Goal: Transaction & Acquisition: Purchase product/service

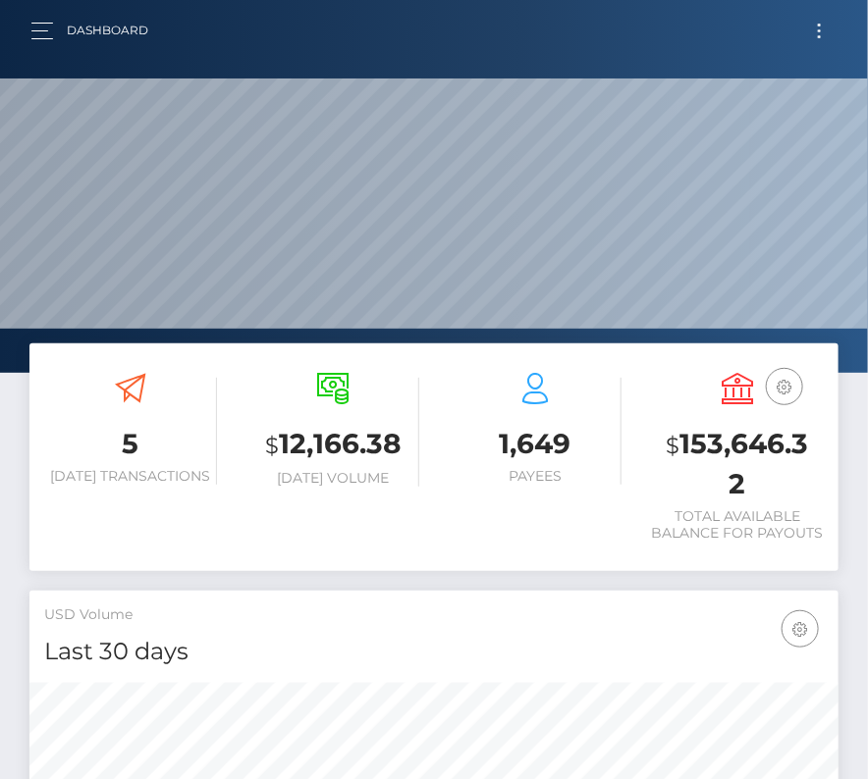
click at [814, 29] on button "Toggle navigation" at bounding box center [819, 31] width 36 height 26
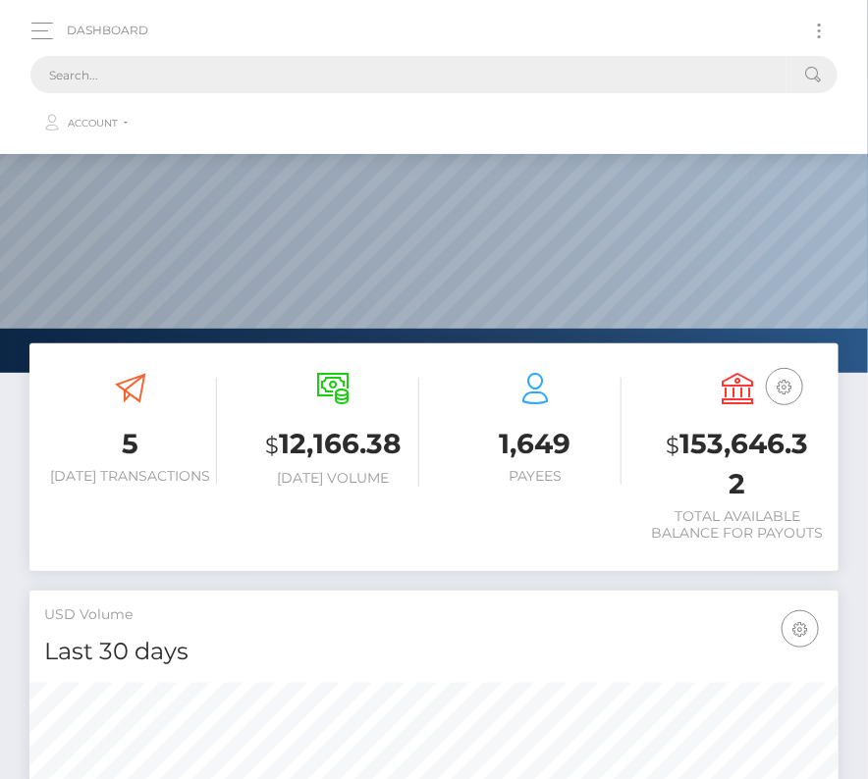
click at [307, 86] on input "text" at bounding box center [408, 74] width 756 height 37
paste input "1837471"
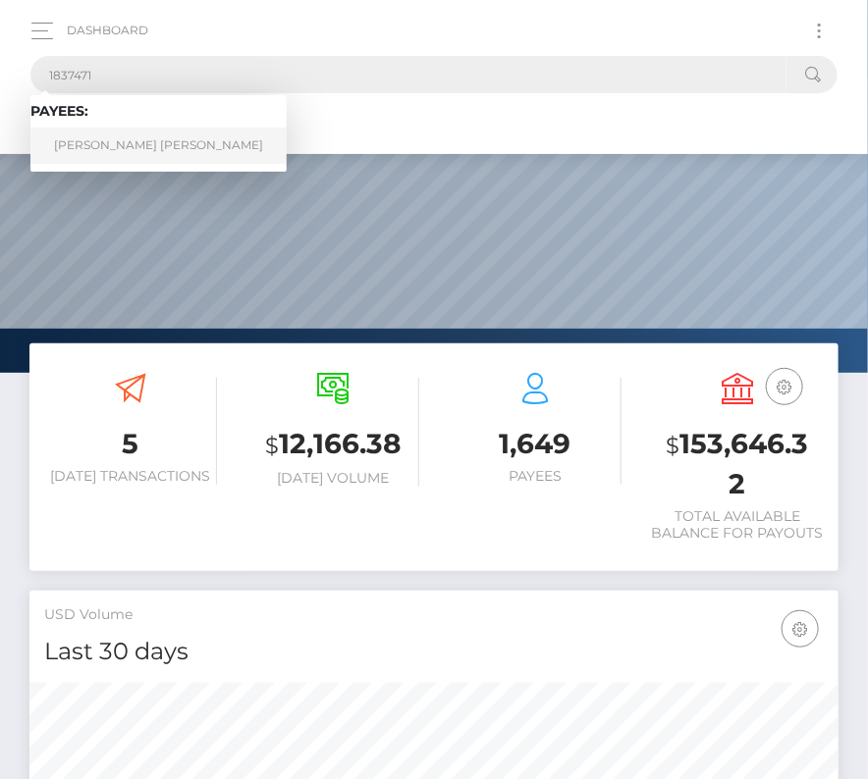
type input "1837471"
click at [175, 139] on link "Jared Martin Overfield" at bounding box center [158, 146] width 256 height 36
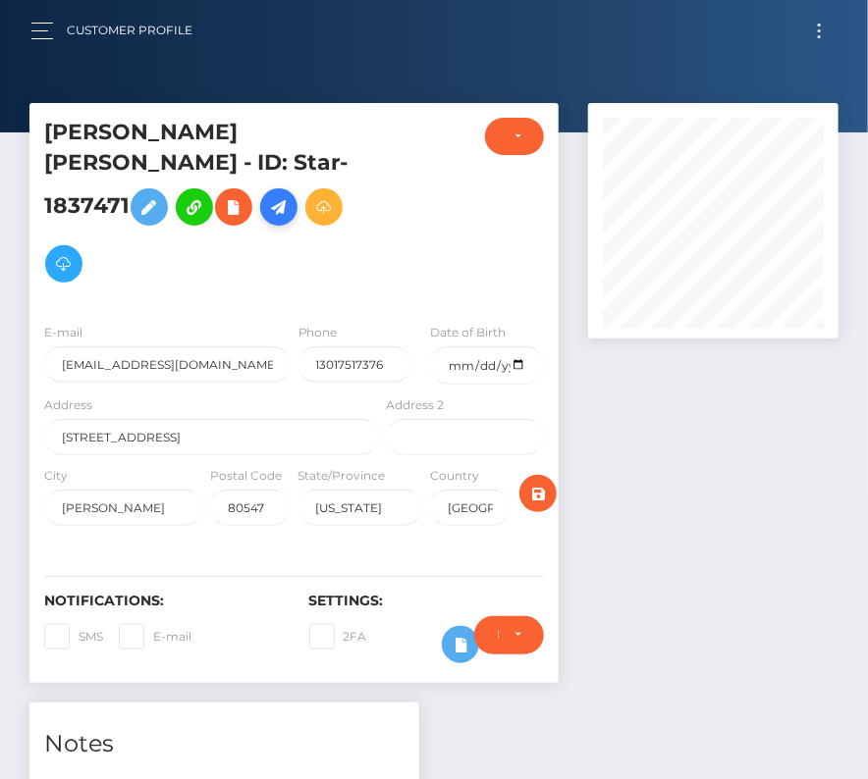
click at [297, 188] on link at bounding box center [278, 206] width 37 height 37
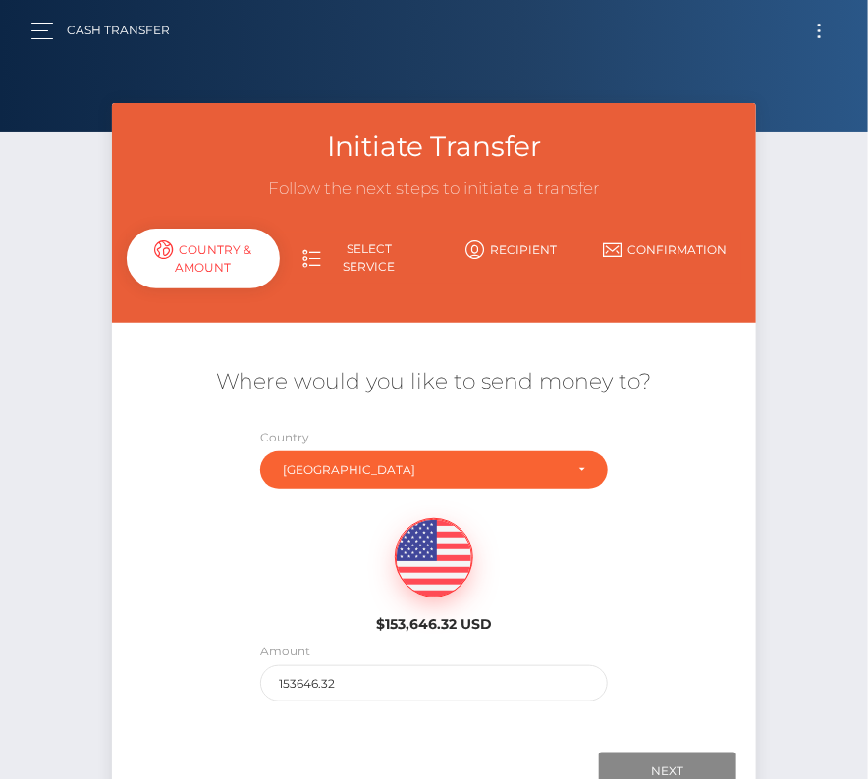
click at [328, 661] on div "Amount 153646.32" at bounding box center [433, 671] width 346 height 61
click at [311, 688] on input "153646.32" at bounding box center [433, 683] width 346 height 36
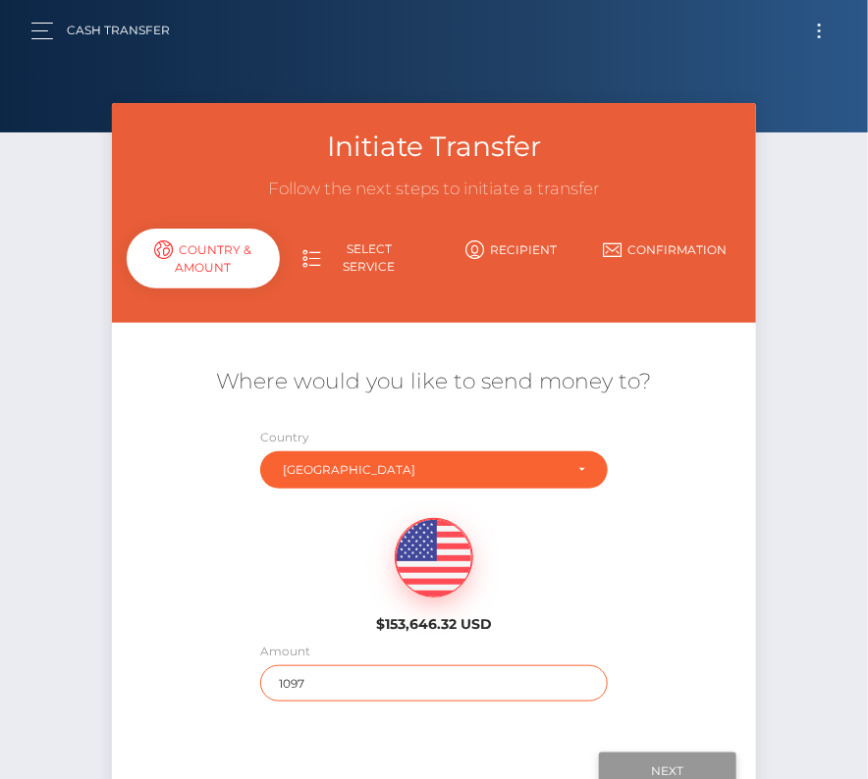
type input "1097"
click at [636, 766] on input "Next" at bounding box center [667, 771] width 137 height 37
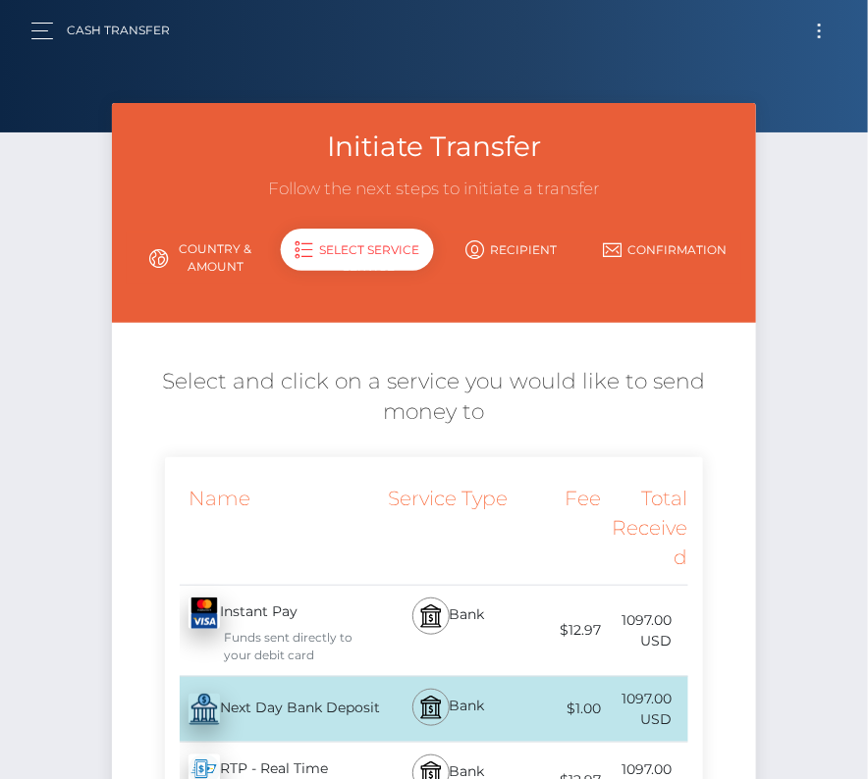
click at [264, 712] on div "Next Day Bank Deposit - USD" at bounding box center [274, 709] width 218 height 55
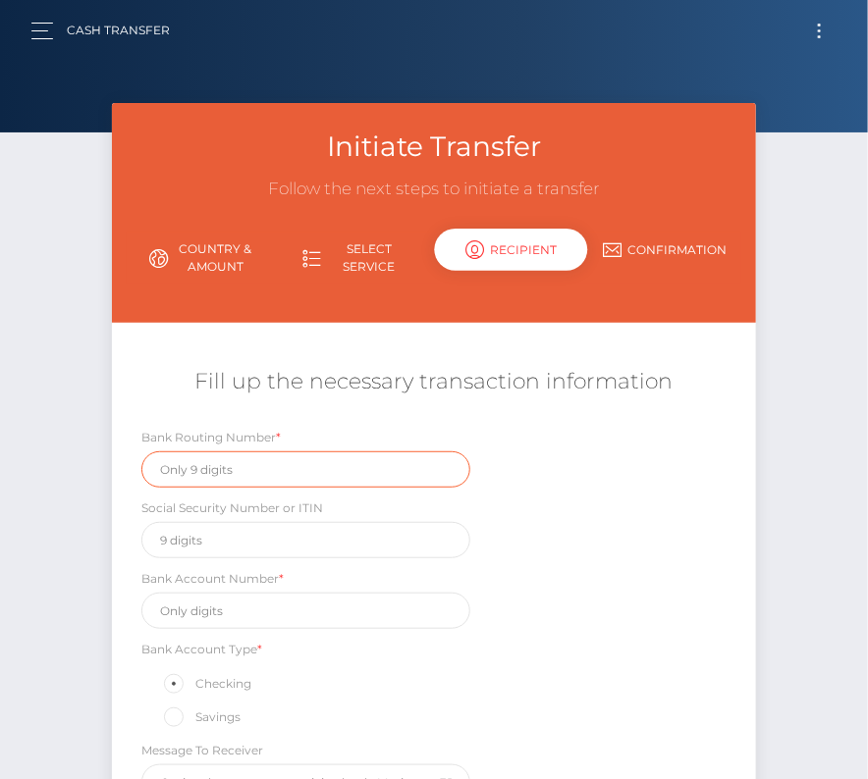
click at [222, 455] on input "text" at bounding box center [306, 469] width 330 height 36
paste input "314074269"
type input "314074269"
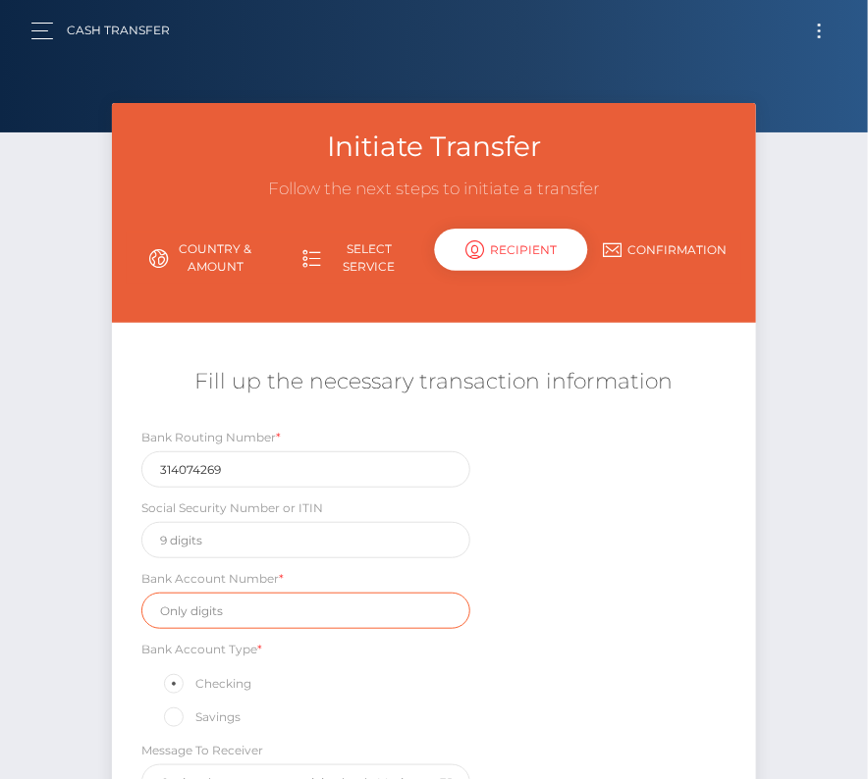
click at [235, 601] on input "text" at bounding box center [306, 611] width 330 height 36
paste input "0062339982"
type input "0062339982"
click at [514, 659] on div "Bank Routing Number * 314074269 Social Security Number or ITIN Bank Account Num…" at bounding box center [434, 619] width 645 height 384
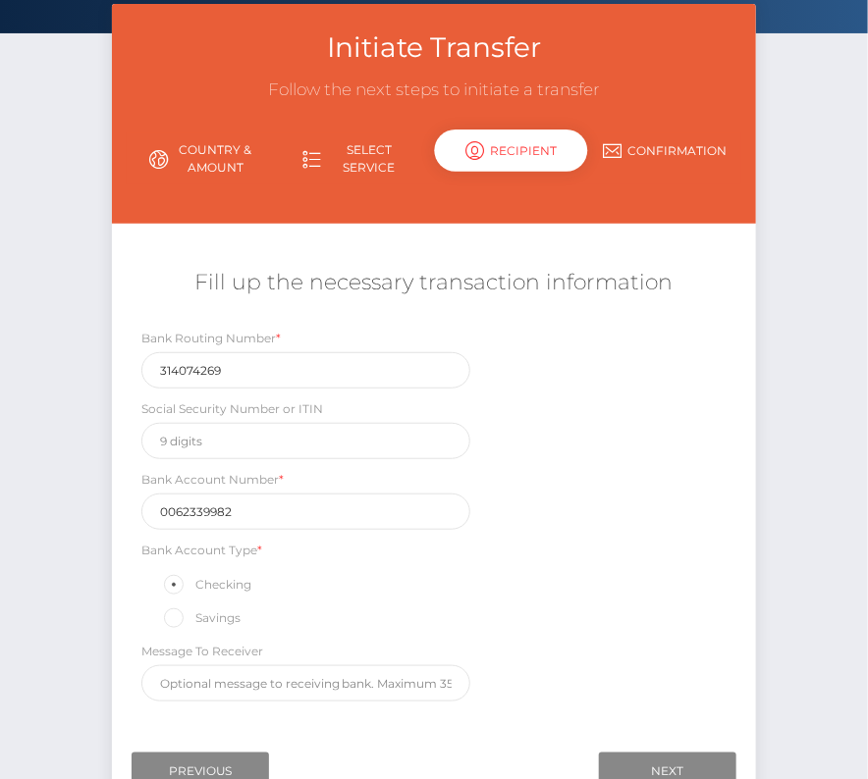
scroll to position [121, 0]
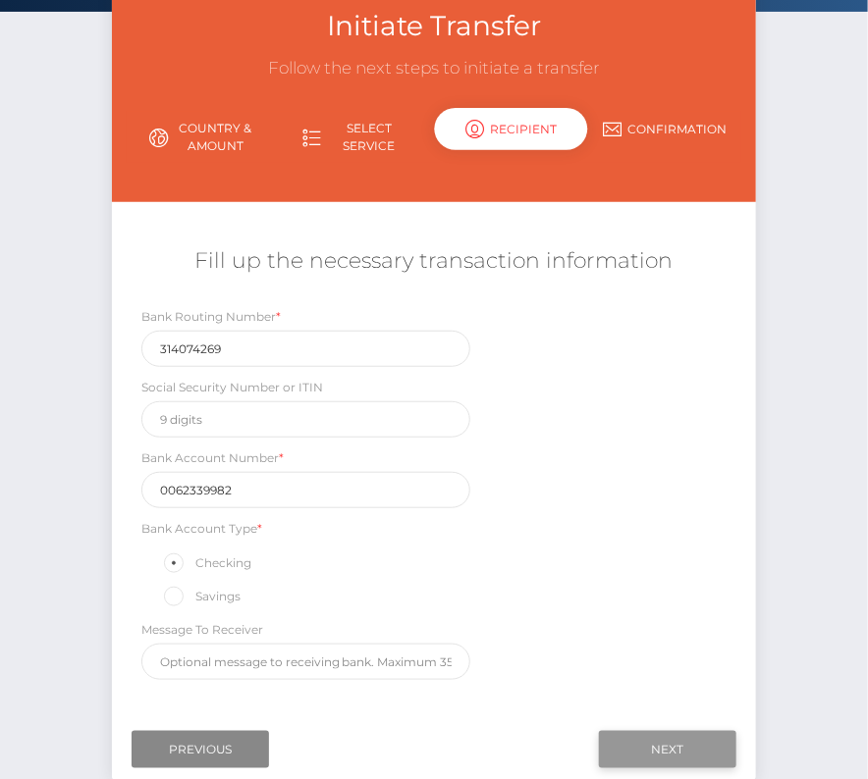
click at [663, 748] on input "Next" at bounding box center [667, 749] width 137 height 37
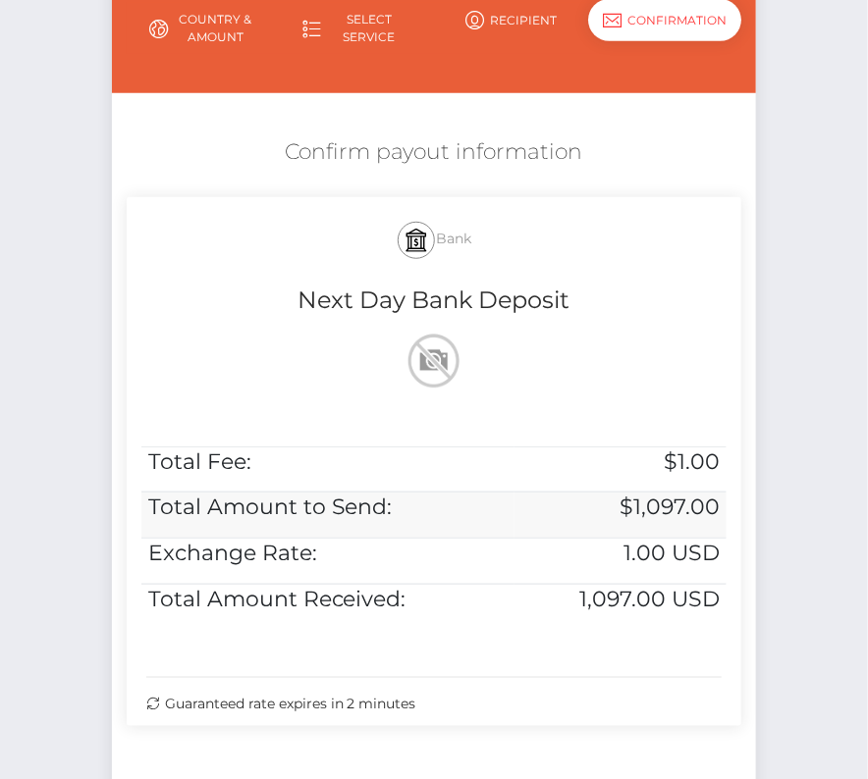
scroll to position [261, 0]
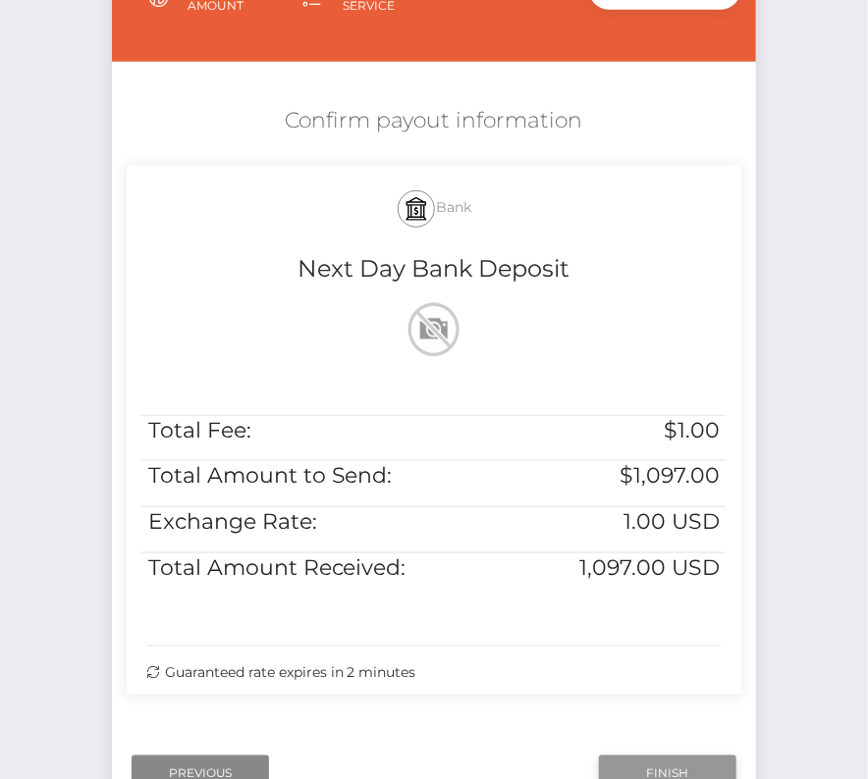
click at [655, 772] on input "Finish" at bounding box center [667, 774] width 137 height 37
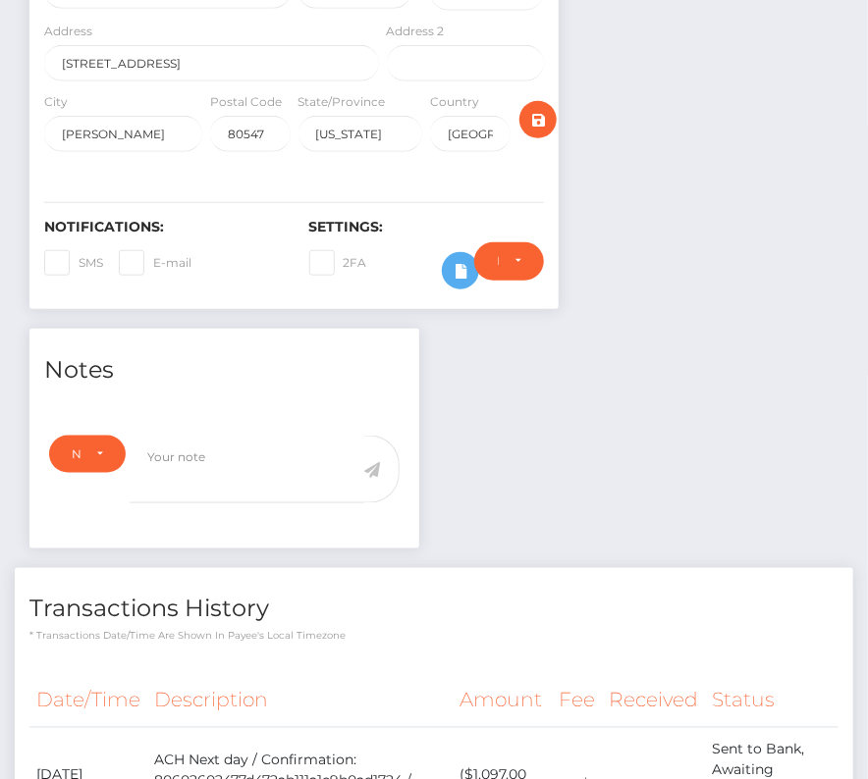
scroll to position [553, 0]
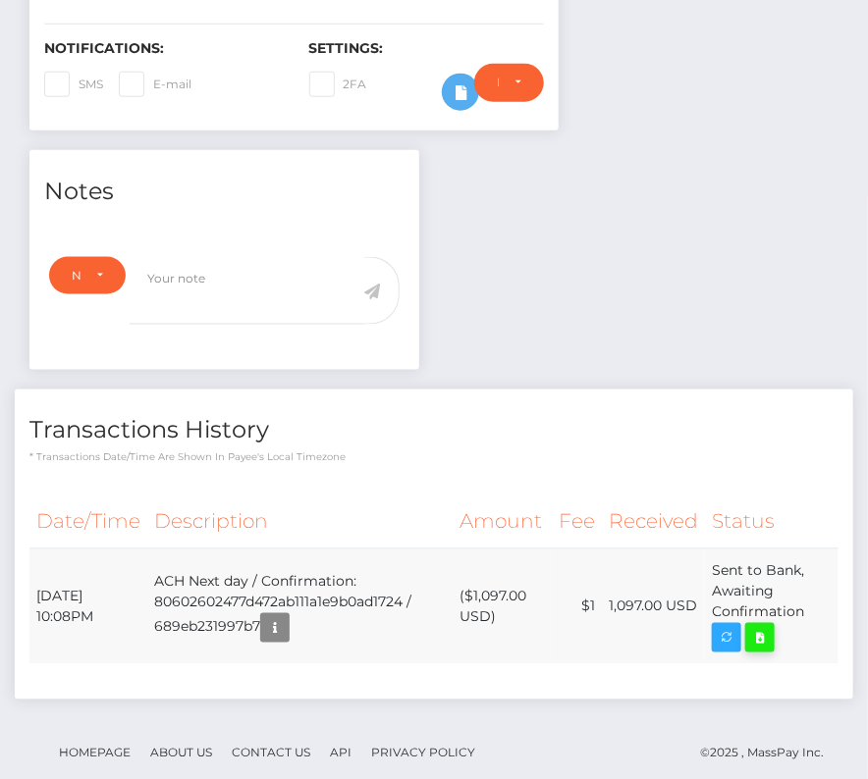
click at [771, 626] on icon at bounding box center [760, 638] width 24 height 25
click at [0, 0] on div "Jared Martin Overfield - ID: Star-1837471 ACTIVE" at bounding box center [434, 184] width 868 height 1267
drag, startPoint x: 33, startPoint y: 558, endPoint x: 803, endPoint y: 588, distance: 770.0
click at [803, 588] on tr "August 14, 2025 10:08PM ACH Next day / Confirmation: 80602602477d472ab111a1e9b0…" at bounding box center [433, 608] width 809 height 116
copy table "Date/Time Description Amount Fee Received Status"
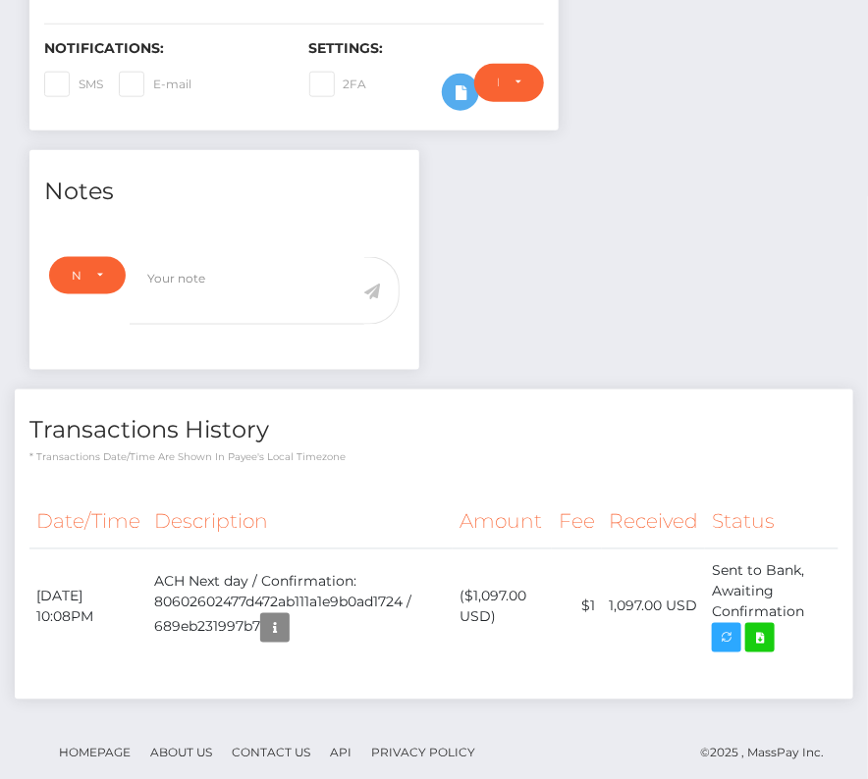
scroll to position [0, 0]
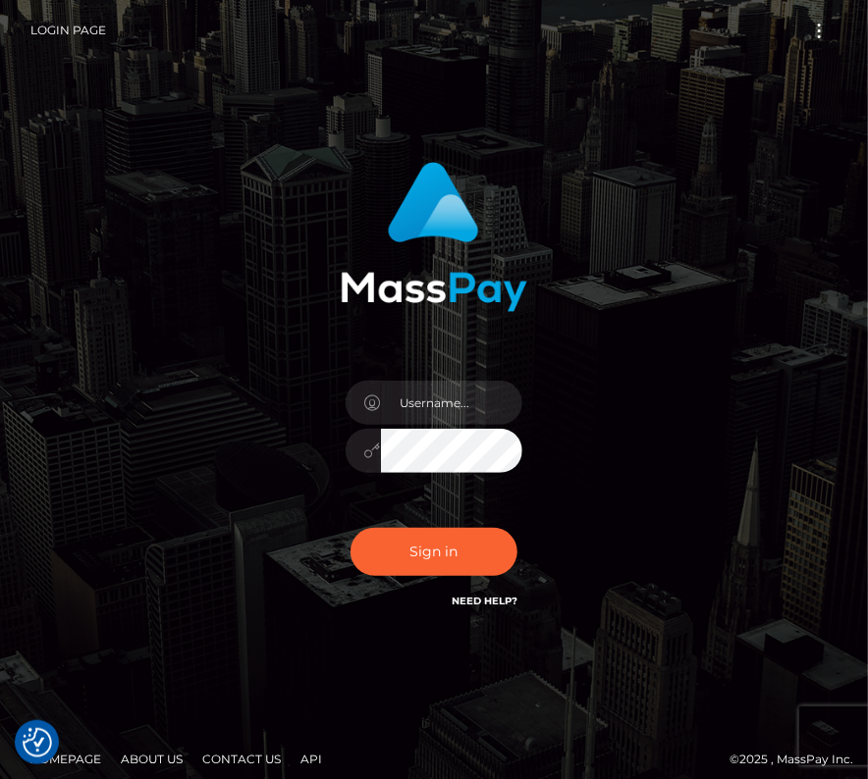
type input "kateo"
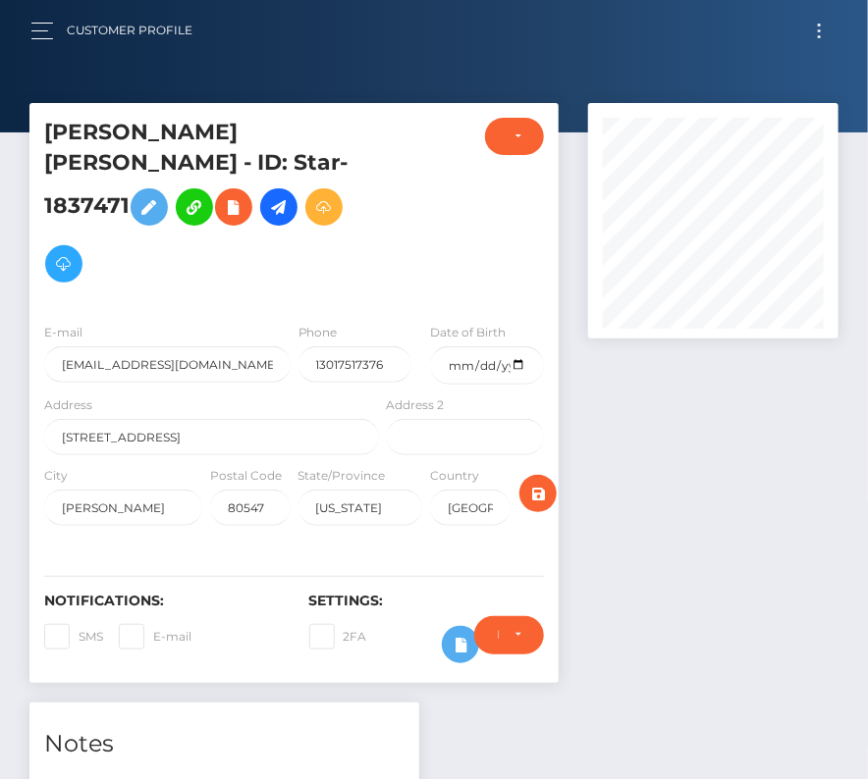
scroll to position [236, 249]
click at [824, 29] on button "Toggle navigation" at bounding box center [819, 31] width 36 height 26
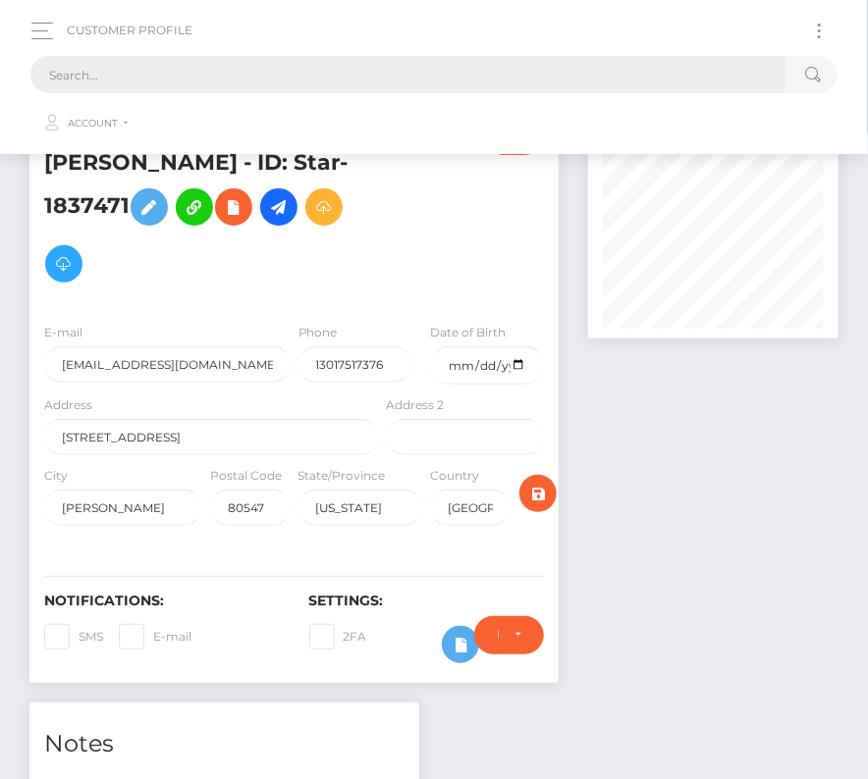
click at [437, 78] on input "text" at bounding box center [408, 74] width 756 height 37
paste input "3000484"
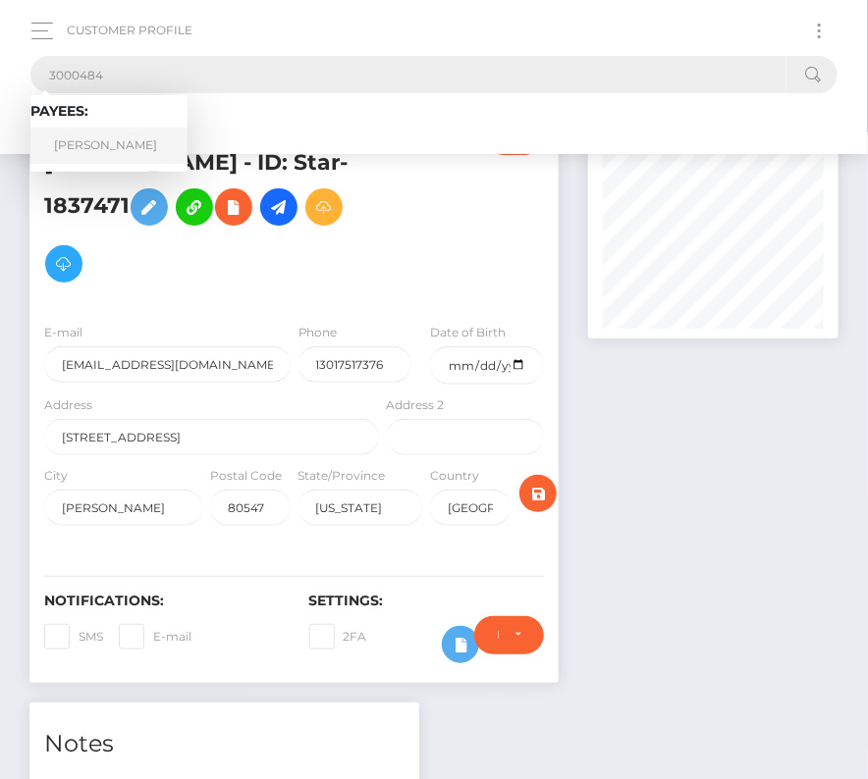
type input "3000484"
click at [119, 149] on link "YOH NOGUCHI" at bounding box center [108, 146] width 157 height 36
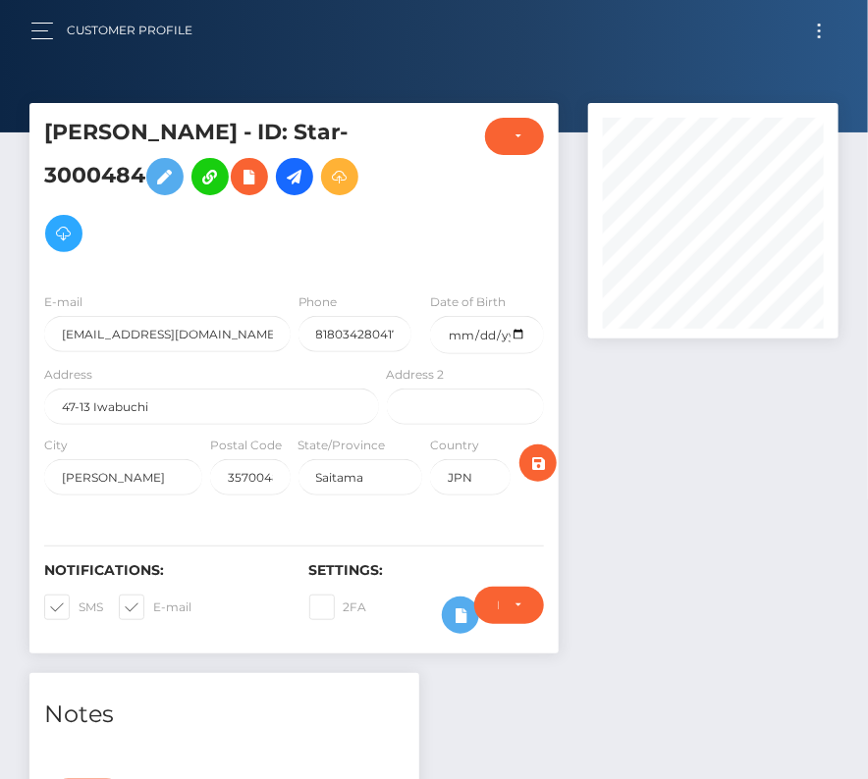
scroll to position [236, 249]
click at [79, 600] on span at bounding box center [79, 607] width 0 height 15
click at [79, 599] on input "SMS" at bounding box center [85, 601] width 13 height 13
checkbox input "false"
click at [153, 600] on span at bounding box center [153, 607] width 0 height 15
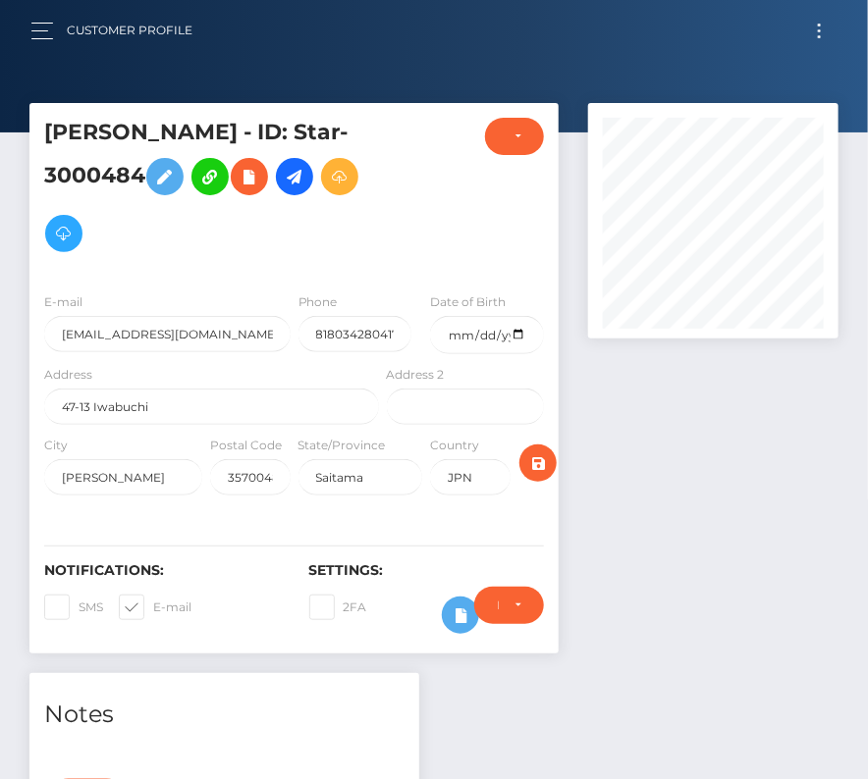
click at [153, 600] on input "E-mail" at bounding box center [159, 601] width 13 height 13
checkbox input "false"
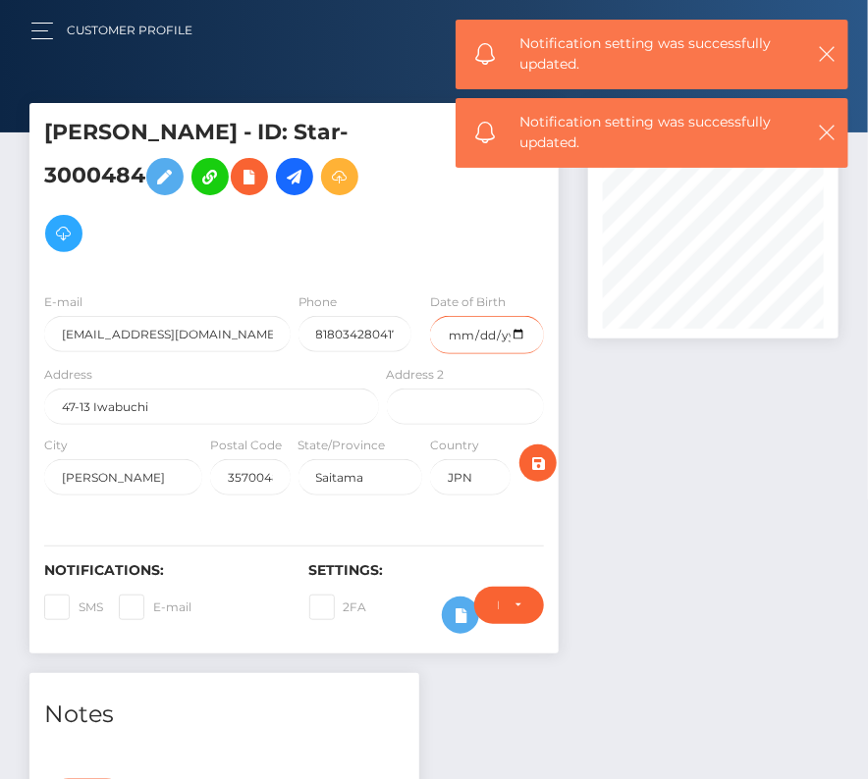
click at [522, 333] on input "date" at bounding box center [487, 335] width 114 height 38
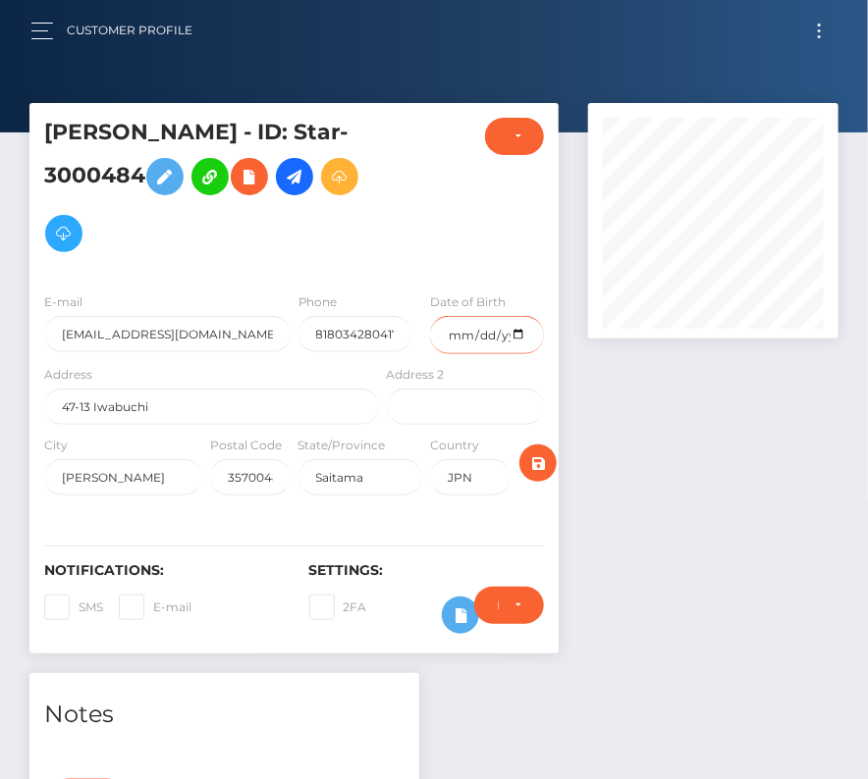
type input "1999-04-16"
click at [538, 455] on icon "submit" at bounding box center [538, 463] width 24 height 25
click at [525, 467] on button "submit" at bounding box center [537, 463] width 37 height 37
click at [293, 184] on icon at bounding box center [295, 177] width 24 height 25
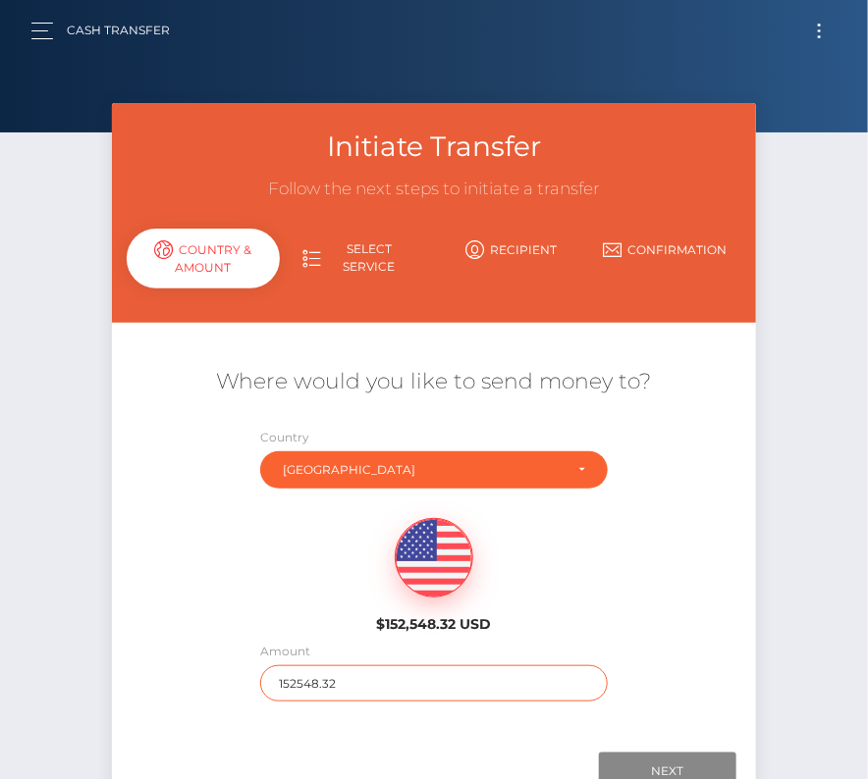
click at [334, 672] on input "152548.32" at bounding box center [433, 683] width 346 height 36
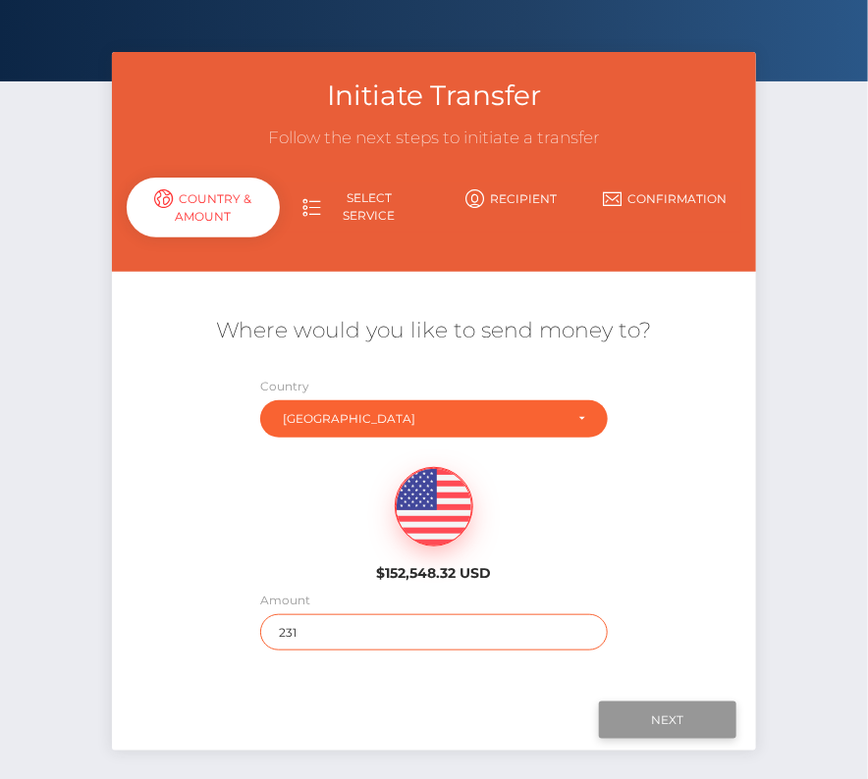
type input "231"
click at [635, 714] on input "Next" at bounding box center [667, 720] width 137 height 37
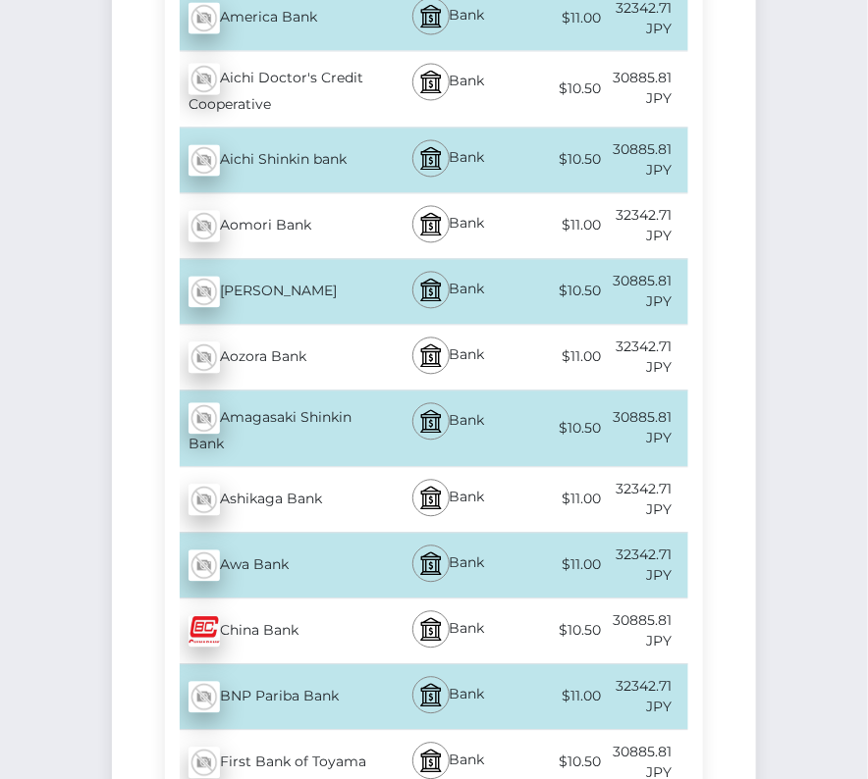
scroll to position [0, 0]
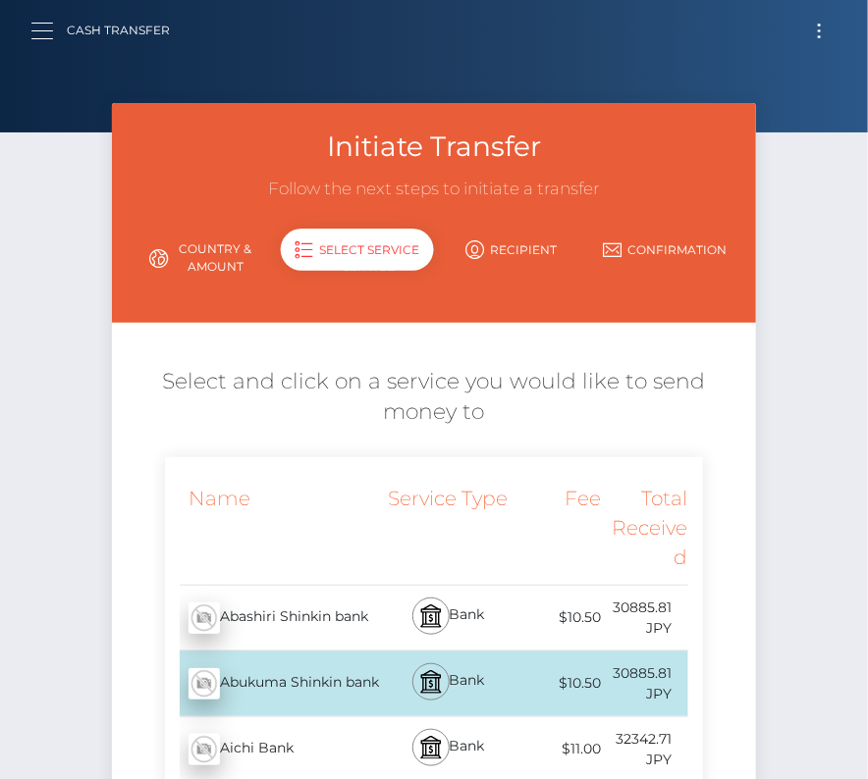
click at [41, 36] on button "button" at bounding box center [48, 31] width 36 height 26
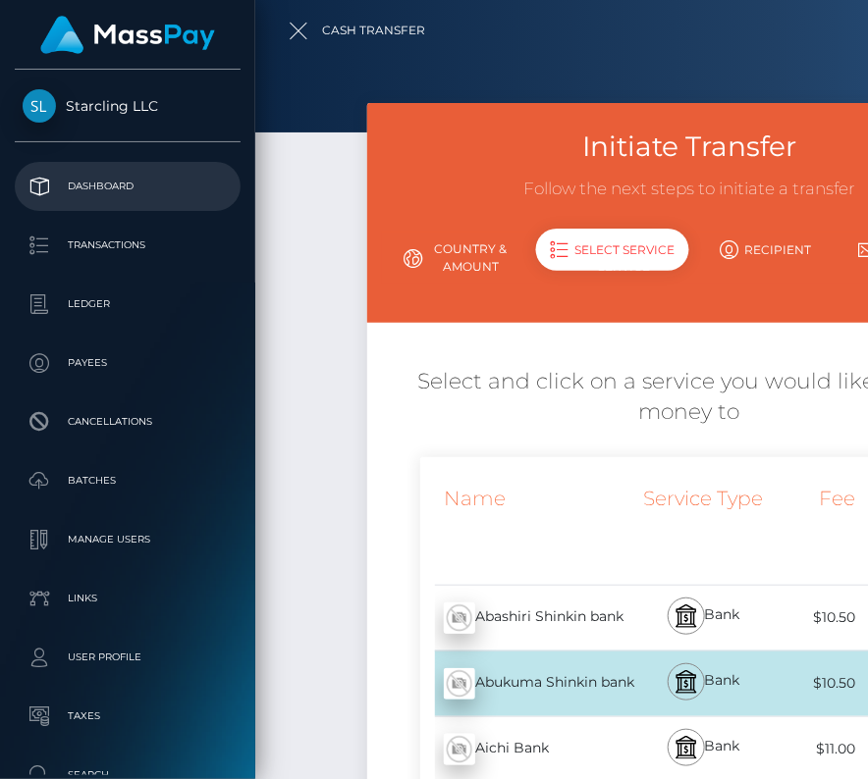
click at [99, 172] on p "Dashboard" at bounding box center [128, 186] width 210 height 29
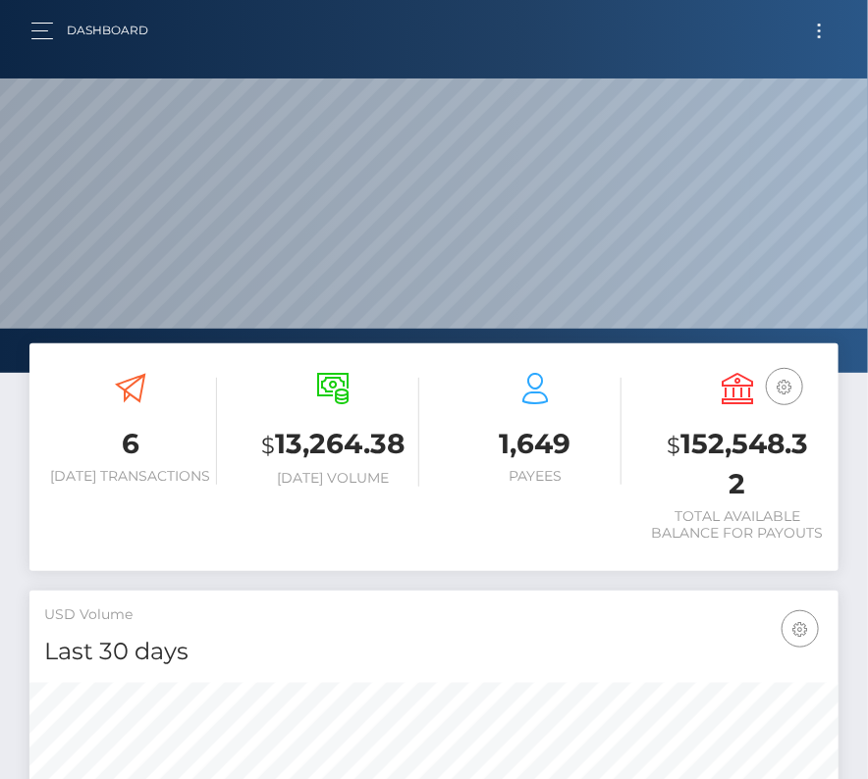
scroll to position [347, 390]
click at [817, 32] on button "Toggle navigation" at bounding box center [819, 31] width 36 height 26
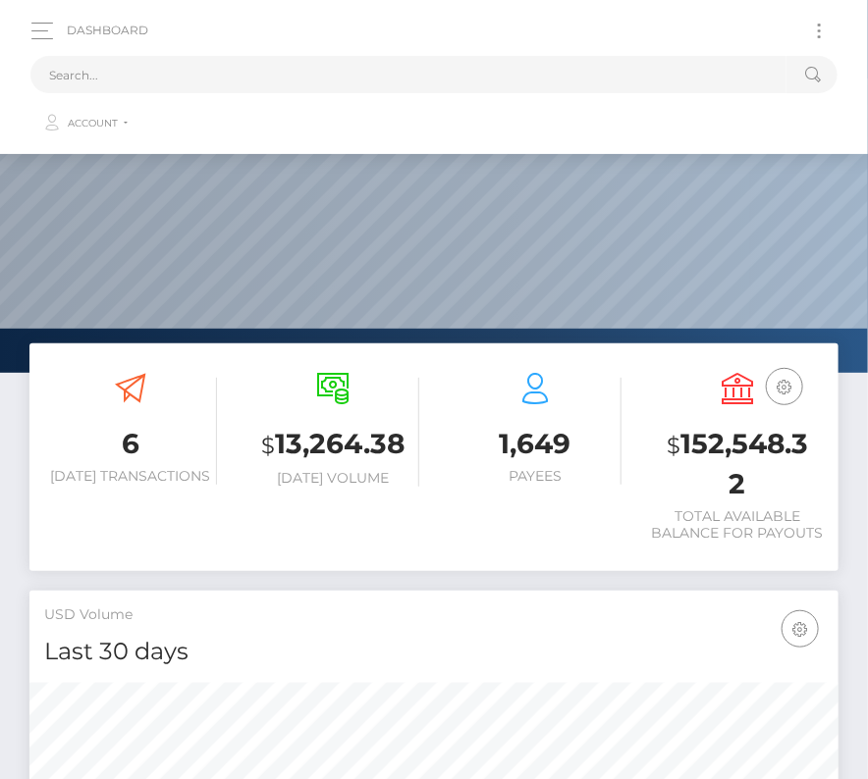
click at [397, 94] on ul "Account Edit Profile Logout" at bounding box center [433, 118] width 807 height 51
click at [355, 58] on input "text" at bounding box center [408, 74] width 756 height 37
paste input "143122"
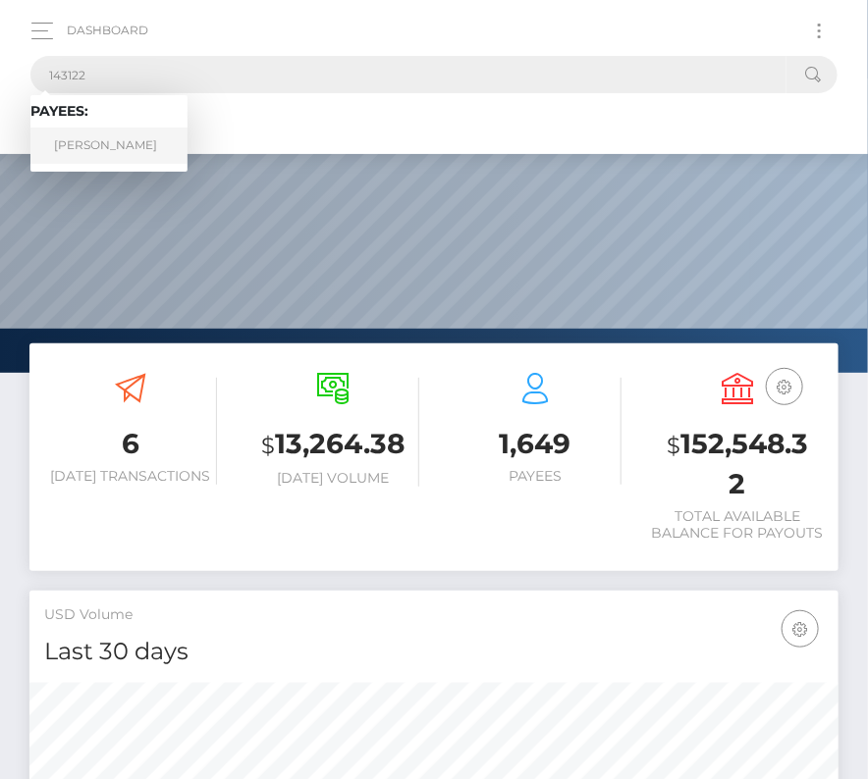
type input "143122"
click at [94, 140] on link "[PERSON_NAME]" at bounding box center [108, 146] width 157 height 36
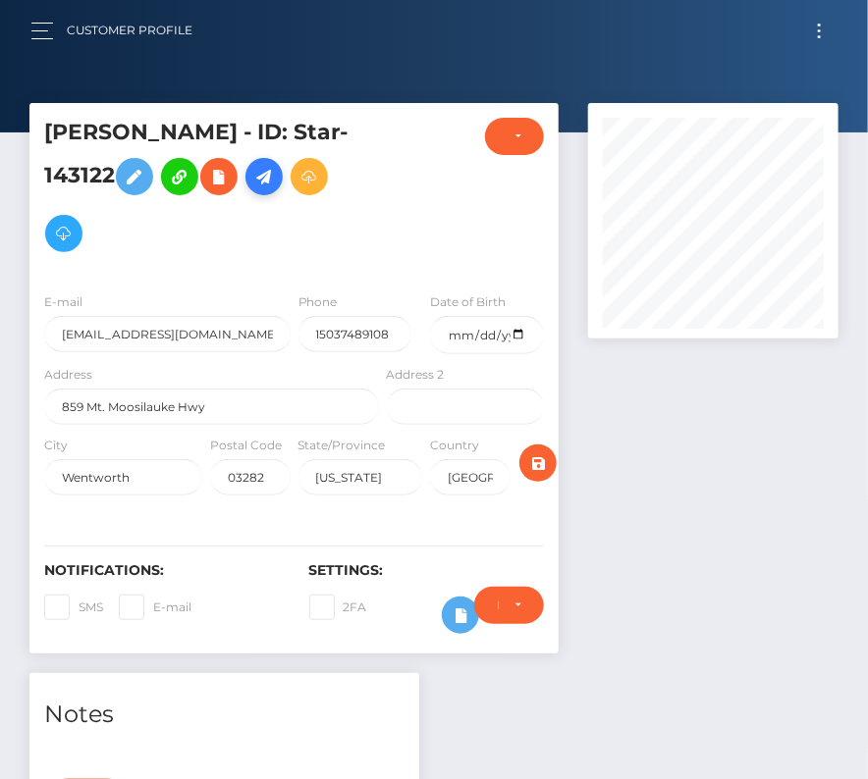
click at [268, 186] on icon at bounding box center [264, 177] width 24 height 25
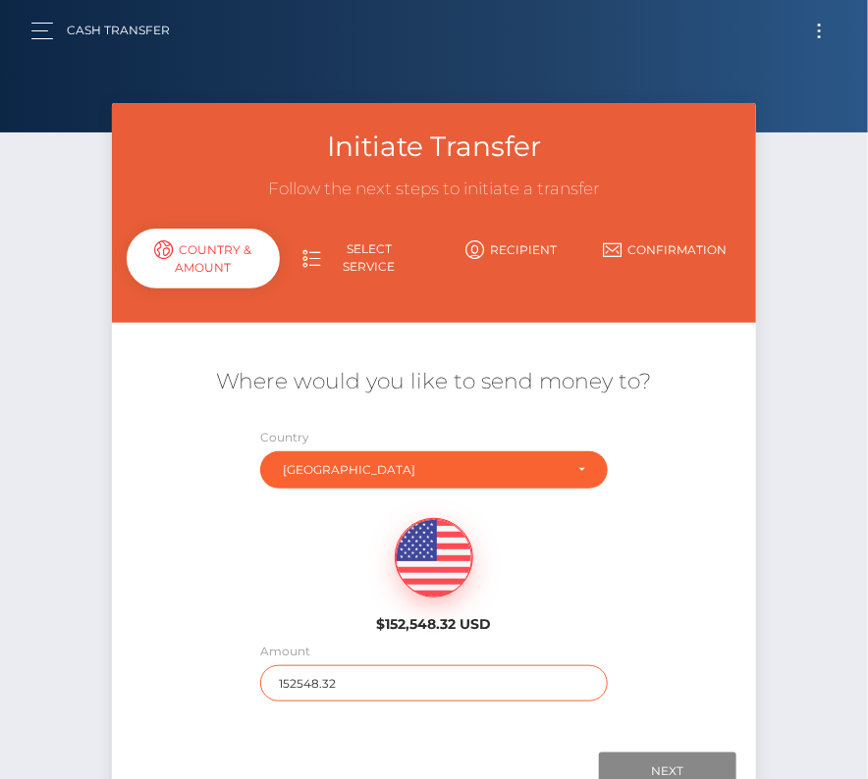
click at [285, 683] on input "152548.32" at bounding box center [433, 683] width 346 height 36
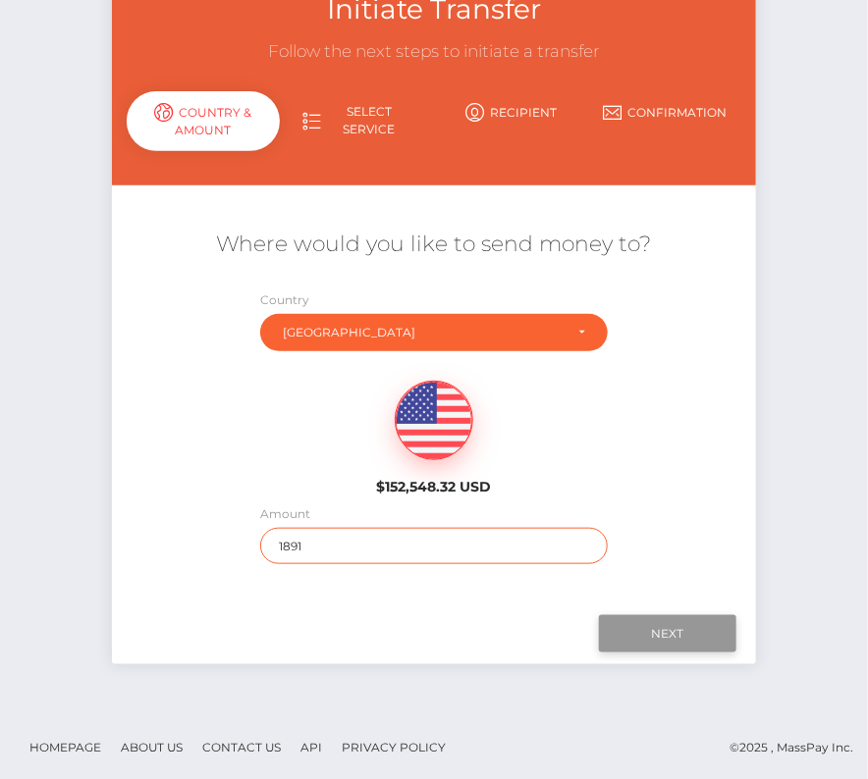
type input "1891"
click at [653, 640] on input "Next" at bounding box center [667, 633] width 137 height 37
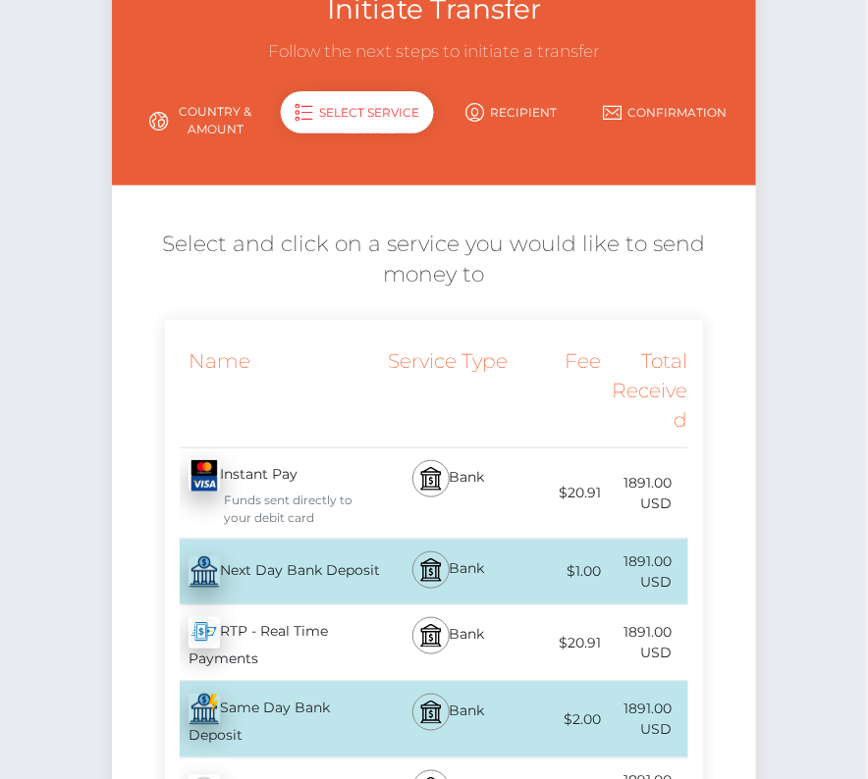
click at [273, 576] on div "Next Day Bank Deposit - USD" at bounding box center [274, 572] width 218 height 55
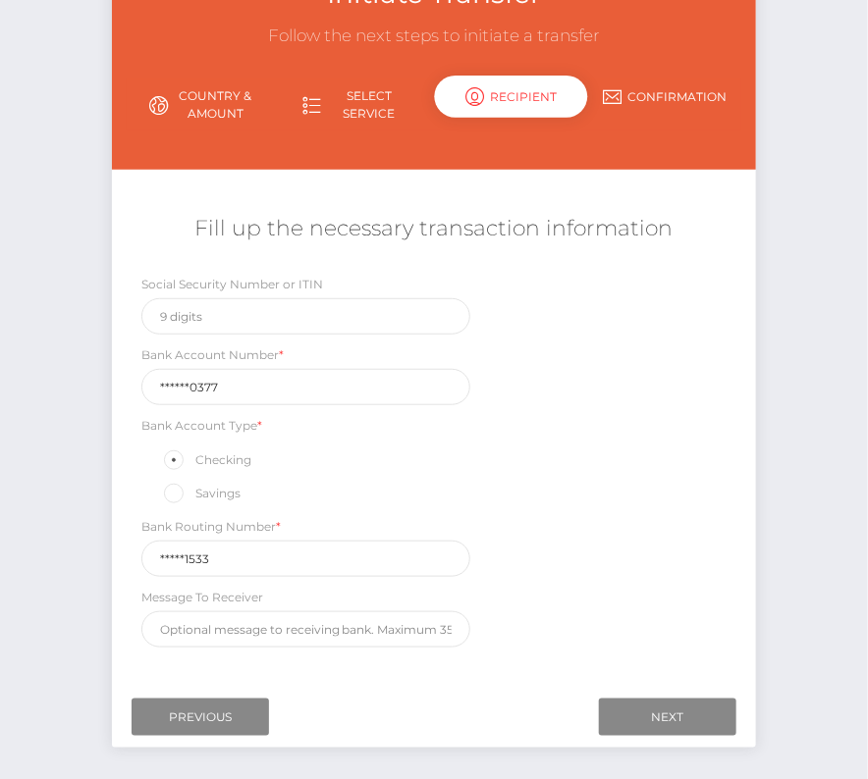
scroll to position [209, 0]
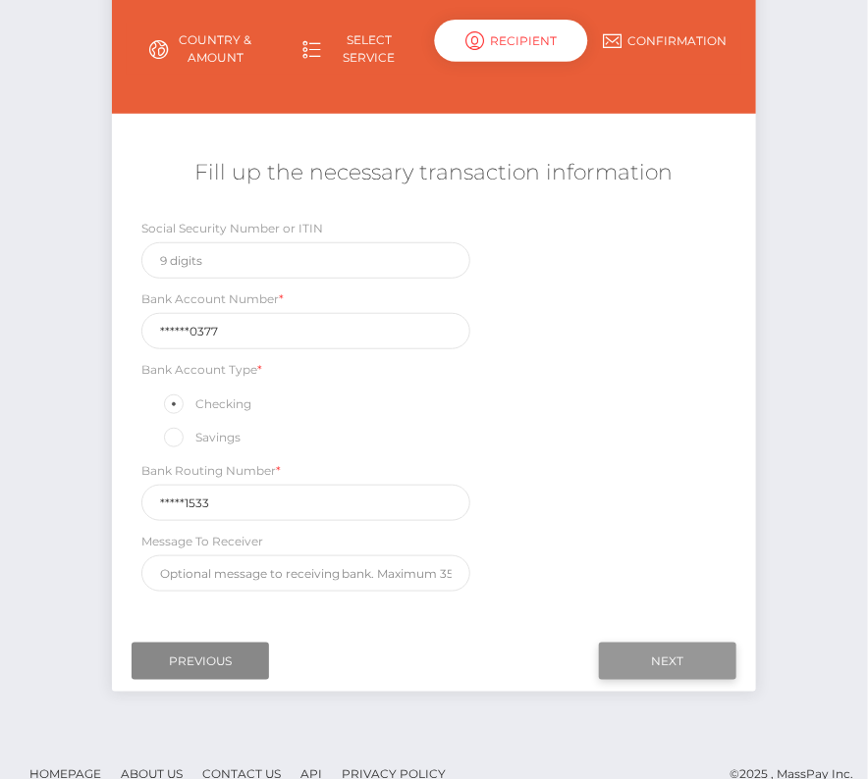
click at [639, 647] on input "Next" at bounding box center [667, 661] width 137 height 37
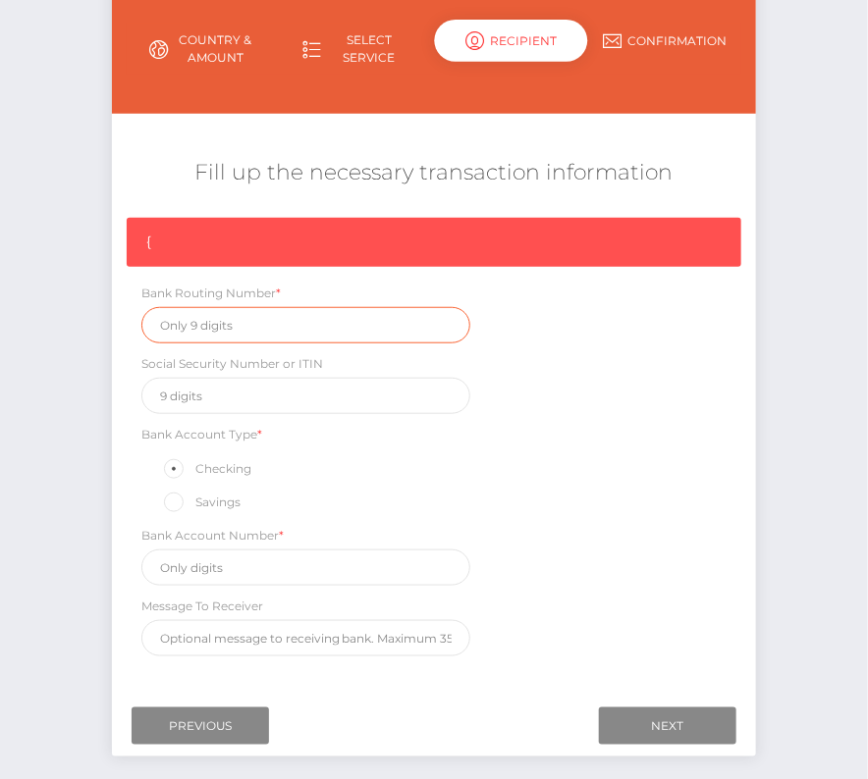
click at [197, 310] on input "text" at bounding box center [306, 325] width 330 height 36
paste input "011401533"
type input "011401533"
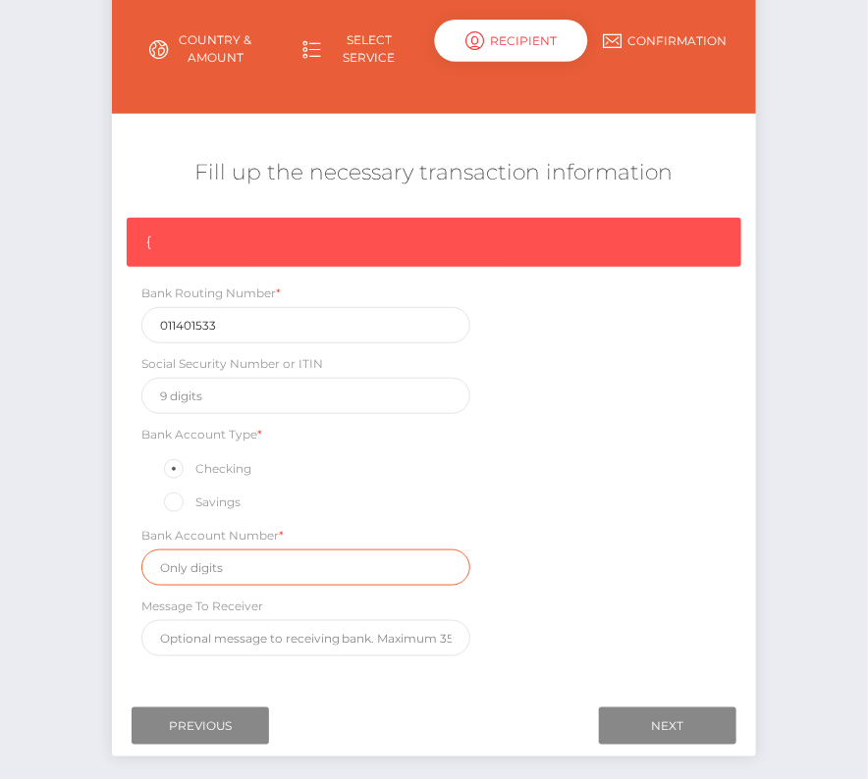
click at [259, 556] on input "text" at bounding box center [306, 568] width 330 height 36
paste input "3314330377"
type input "3314330377"
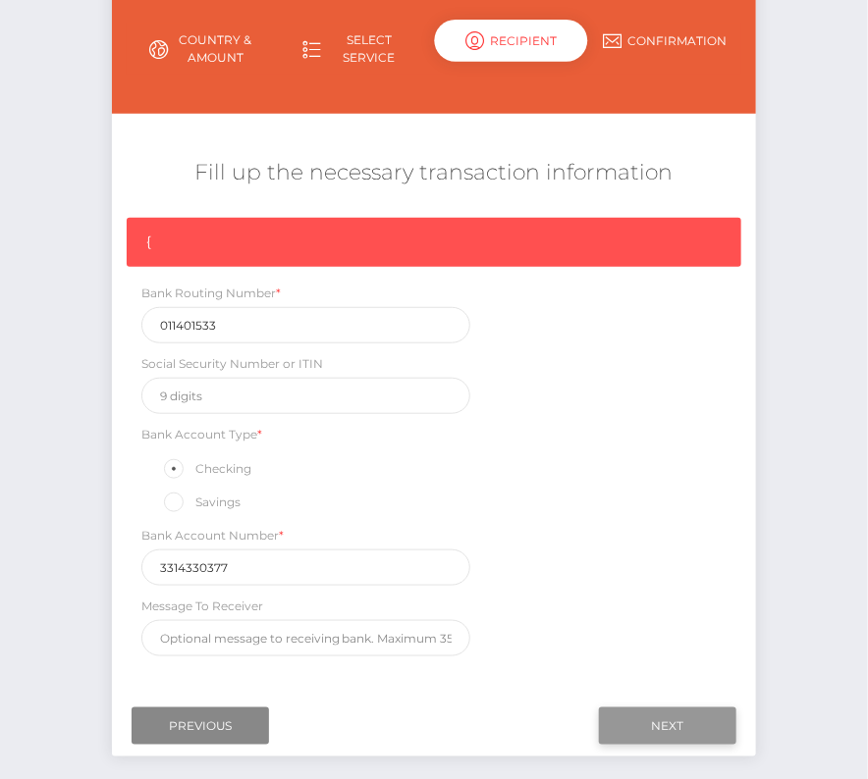
click at [694, 725] on input "Next" at bounding box center [667, 726] width 137 height 37
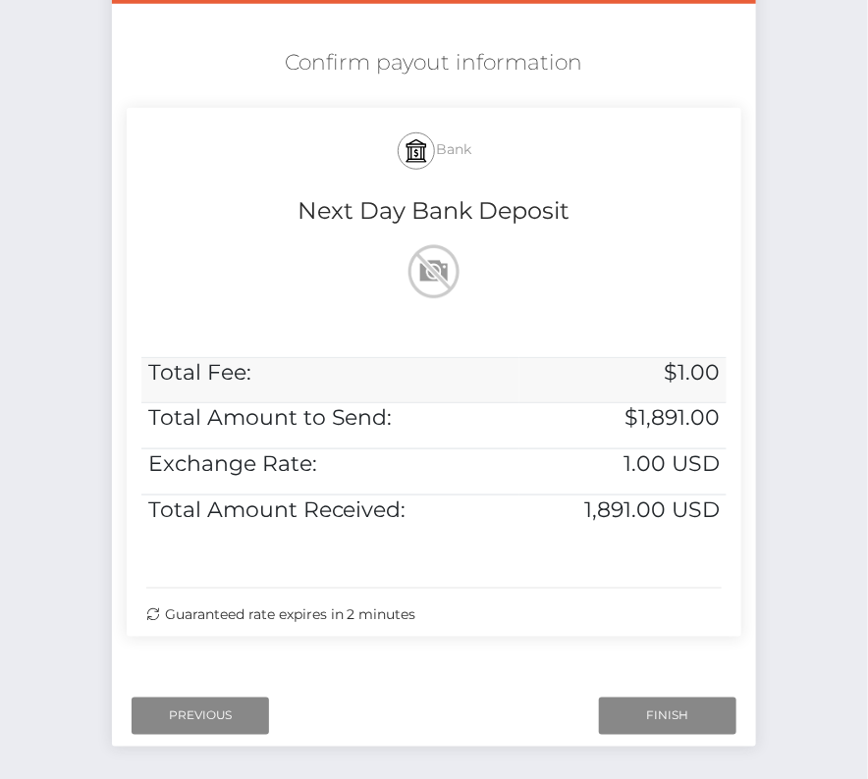
scroll to position [361, 0]
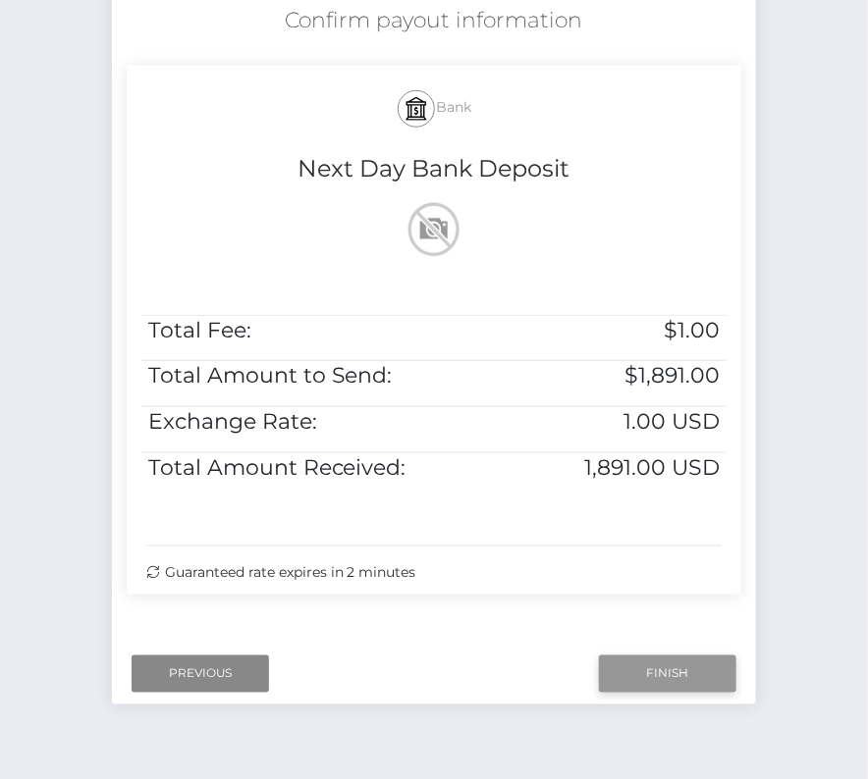
click at [684, 664] on input "Finish" at bounding box center [667, 674] width 137 height 37
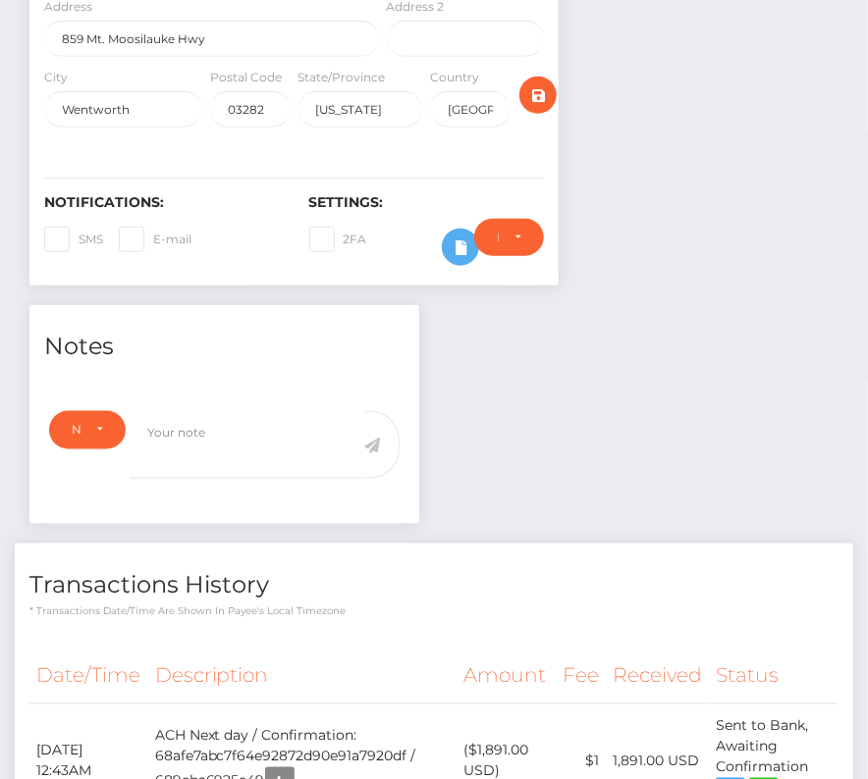
scroll to position [643, 0]
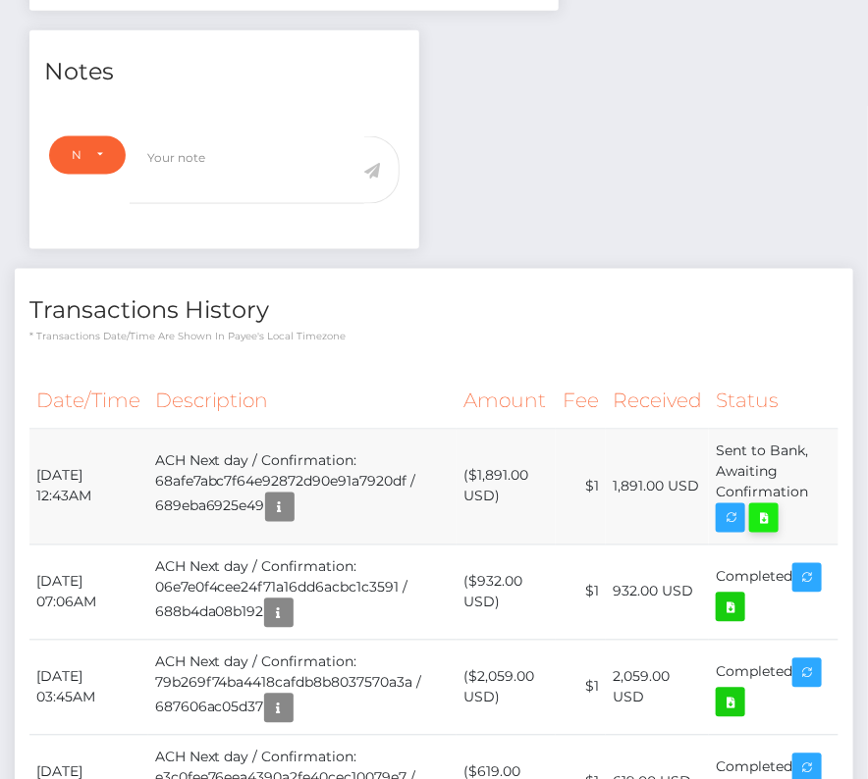
click at [771, 507] on icon at bounding box center [764, 518] width 24 height 25
click at [0, 0] on div "[PERSON_NAME] - ID: Star-143122" at bounding box center [434, 221] width 868 height 1522
drag, startPoint x: 32, startPoint y: 461, endPoint x: 828, endPoint y: 490, distance: 796.4
click at [828, 490] on tr "[DATE] 12:43AM ACH Next day / Confirmation: 68afe7abc7f64e92872d90e91a7920df / …" at bounding box center [433, 487] width 809 height 116
copy tr "[DATE] 12:43AM ACH Next day / Confirmation: 68afe7abc7f64e92872d90e91a7920df / …"
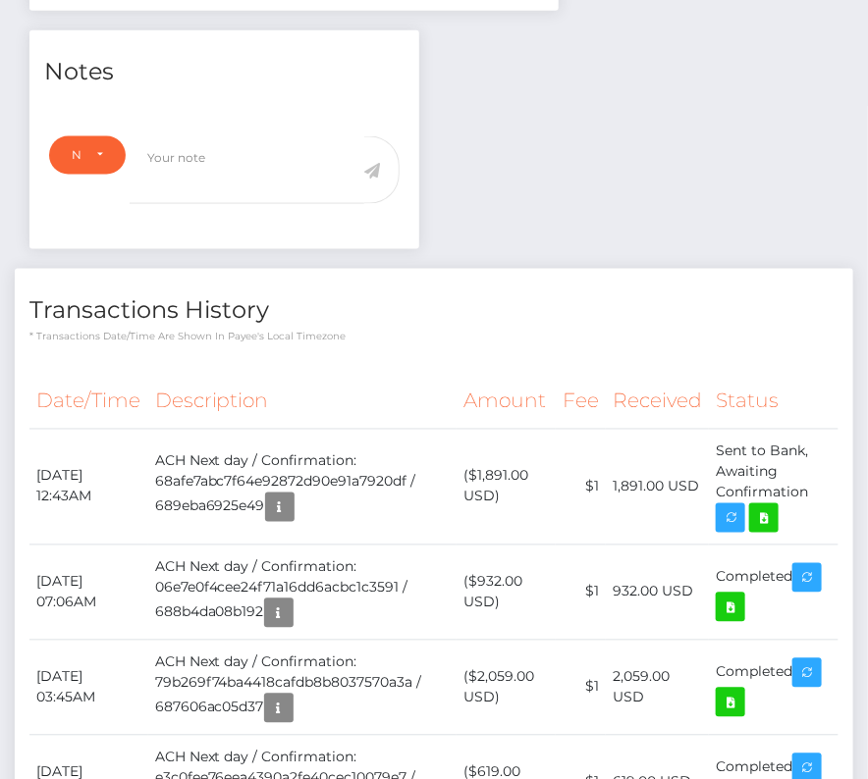
click at [399, 333] on p "* Transactions date/time are shown in payee's local timezone" at bounding box center [433, 337] width 809 height 15
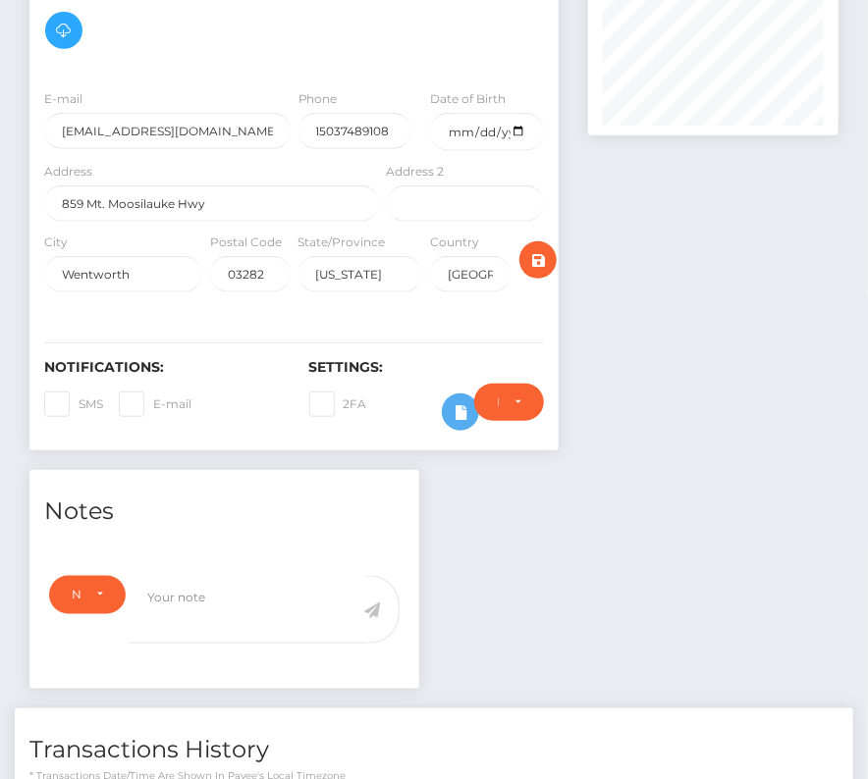
scroll to position [0, 0]
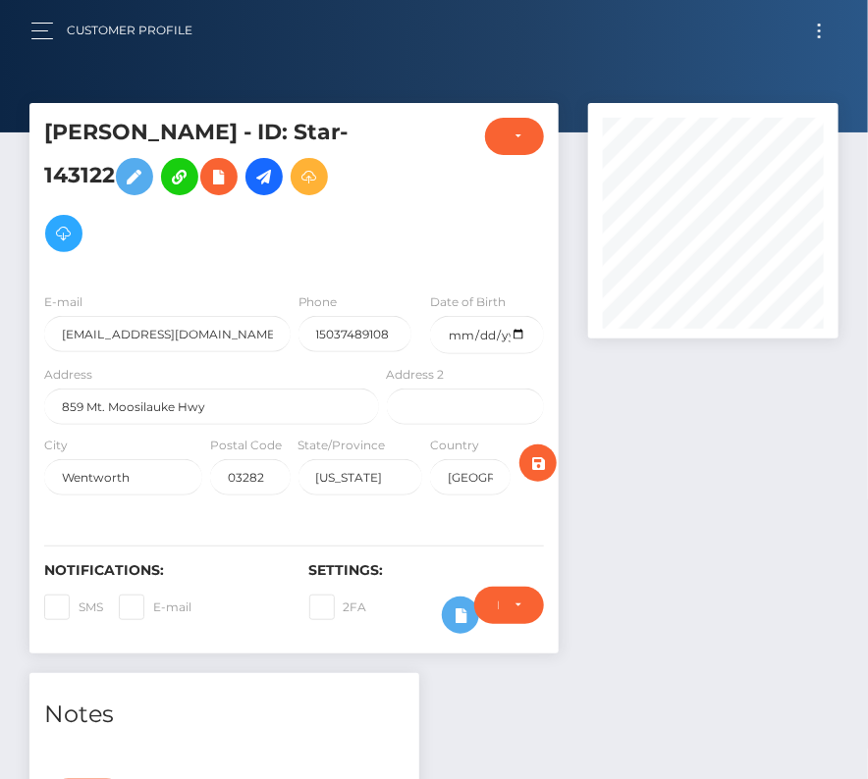
click at [819, 20] on button "Toggle navigation" at bounding box center [819, 31] width 36 height 26
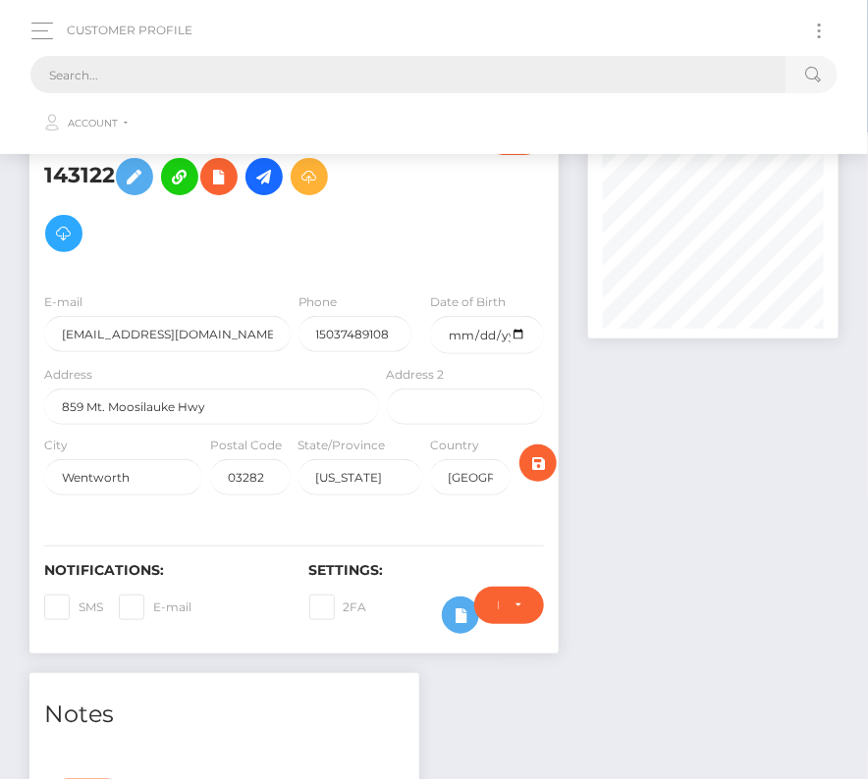
click at [460, 67] on input "text" at bounding box center [408, 74] width 756 height 37
paste input "1885449"
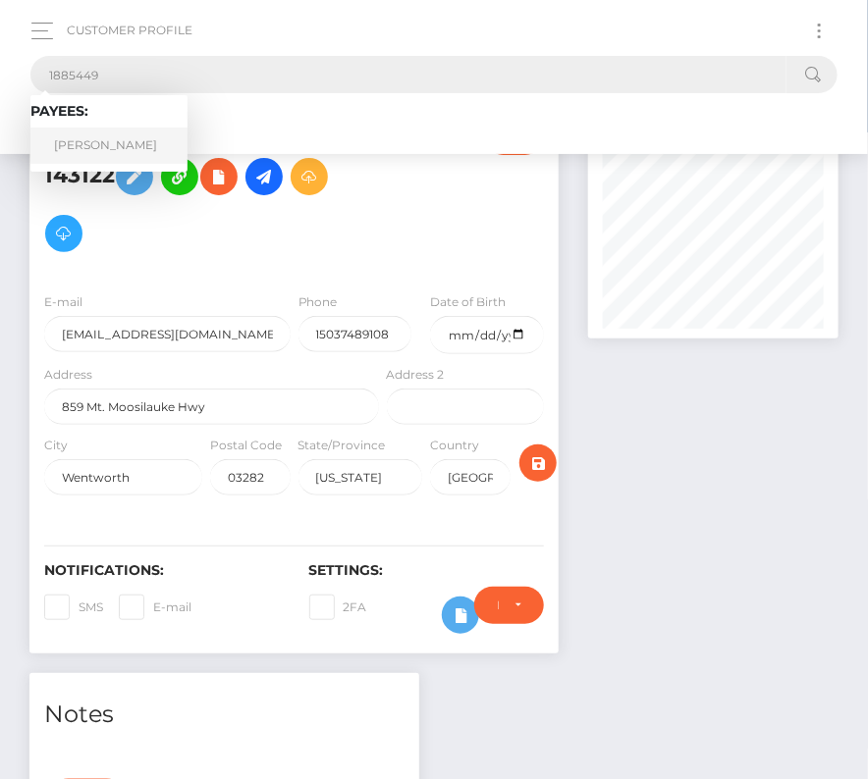
type input "1885449"
click at [103, 140] on link "[PERSON_NAME]" at bounding box center [108, 146] width 157 height 36
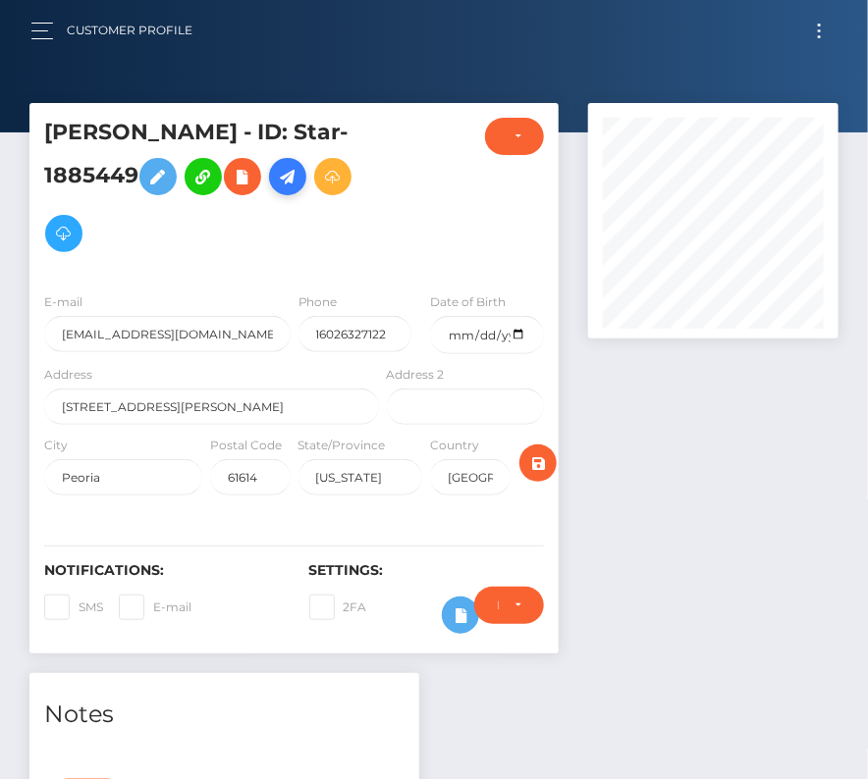
click at [299, 175] on icon at bounding box center [288, 177] width 24 height 25
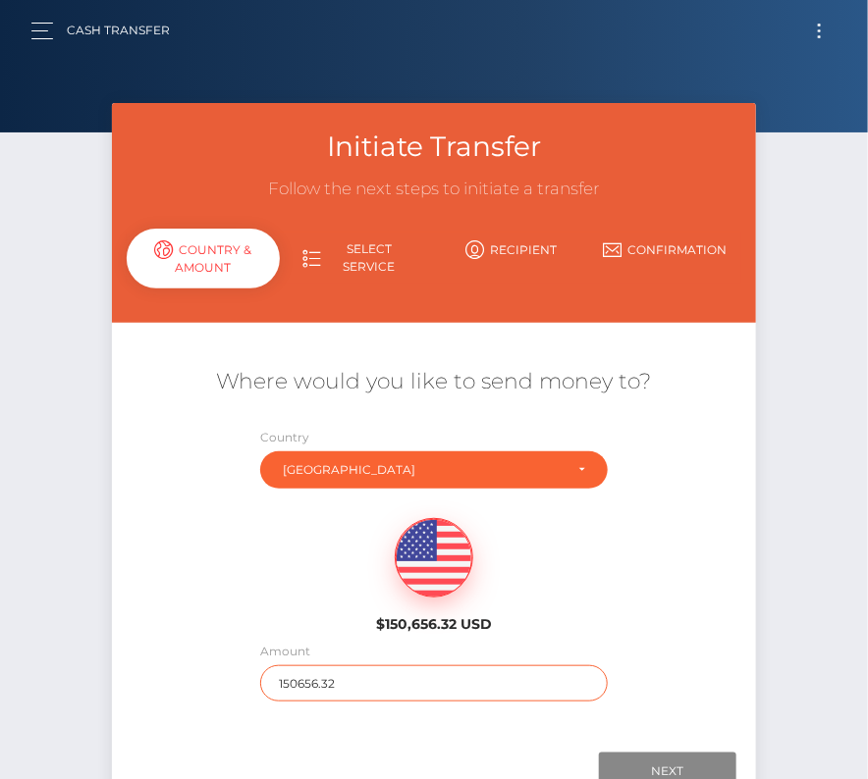
click at [323, 685] on input "150656.32" at bounding box center [433, 683] width 346 height 36
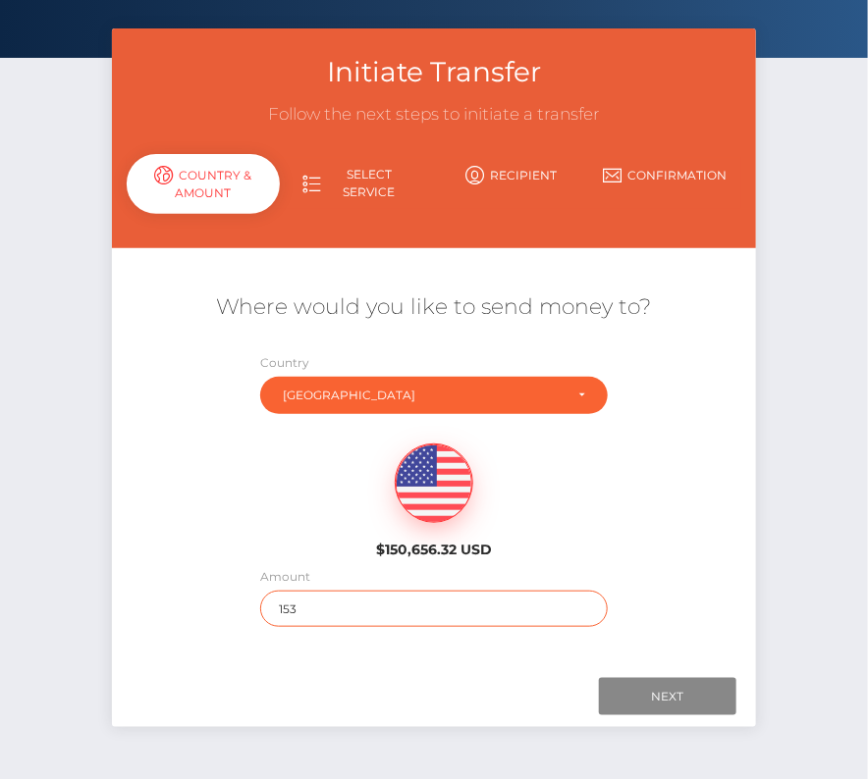
scroll to position [137, 0]
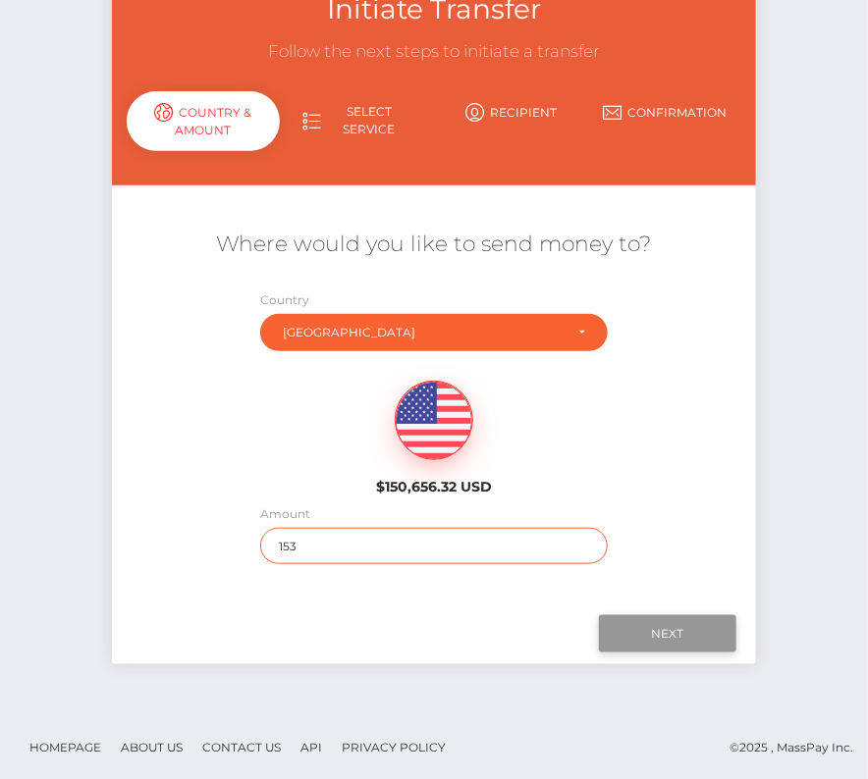
type input "153"
click at [634, 629] on input "Next" at bounding box center [667, 633] width 137 height 37
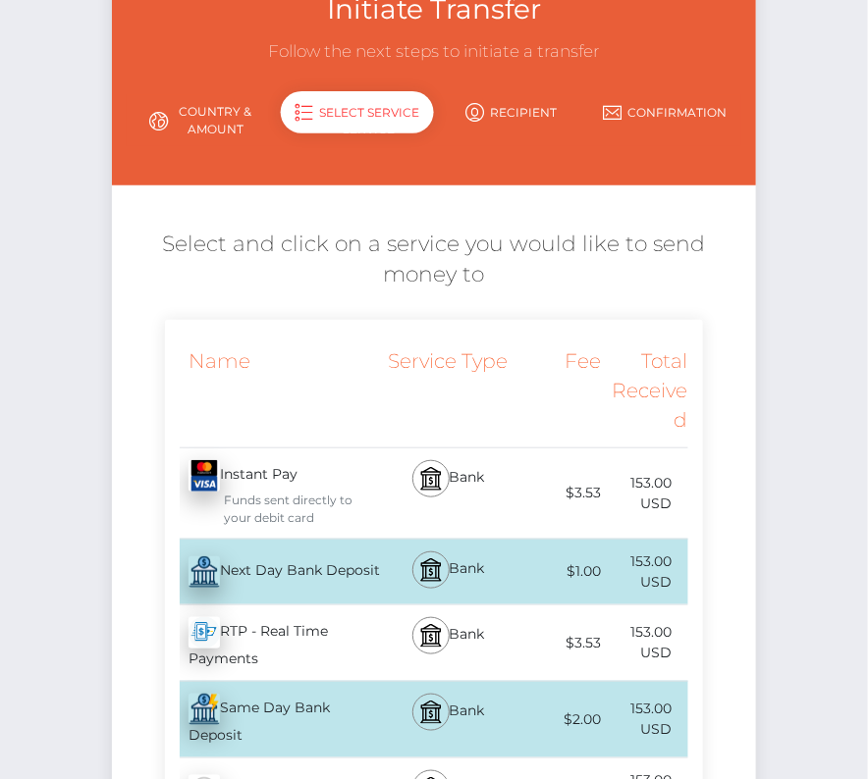
click at [268, 555] on div "Next Day Bank Deposit - USD" at bounding box center [274, 572] width 218 height 55
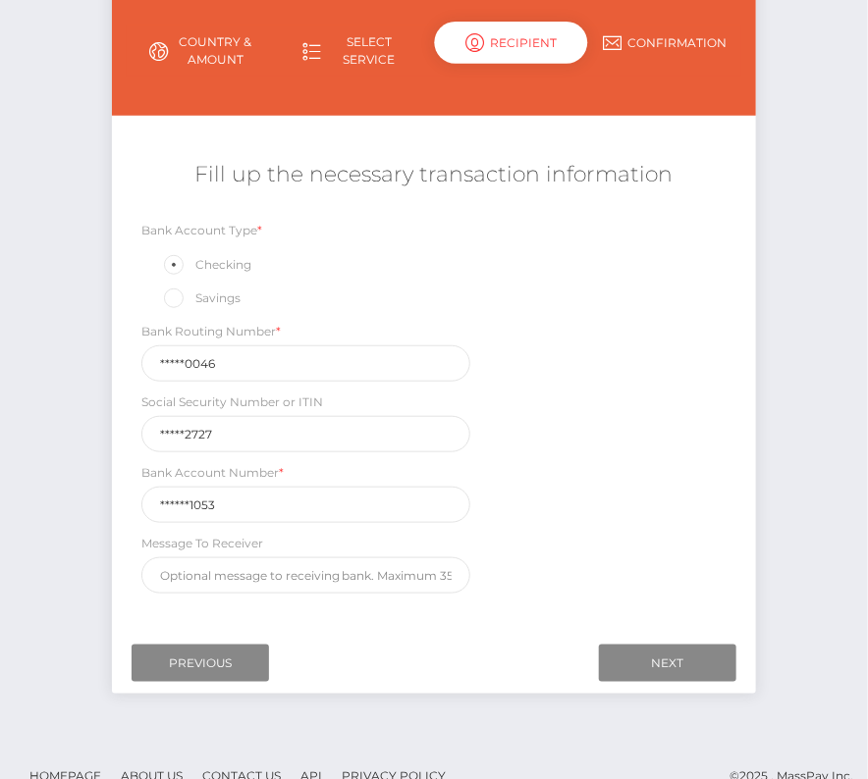
scroll to position [224, 0]
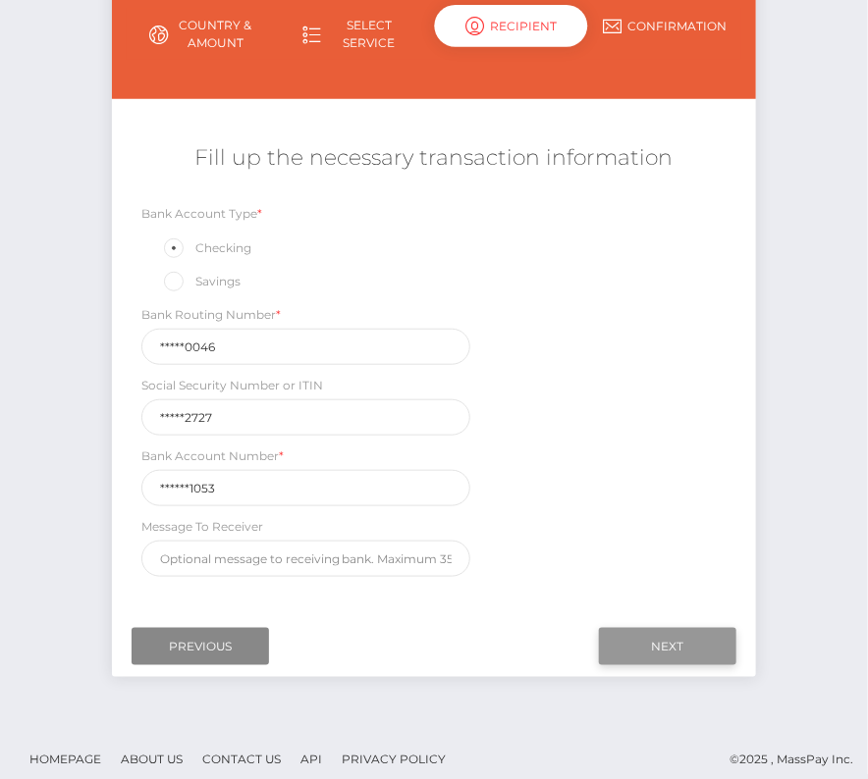
click at [645, 629] on input "Next" at bounding box center [667, 646] width 137 height 37
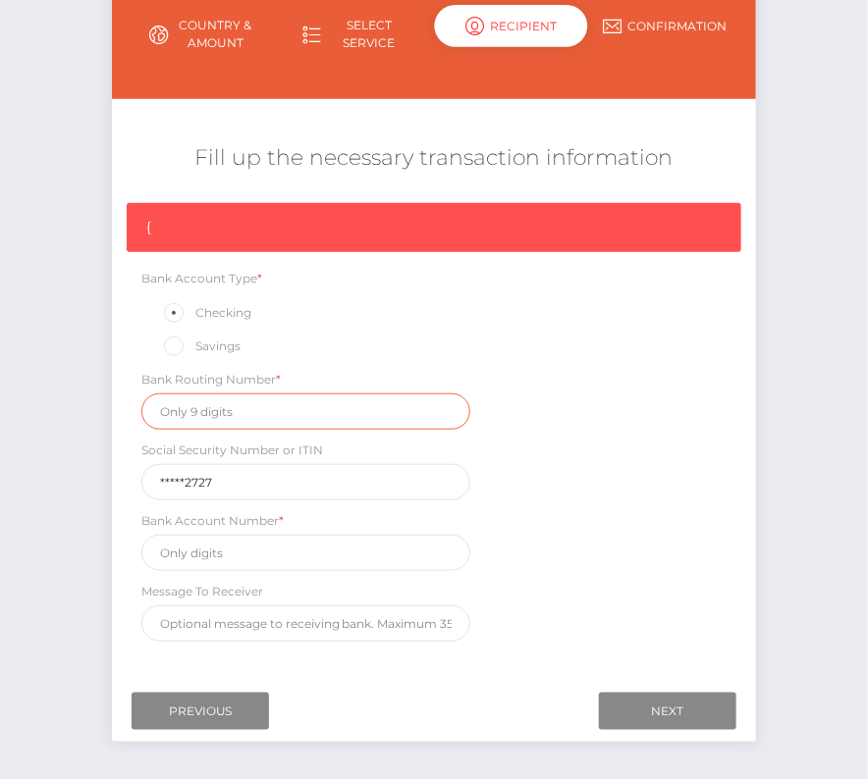
click at [202, 406] on input "text" at bounding box center [306, 412] width 330 height 36
paste input "091400046"
type input "091400046"
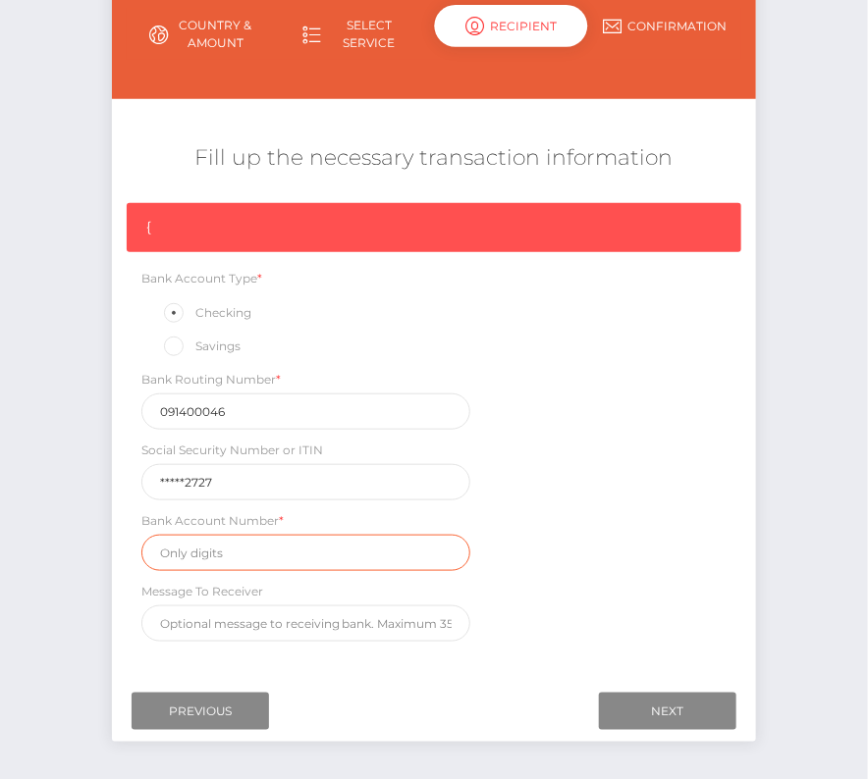
click at [260, 538] on input "text" at bounding box center [306, 553] width 330 height 36
paste input "6277561053"
type input "6277561053"
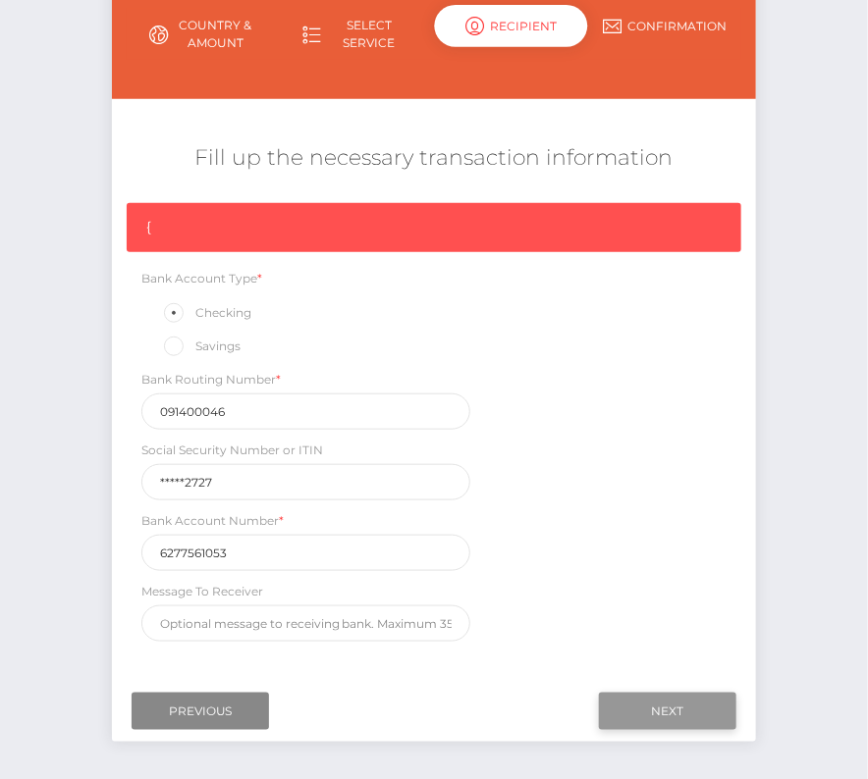
click at [645, 693] on input "Next" at bounding box center [667, 711] width 137 height 37
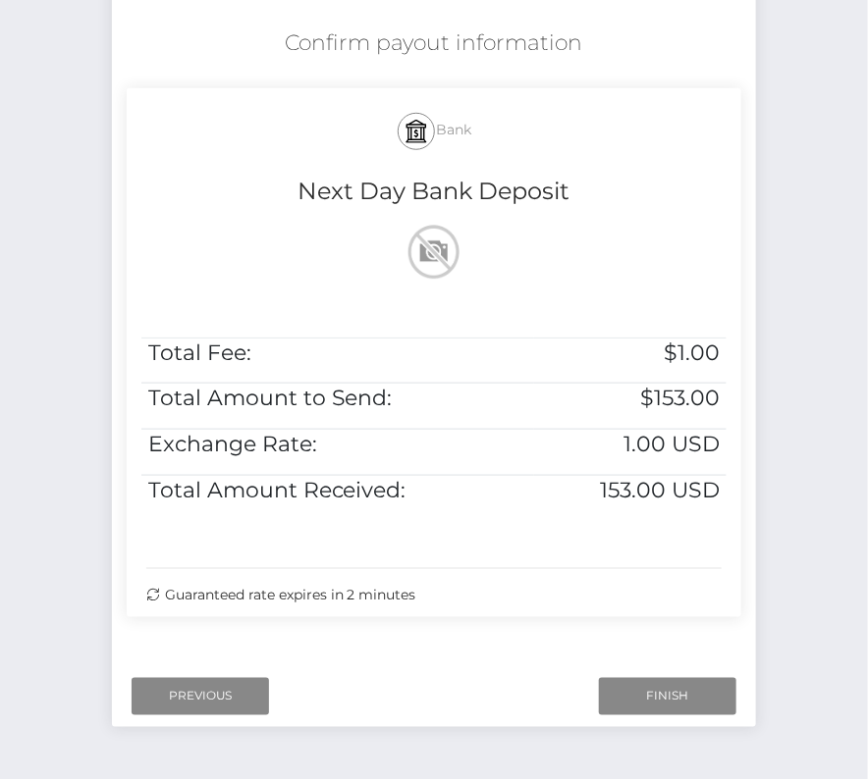
scroll to position [400, 0]
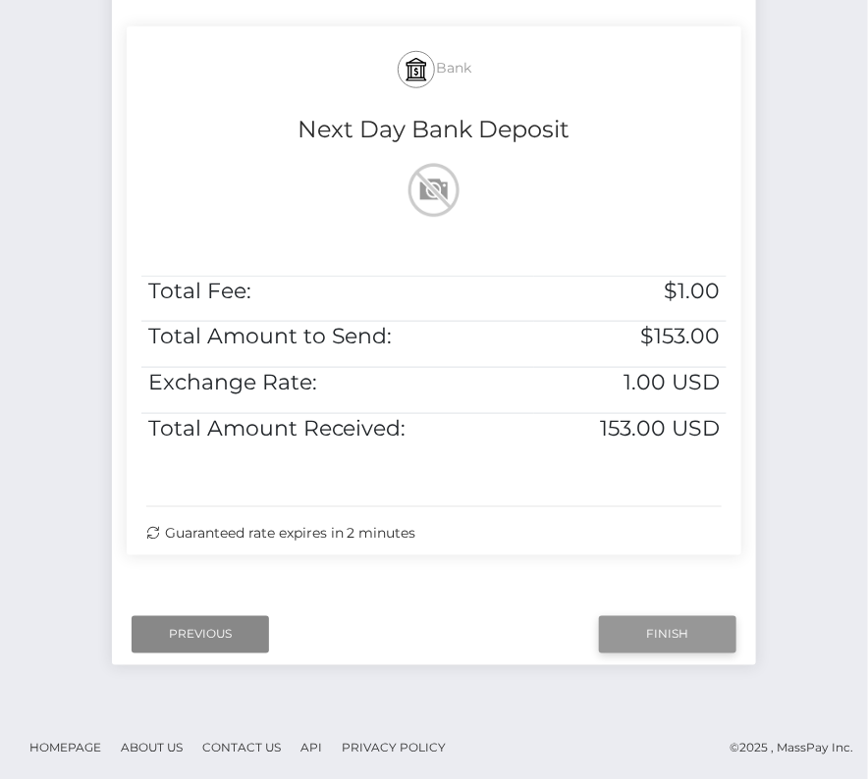
click at [675, 626] on input "Finish" at bounding box center [667, 634] width 137 height 37
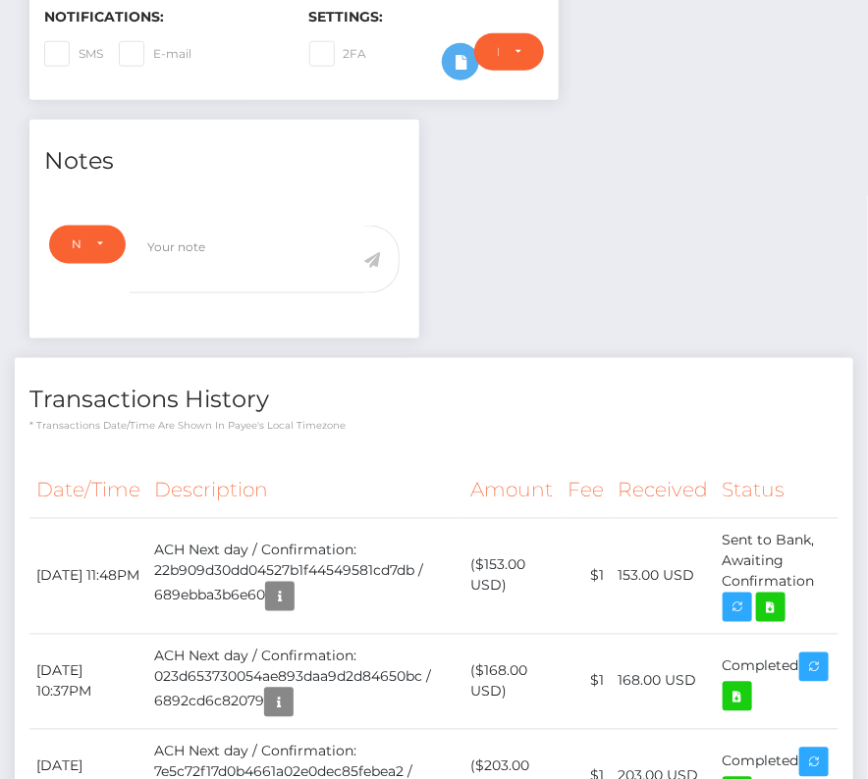
scroll to position [555, 0]
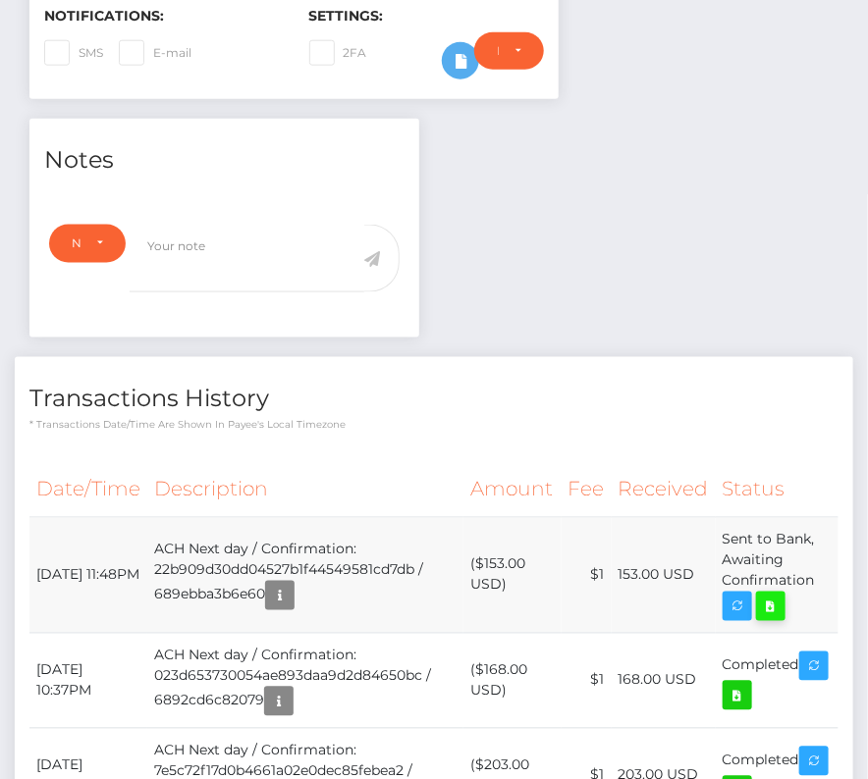
click at [781, 607] on icon at bounding box center [771, 607] width 24 height 25
drag, startPoint x: 37, startPoint y: 561, endPoint x: 818, endPoint y: 585, distance: 780.6
click at [818, 585] on tr "[DATE] 11:48PM ACH Next day / Confirmation: 22b909d30dd04527b1f44549581cd7db / …" at bounding box center [433, 575] width 809 height 116
copy tbody "[DATE] 11:48PM ACH Next day / Confirmation: 22b909d30dd04527b1f44549581cd7db / …"
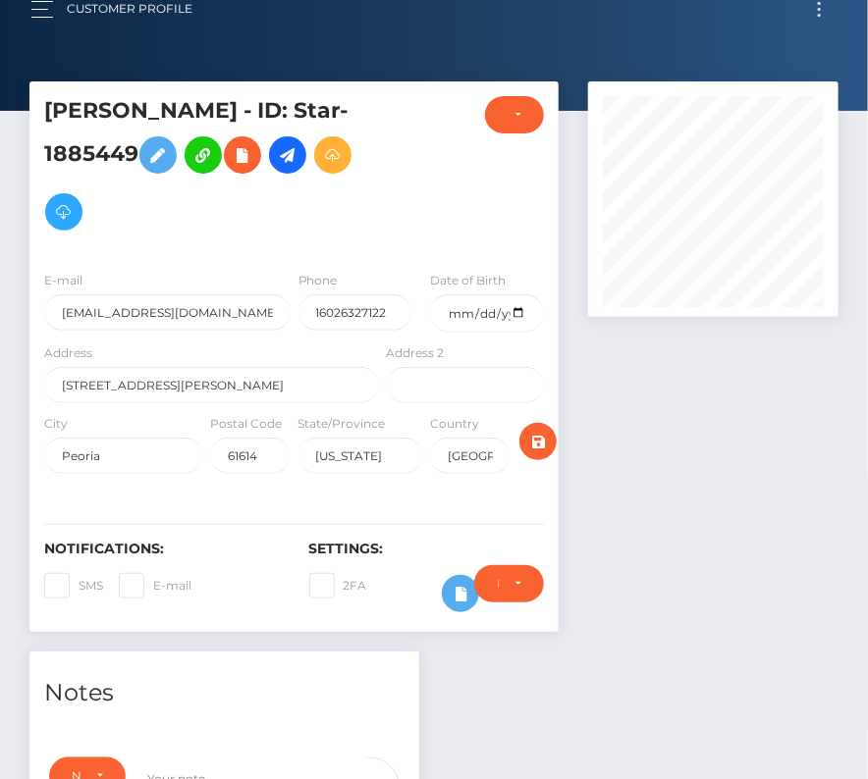
scroll to position [0, 0]
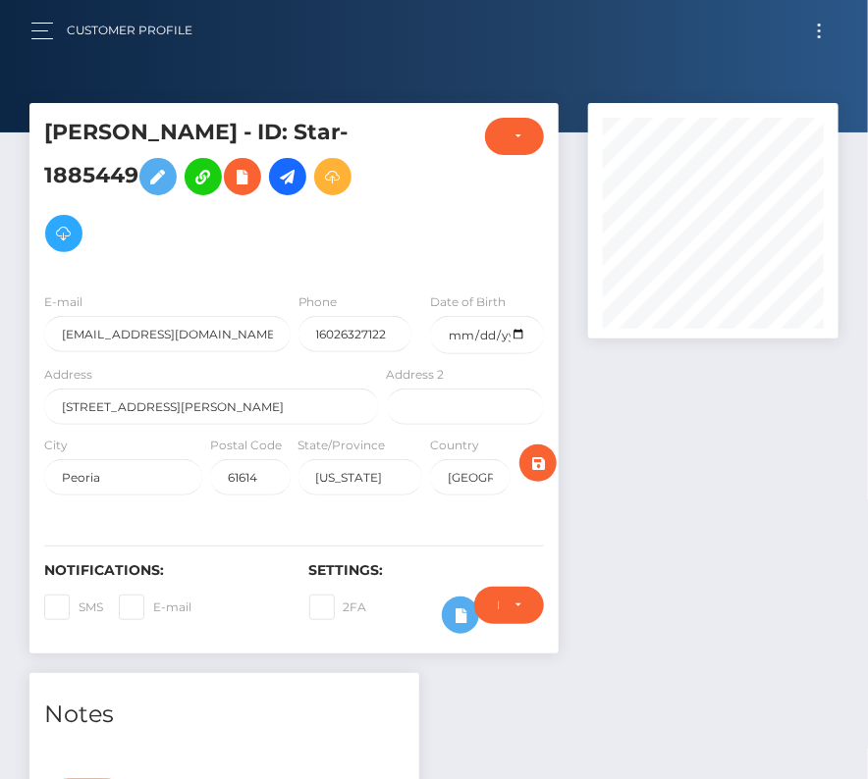
click at [821, 32] on button "Toggle navigation" at bounding box center [819, 31] width 36 height 26
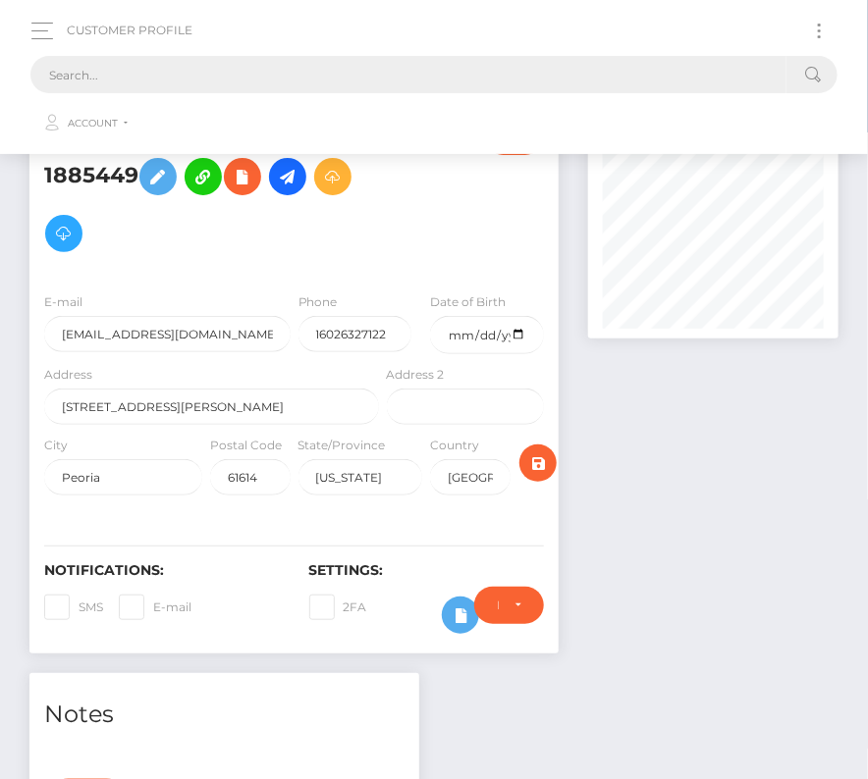
click at [367, 92] on input "text" at bounding box center [408, 74] width 756 height 37
paste input "2110172"
drag, startPoint x: 111, startPoint y: 68, endPoint x: -94, endPoint y: 68, distance: 205.1
paste input "3082199"
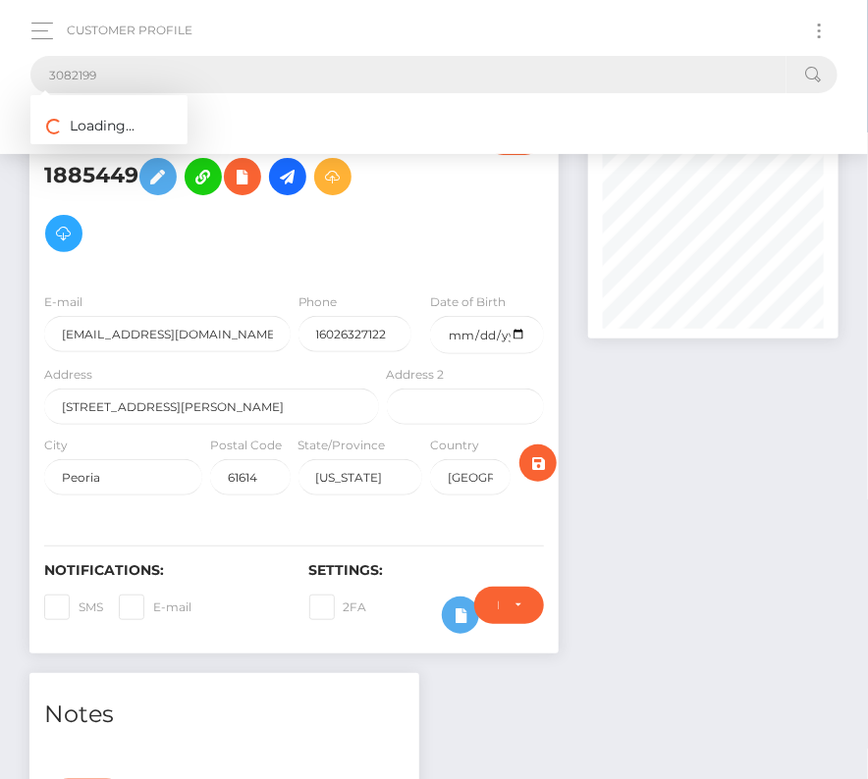
type input "3082199"
click at [94, 149] on link "Audrey Lawson" at bounding box center [108, 146] width 157 height 36
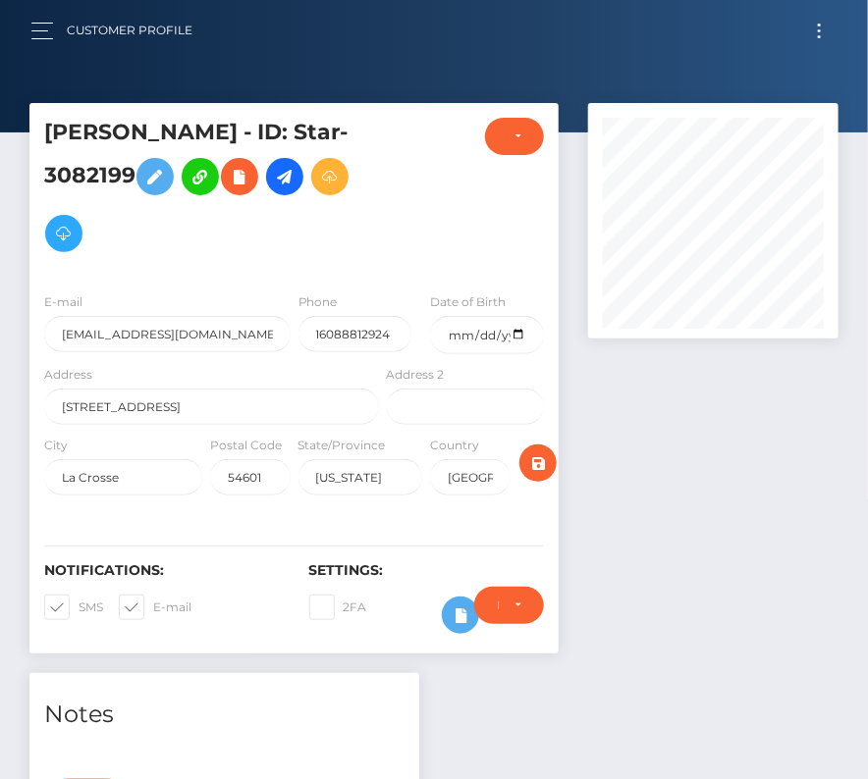
scroll to position [236, 249]
click at [514, 328] on input "date" at bounding box center [487, 335] width 114 height 38
type input "[DATE]"
drag, startPoint x: 60, startPoint y: 601, endPoint x: 378, endPoint y: 75, distance: 614.7
click at [79, 601] on span at bounding box center [79, 607] width 0 height 15
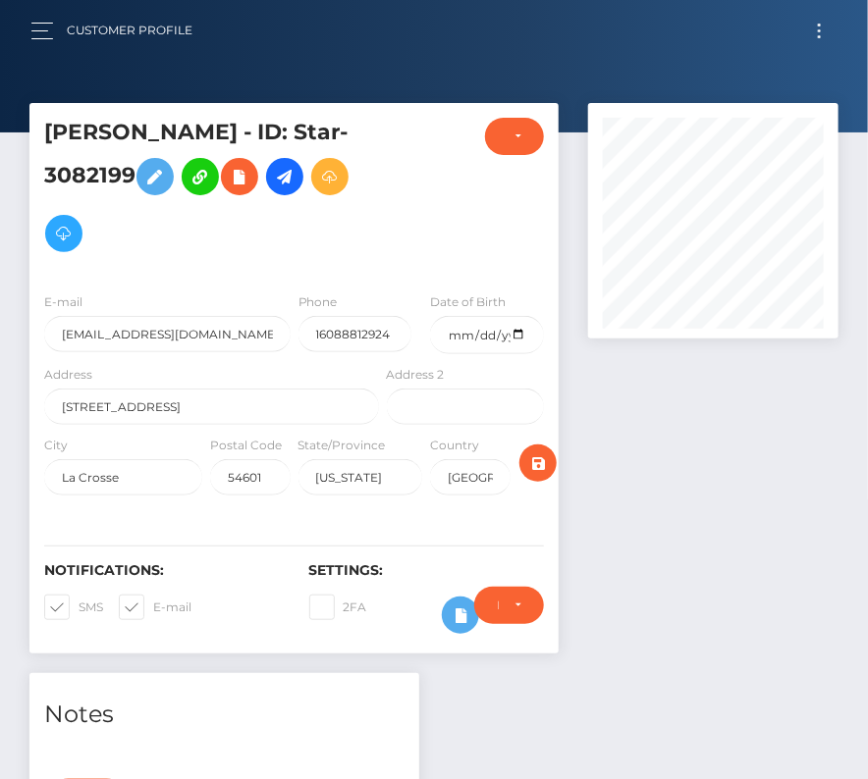
click at [79, 601] on input "SMS" at bounding box center [85, 601] width 13 height 13
checkbox input "false"
click at [153, 601] on span at bounding box center [153, 607] width 0 height 15
click at [153, 601] on input "E-mail" at bounding box center [159, 601] width 13 height 13
checkbox input "false"
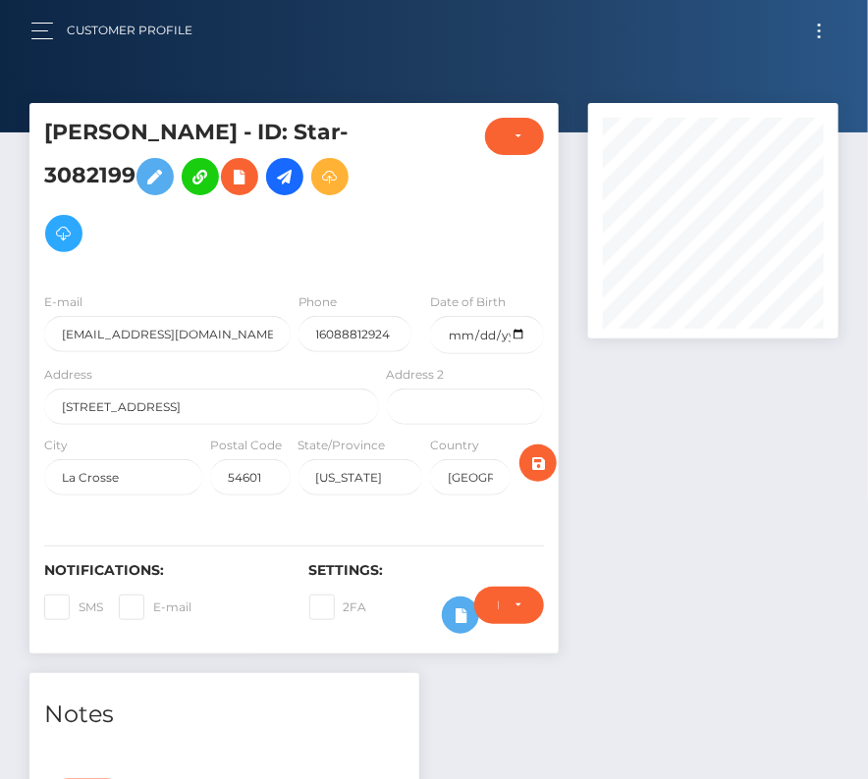
click at [79, 603] on span at bounding box center [79, 607] width 0 height 15
click at [79, 603] on input "SMS" at bounding box center [85, 601] width 13 height 13
checkbox input "true"
click at [153, 607] on span at bounding box center [153, 607] width 0 height 15
click at [153, 607] on input "E-mail" at bounding box center [159, 601] width 13 height 13
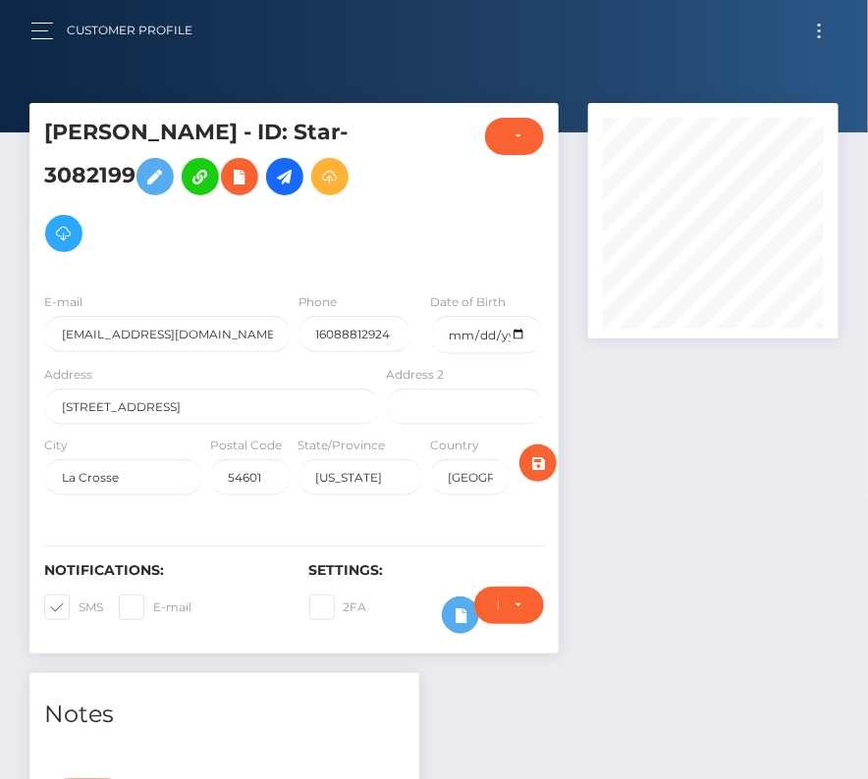
checkbox input "true"
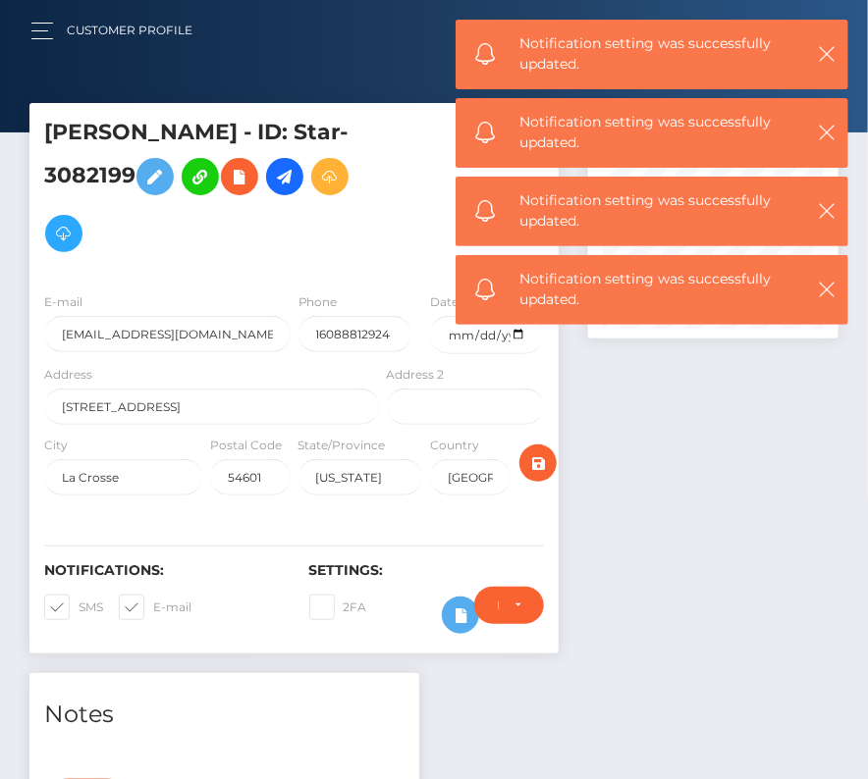
click at [79, 602] on span at bounding box center [79, 607] width 0 height 15
click at [79, 602] on input "SMS" at bounding box center [85, 601] width 13 height 13
checkbox input "false"
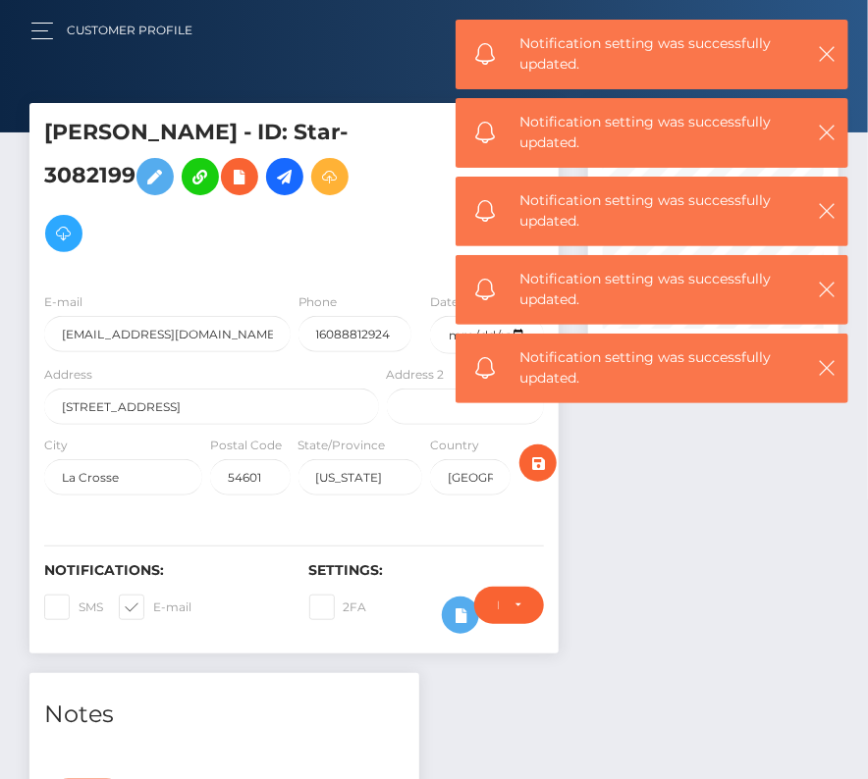
click at [153, 610] on span at bounding box center [153, 607] width 0 height 15
click at [153, 607] on input "E-mail" at bounding box center [159, 601] width 13 height 13
checkbox input "false"
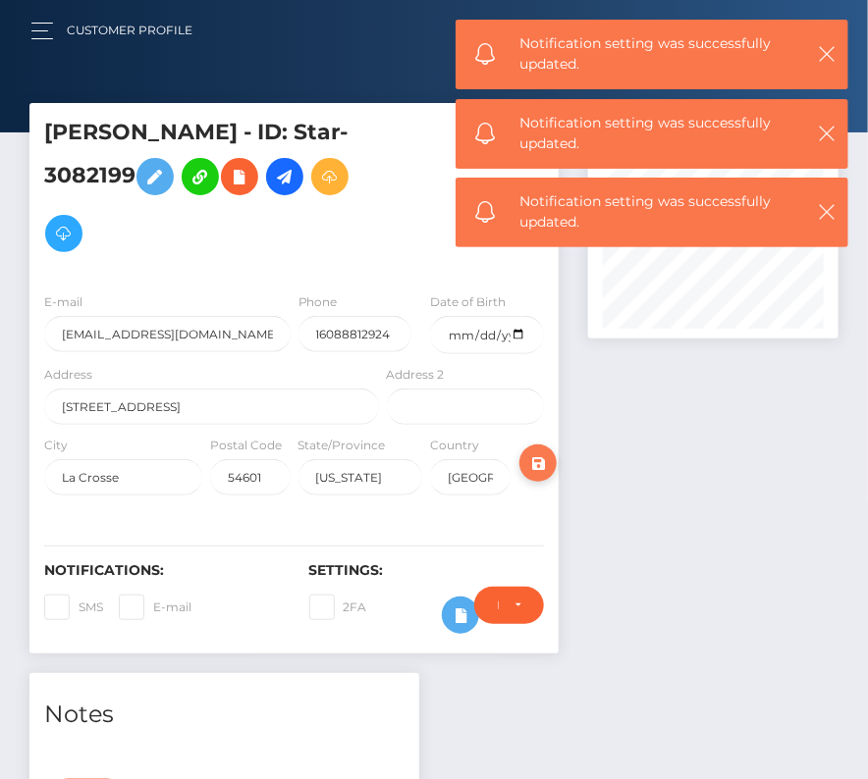
click at [537, 461] on icon "submit" at bounding box center [538, 463] width 24 height 25
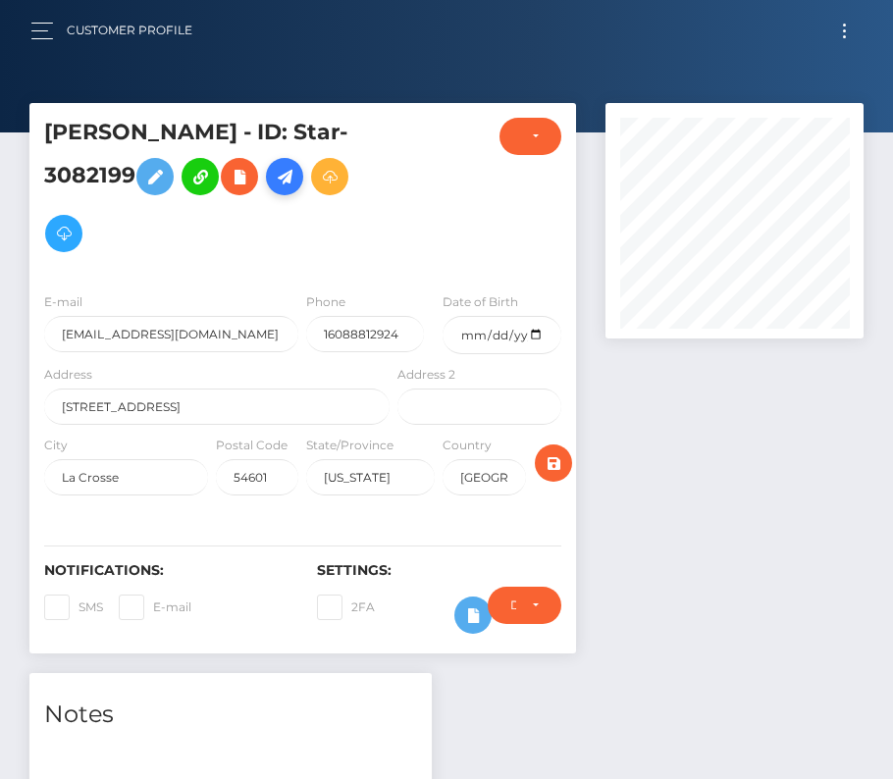
click at [292, 168] on icon at bounding box center [285, 177] width 24 height 25
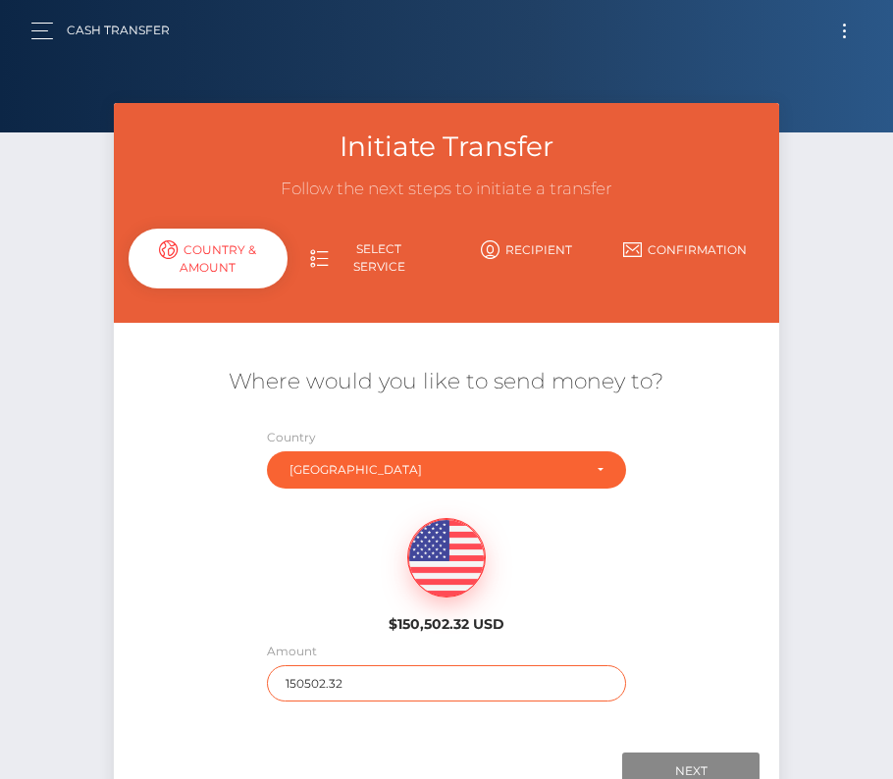
click at [314, 692] on input "150502.32" at bounding box center [446, 683] width 359 height 36
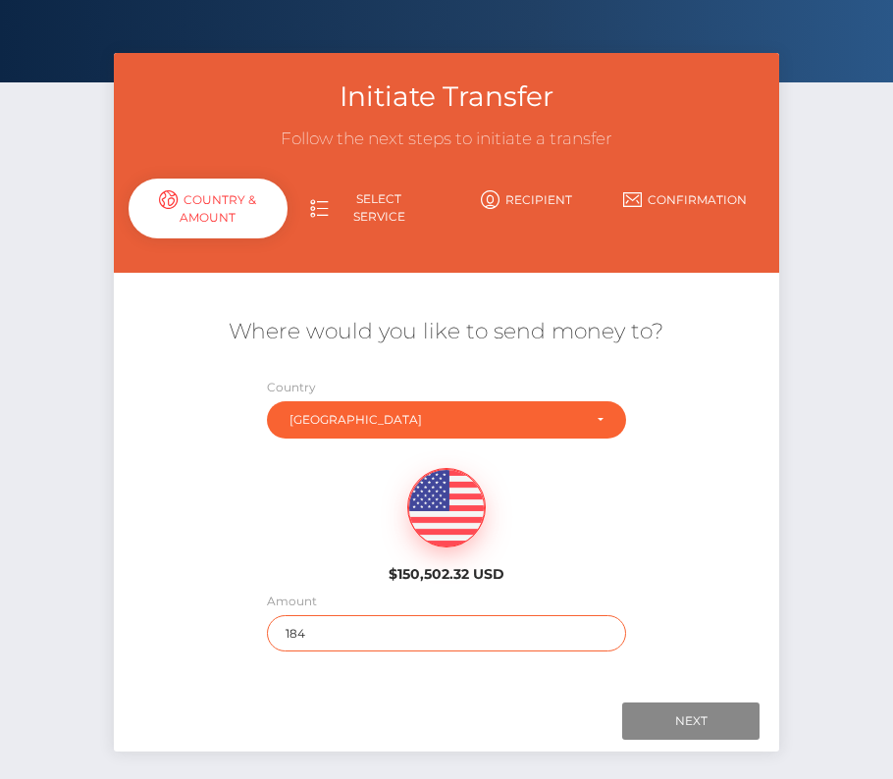
scroll to position [113, 0]
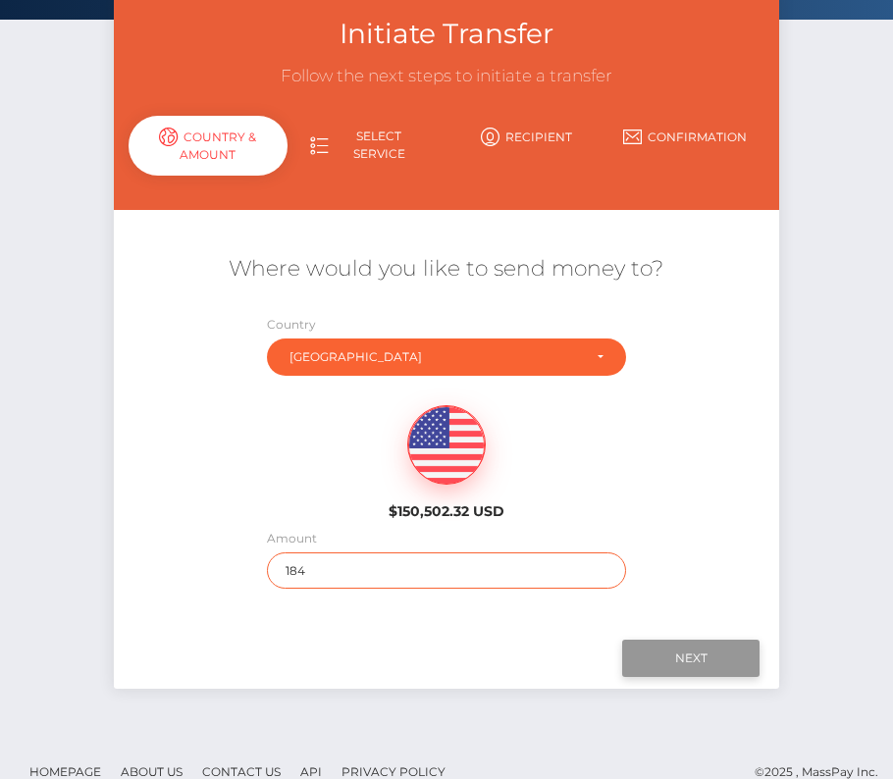
type input "184"
click at [694, 646] on input "Next" at bounding box center [690, 658] width 137 height 37
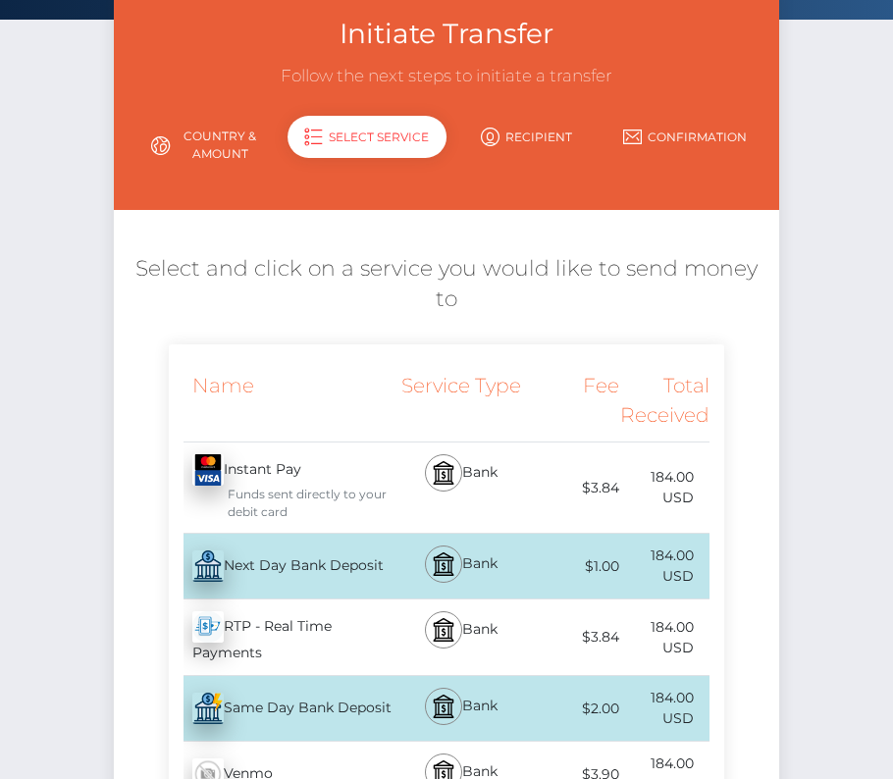
click at [295, 560] on div "Next Day Bank Deposit - USD" at bounding box center [281, 566] width 225 height 55
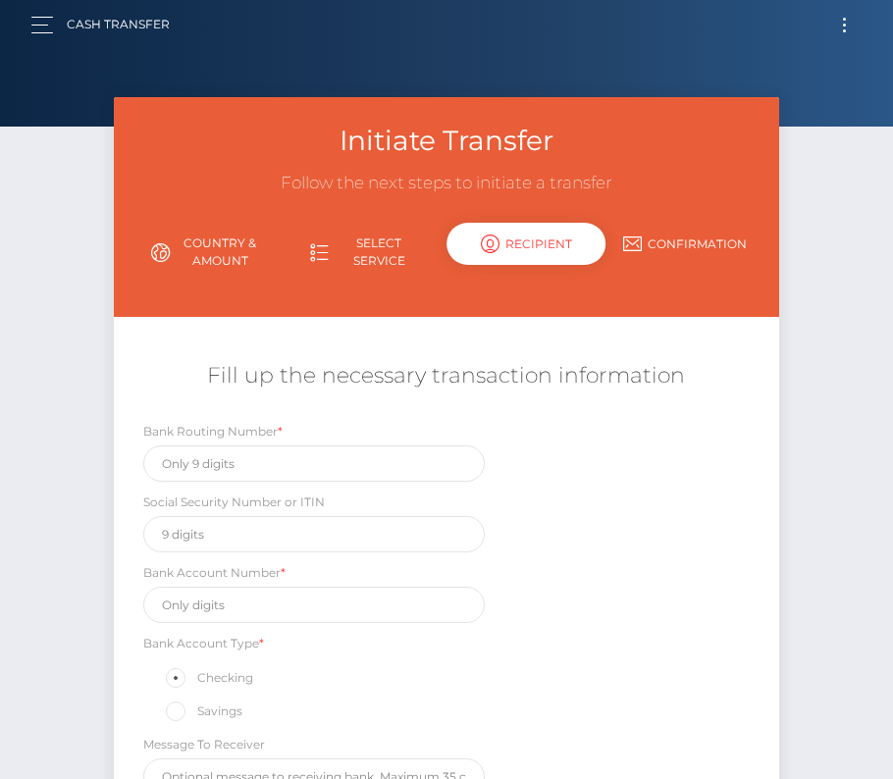
scroll to position [0, 0]
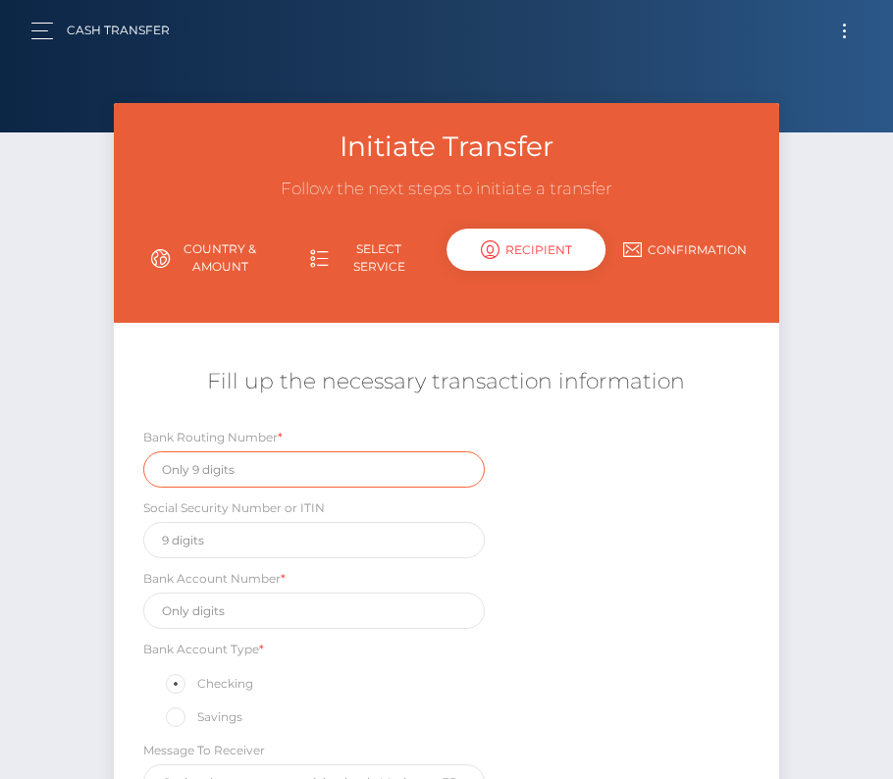
click at [233, 473] on input "text" at bounding box center [314, 469] width 342 height 36
paste input "275977489"
type input "275977489"
click at [232, 624] on div "Bank Routing Number * 275977489 Social Security Number or ITIN Bank Account Num…" at bounding box center [446, 619] width 665 height 384
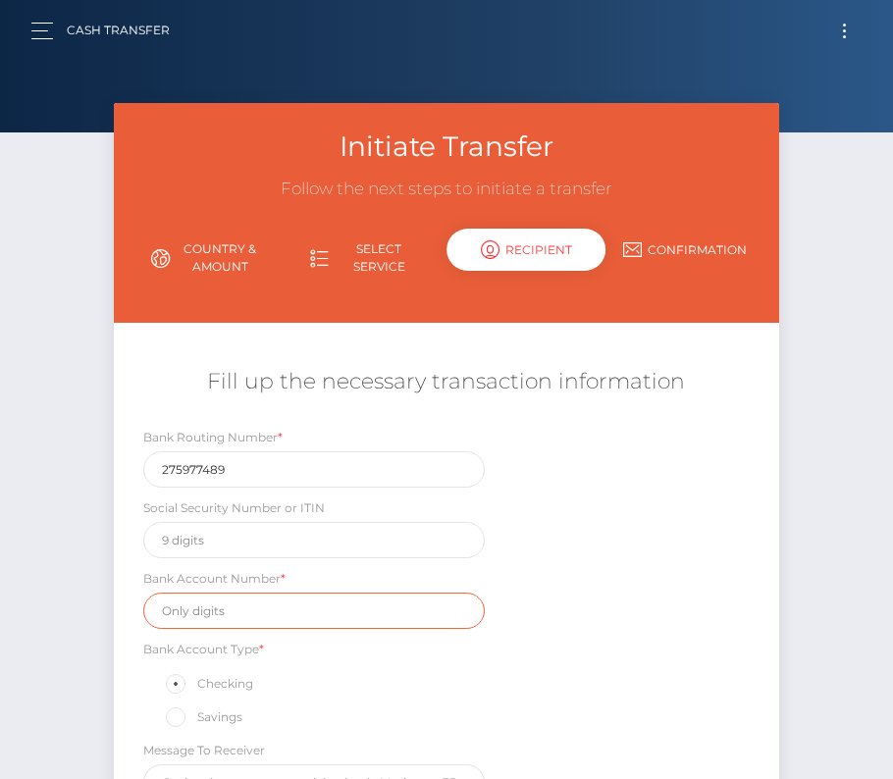
click at [203, 613] on input "text" at bounding box center [314, 611] width 342 height 36
paste input "1010001028542"
type input "1010001028542"
click at [550, 703] on div "Bank Routing Number * 275977489 Social Security Number or ITIN Bank Account Num…" at bounding box center [446, 619] width 665 height 384
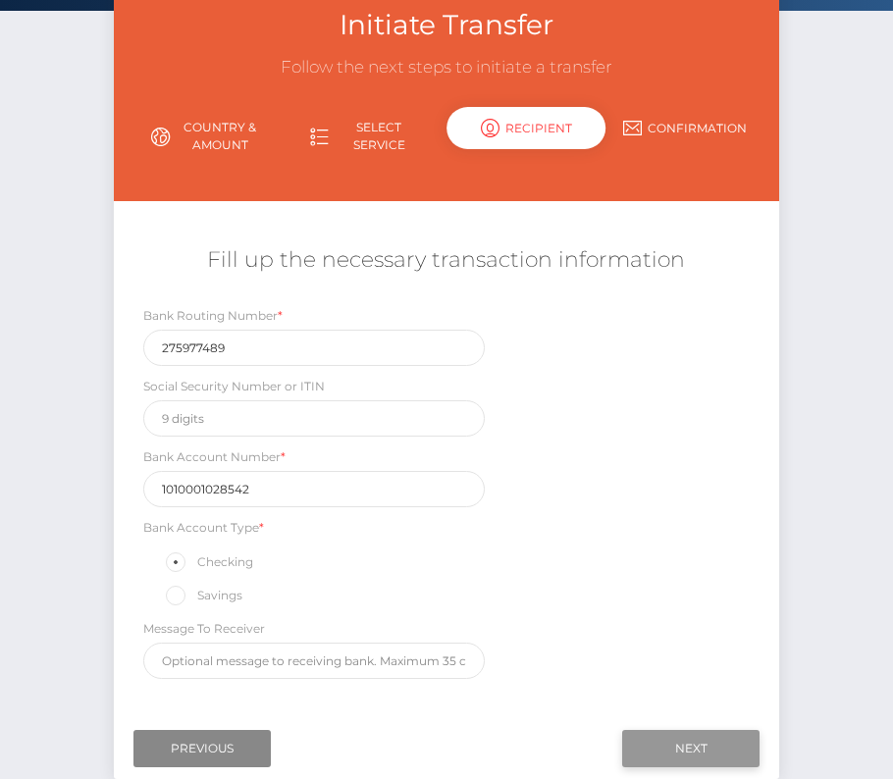
click at [654, 741] on input "Next" at bounding box center [690, 748] width 137 height 37
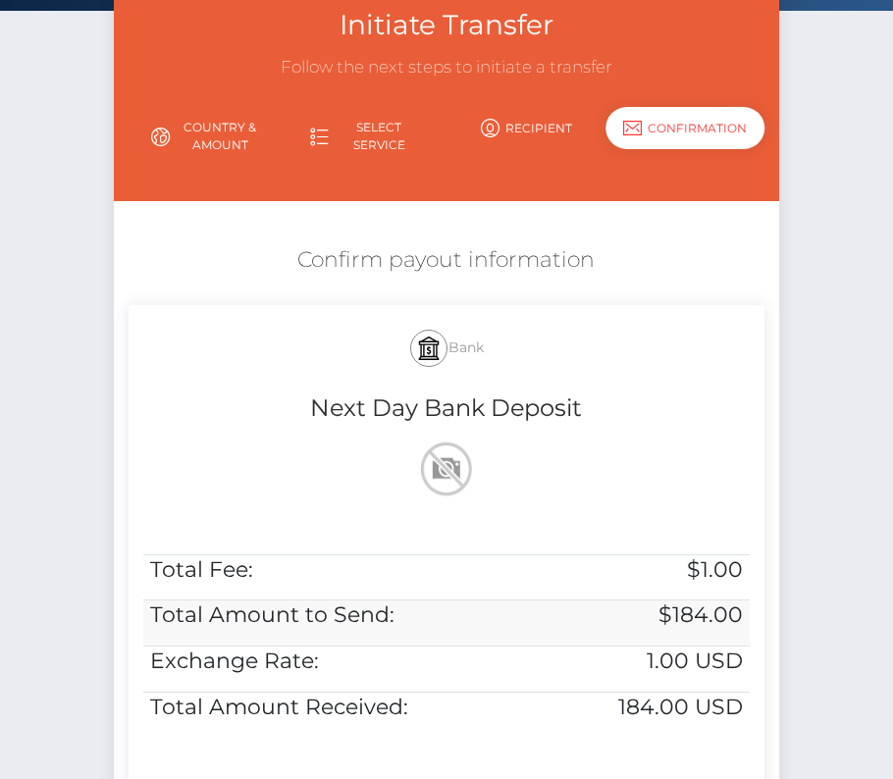
scroll to position [400, 0]
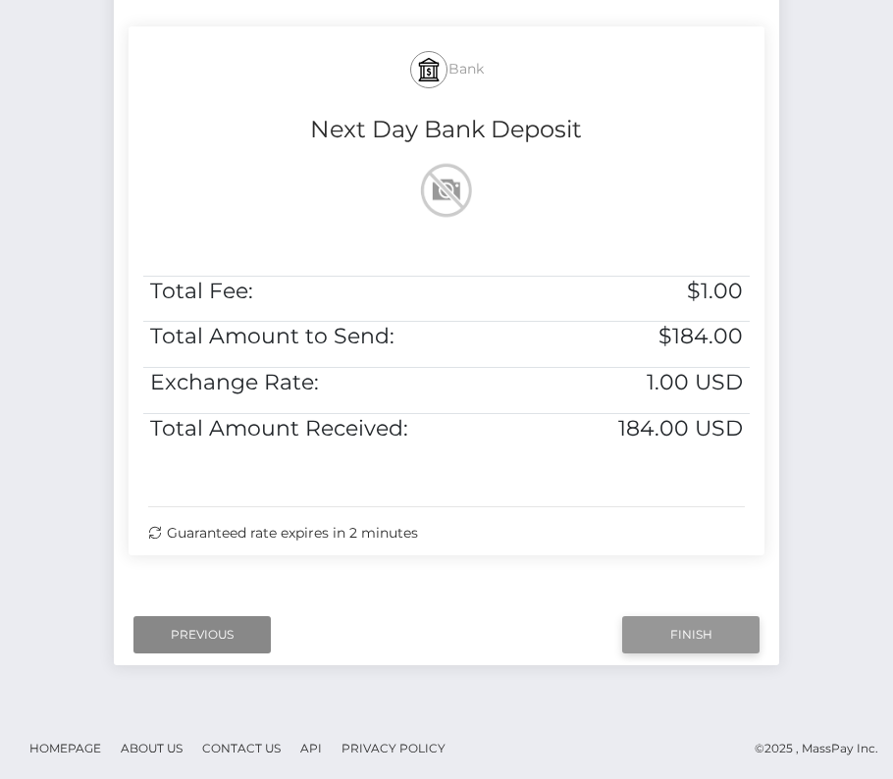
click at [712, 631] on input "Finish" at bounding box center [690, 634] width 137 height 37
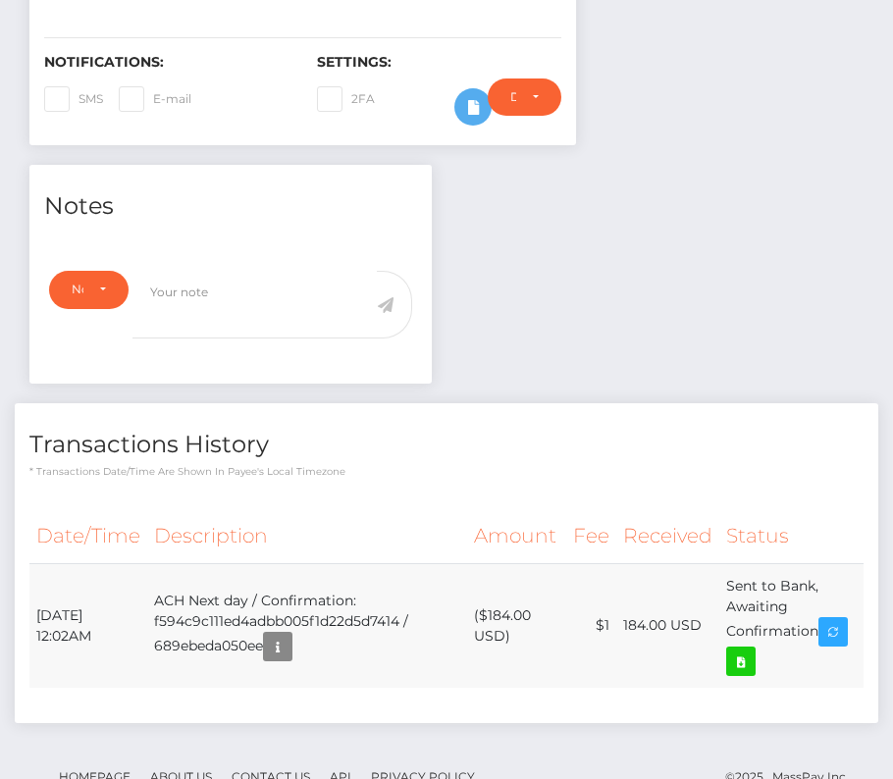
scroll to position [522, 0]
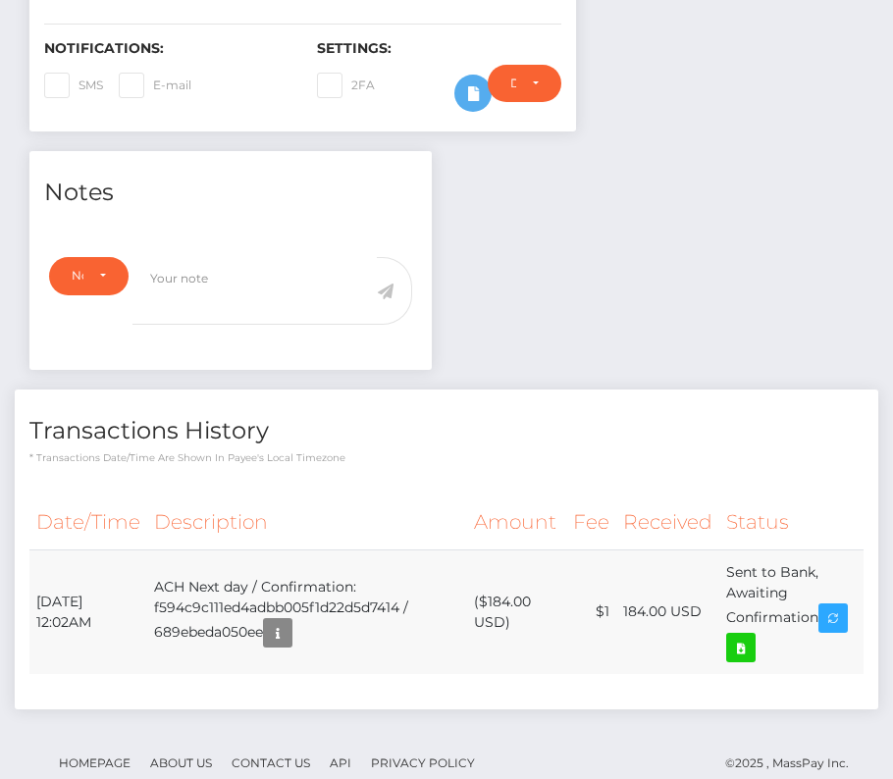
drag, startPoint x: 32, startPoint y: 586, endPoint x: 823, endPoint y: 618, distance: 791.7
click at [823, 618] on tr "[DATE] 12:02AM ACH Next day / Confirmation: f594c9c111ed4adbb005f1d22d5d7414 / …" at bounding box center [446, 612] width 834 height 125
copy tr "[DATE] 12:02AM ACH Next day / Confirmation: f594c9c111ed4adbb005f1d22d5d7414 / …"
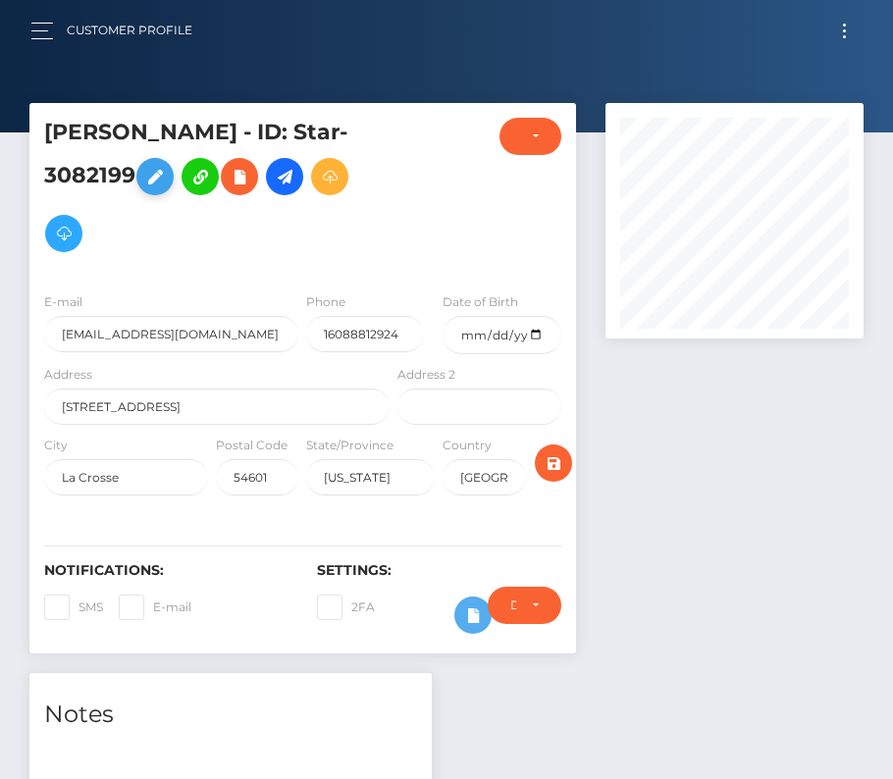
click at [158, 185] on icon at bounding box center [155, 177] width 24 height 25
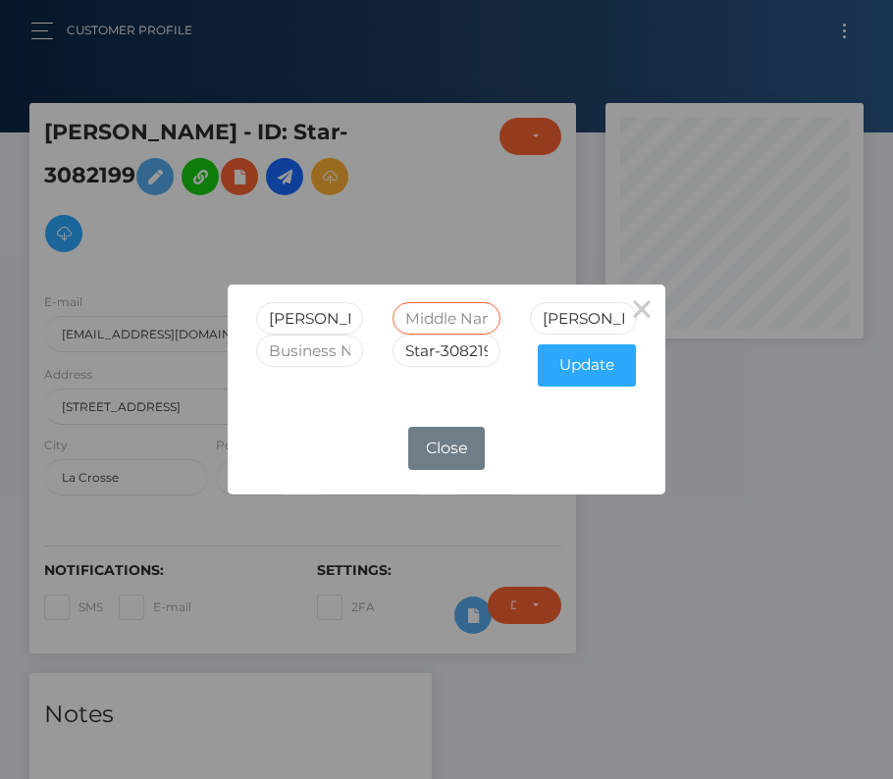
click at [414, 326] on input "text" at bounding box center [447, 318] width 108 height 32
type input "Ф"
type input "A."
click at [570, 358] on button "Update" at bounding box center [587, 365] width 98 height 42
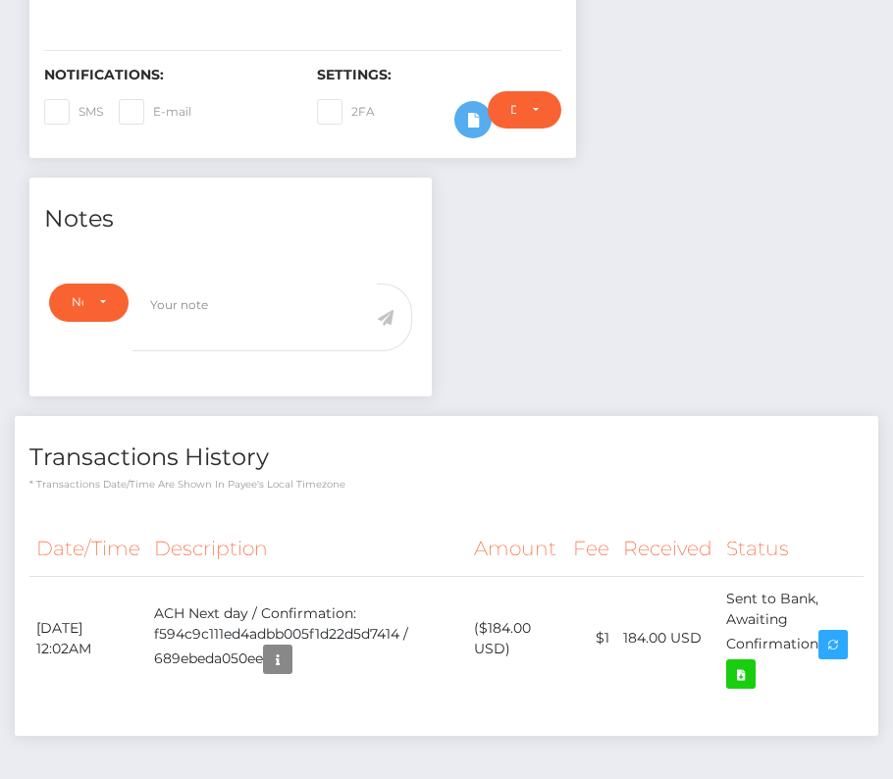
scroll to position [512, 0]
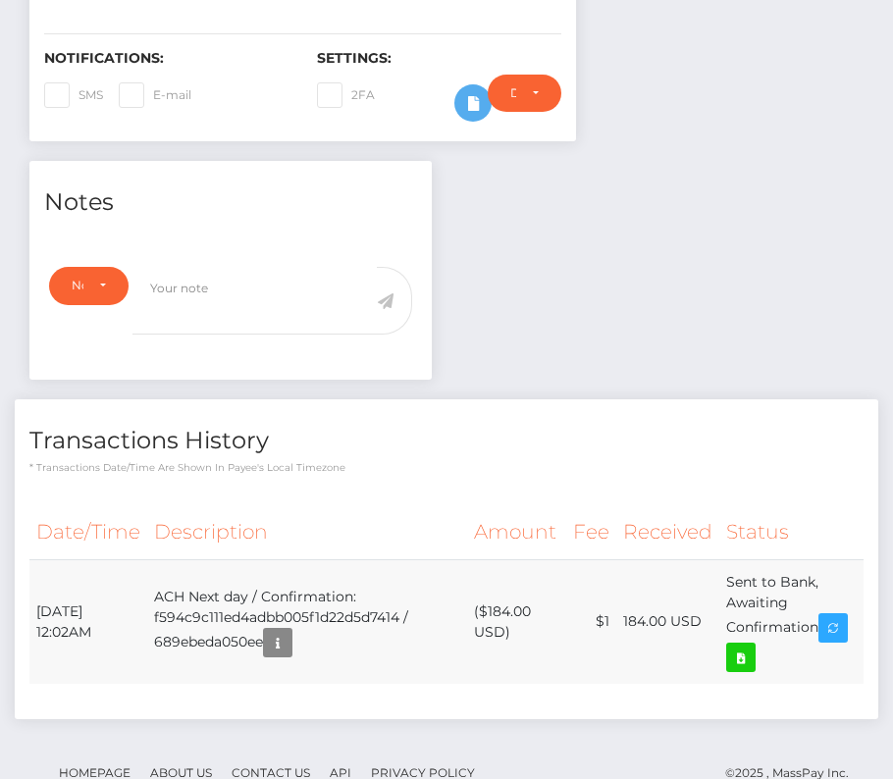
drag, startPoint x: 32, startPoint y: 604, endPoint x: 848, endPoint y: 582, distance: 815.8
click at [852, 581] on tr "[DATE] 12:02AM ACH Next day / Confirmation: f594c9c111ed4adbb005f1d22d5d7414 / …" at bounding box center [446, 621] width 834 height 125
click at [747, 660] on icon at bounding box center [741, 658] width 24 height 25
click at [238, 507] on th "Description" at bounding box center [307, 532] width 320 height 54
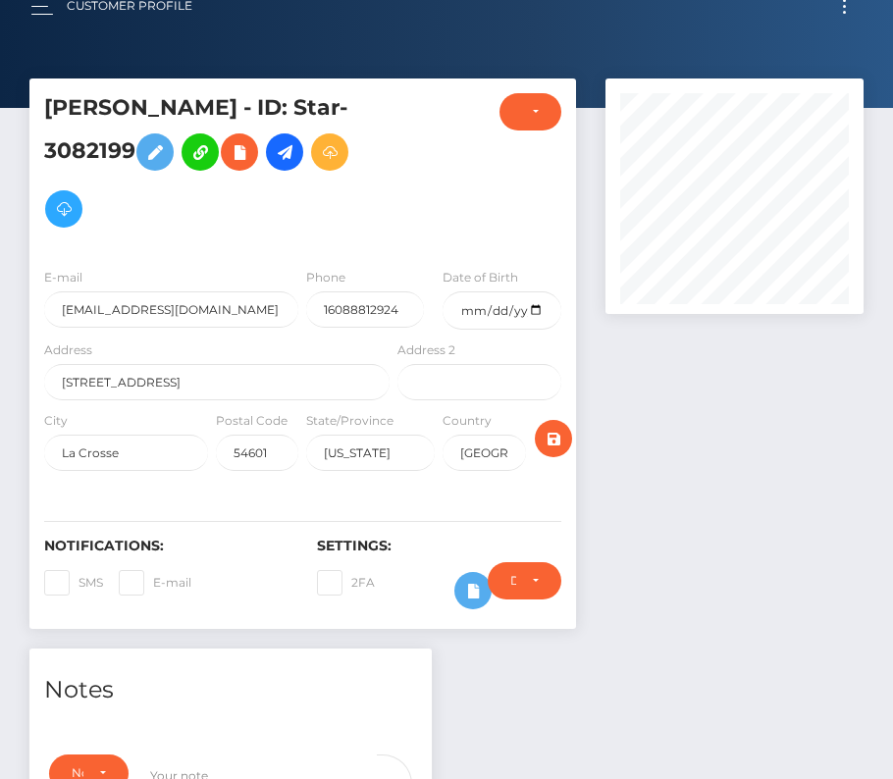
scroll to position [0, 0]
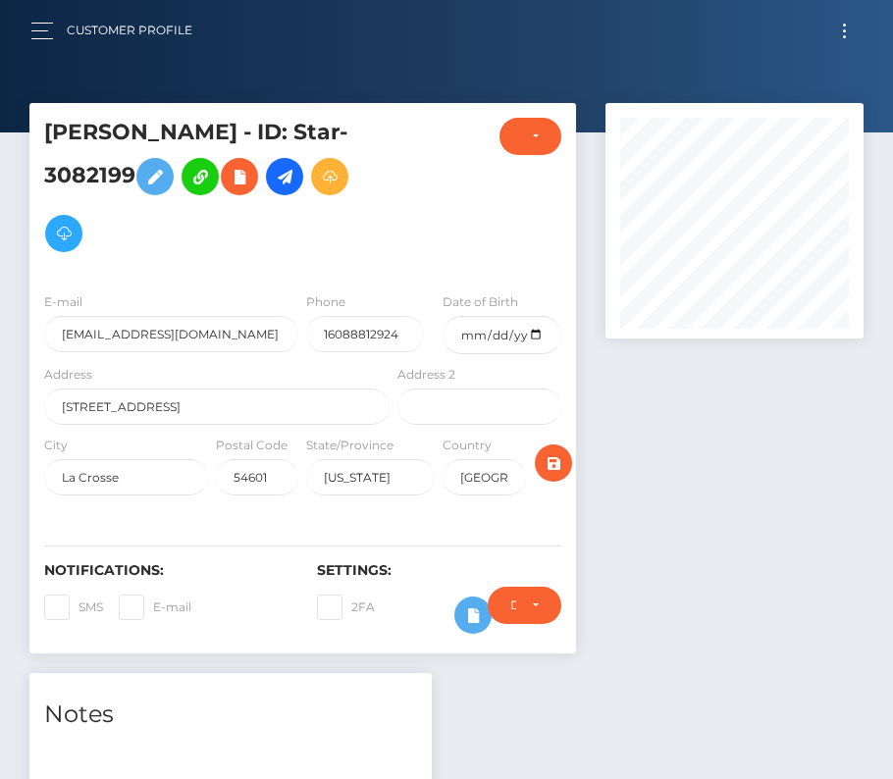
click at [849, 33] on button "Toggle navigation" at bounding box center [844, 31] width 36 height 26
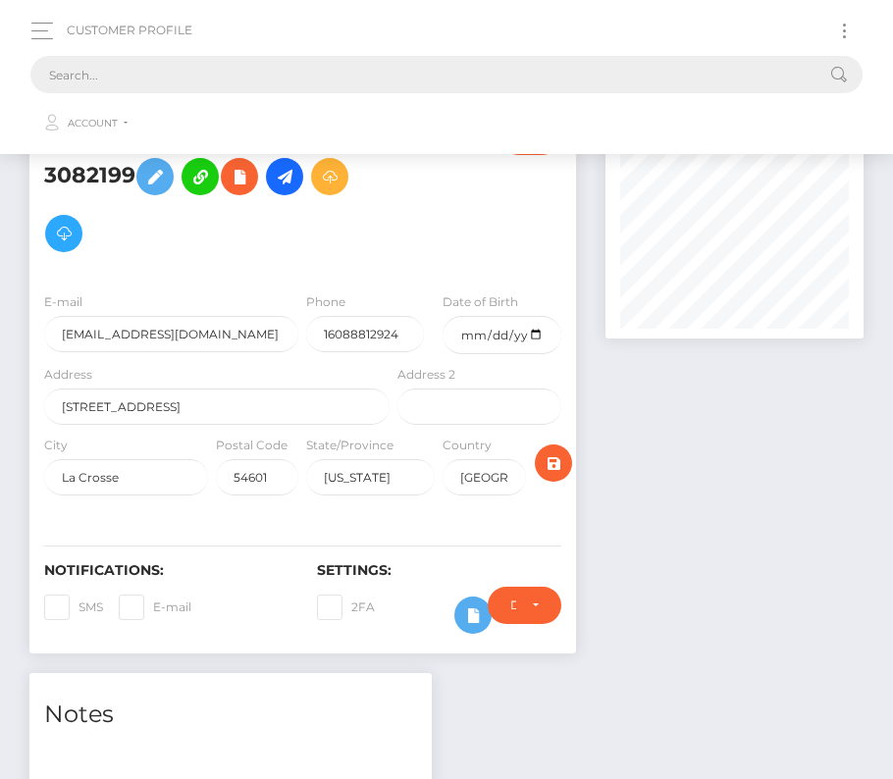
click at [450, 68] on input "text" at bounding box center [420, 74] width 781 height 37
paste input "1867233"
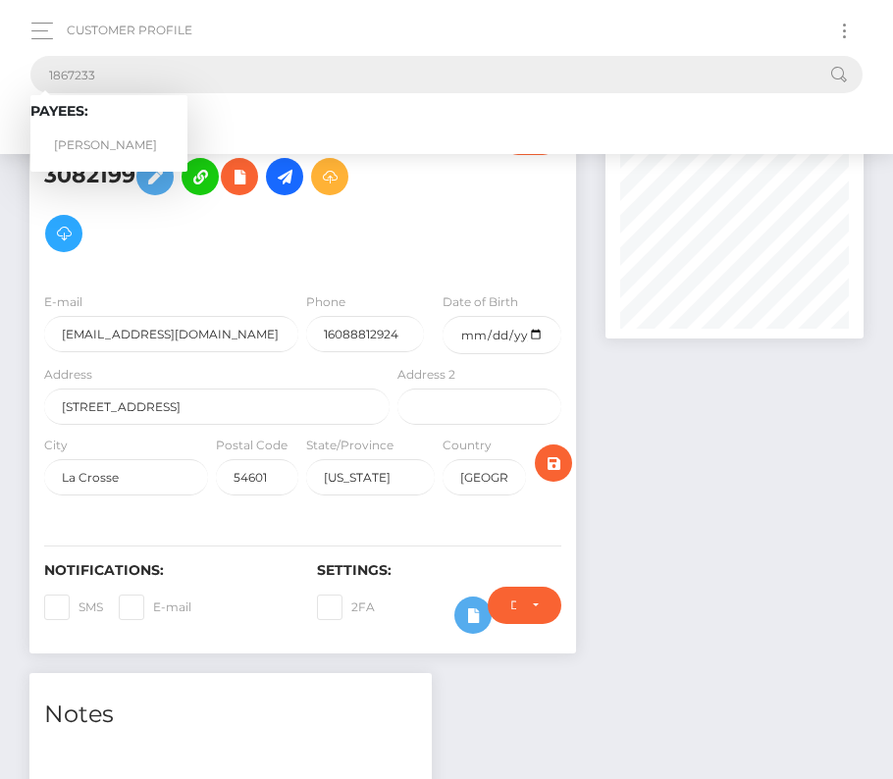
type input "1867233"
click at [108, 130] on link "[PERSON_NAME]" at bounding box center [108, 146] width 157 height 36
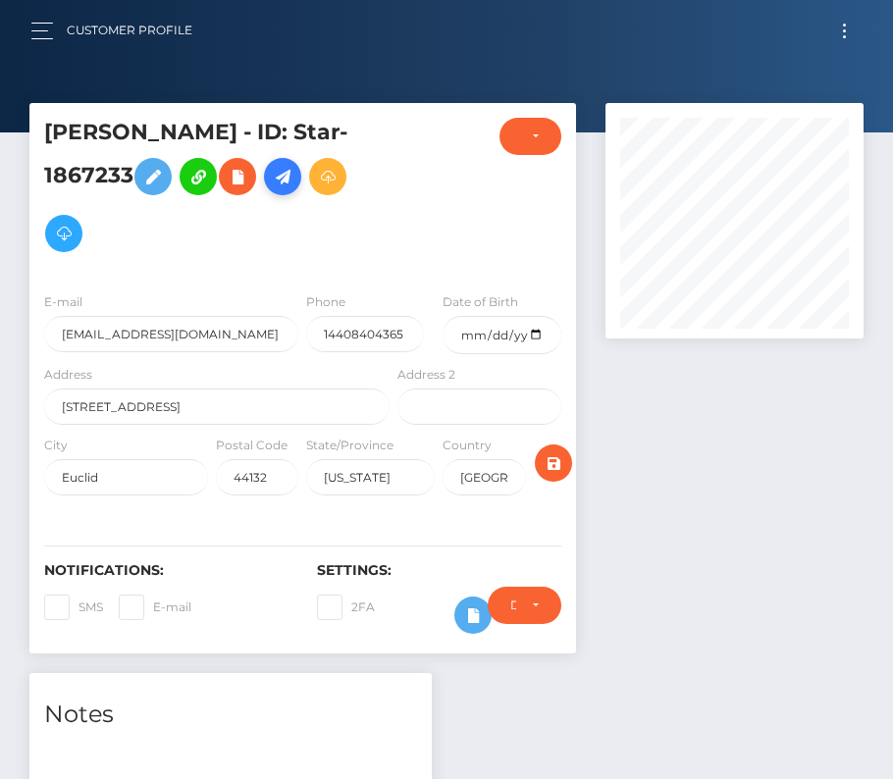
click at [271, 182] on icon at bounding box center [283, 177] width 24 height 25
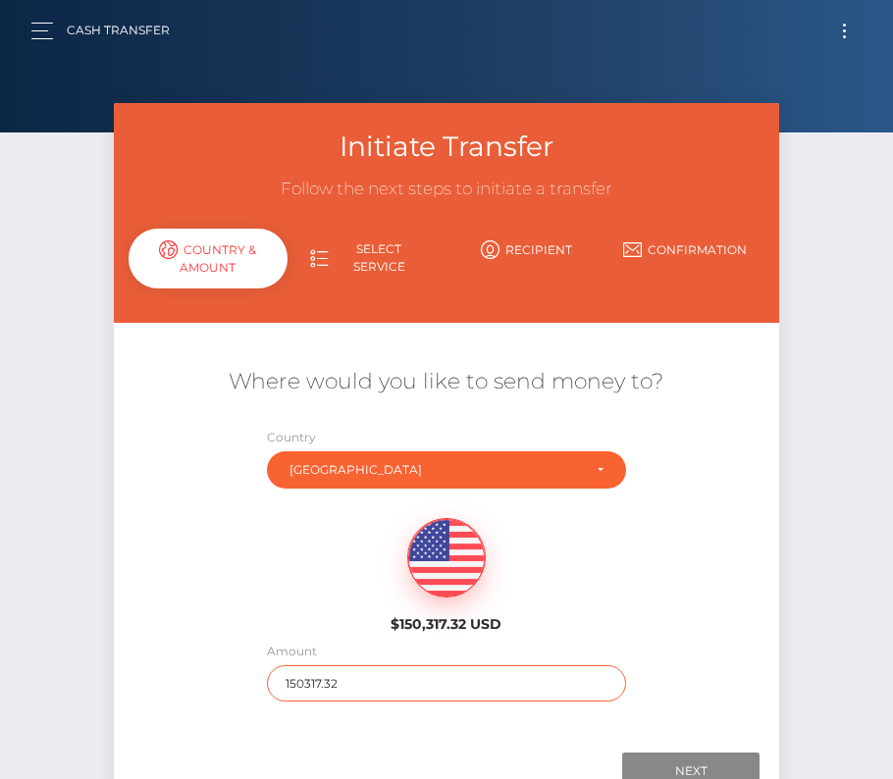
click at [344, 679] on input "150317.32" at bounding box center [446, 683] width 359 height 36
type input "216"
click at [713, 655] on div "Where would you like to send money to? Country Abkhazia Afghanistan Albania Alg…" at bounding box center [446, 534] width 665 height 354
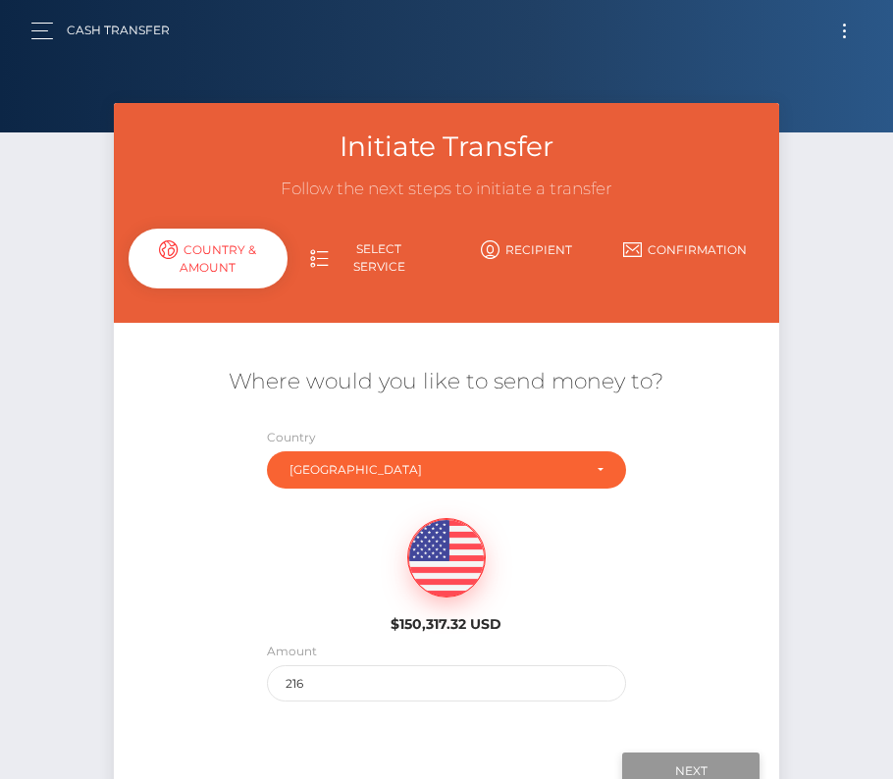
click at [681, 763] on input "Next" at bounding box center [690, 771] width 137 height 37
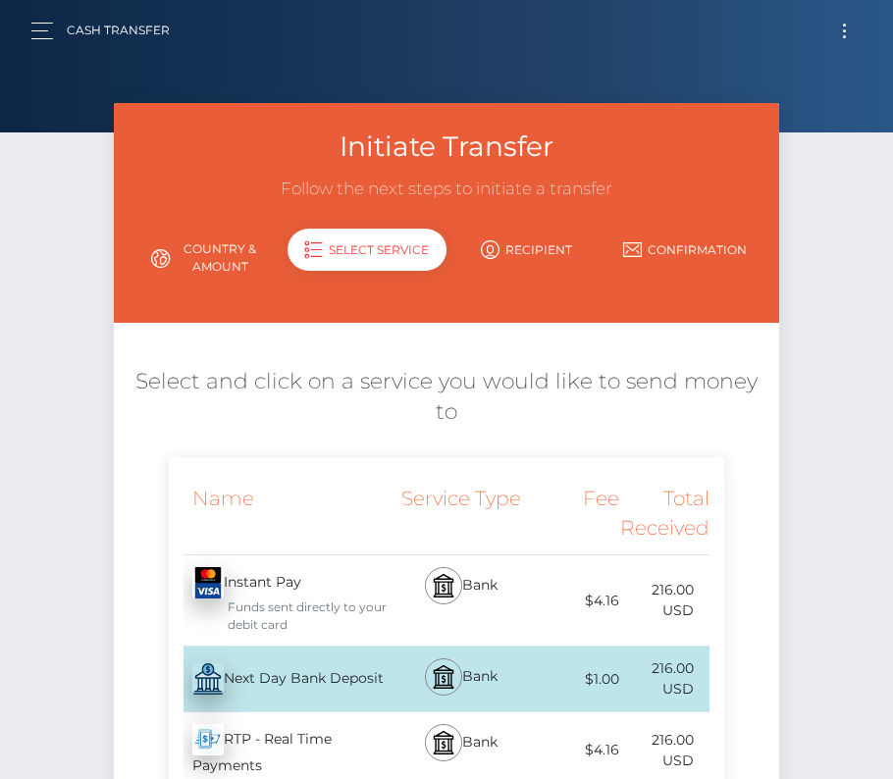
click at [279, 679] on div "Next Day Bank Deposit - USD" at bounding box center [281, 679] width 225 height 55
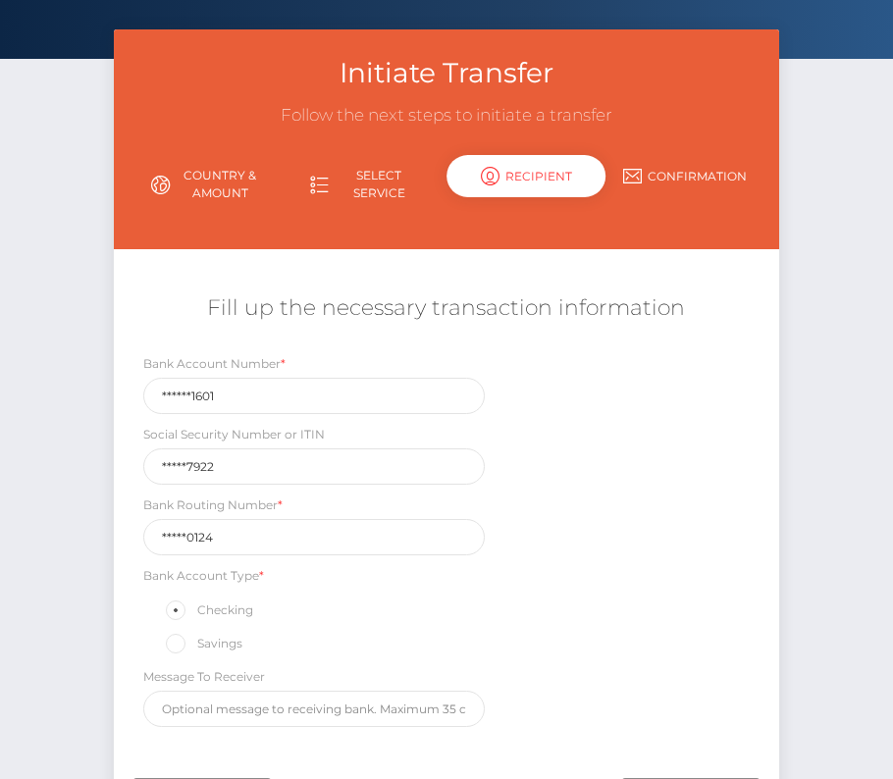
scroll to position [81, 0]
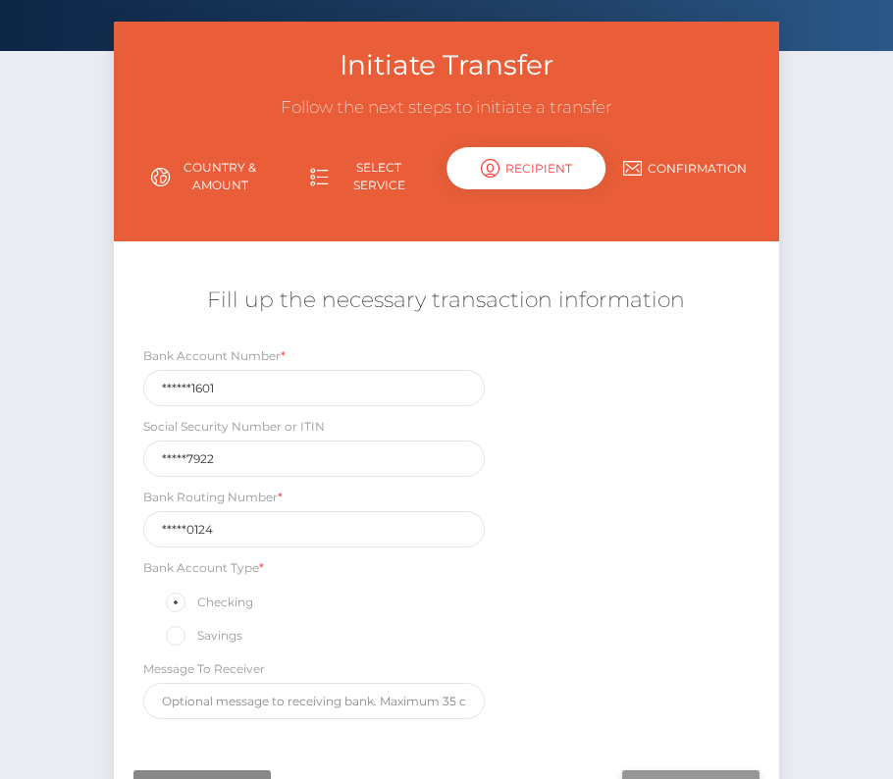
click at [673, 770] on input "Next" at bounding box center [690, 788] width 137 height 37
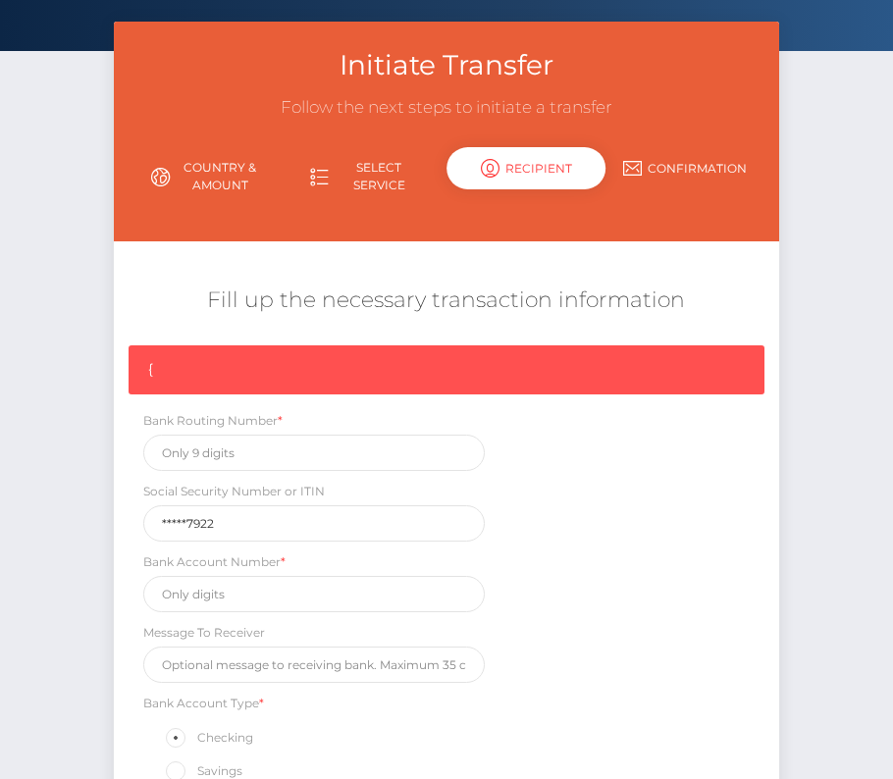
scroll to position [295, 0]
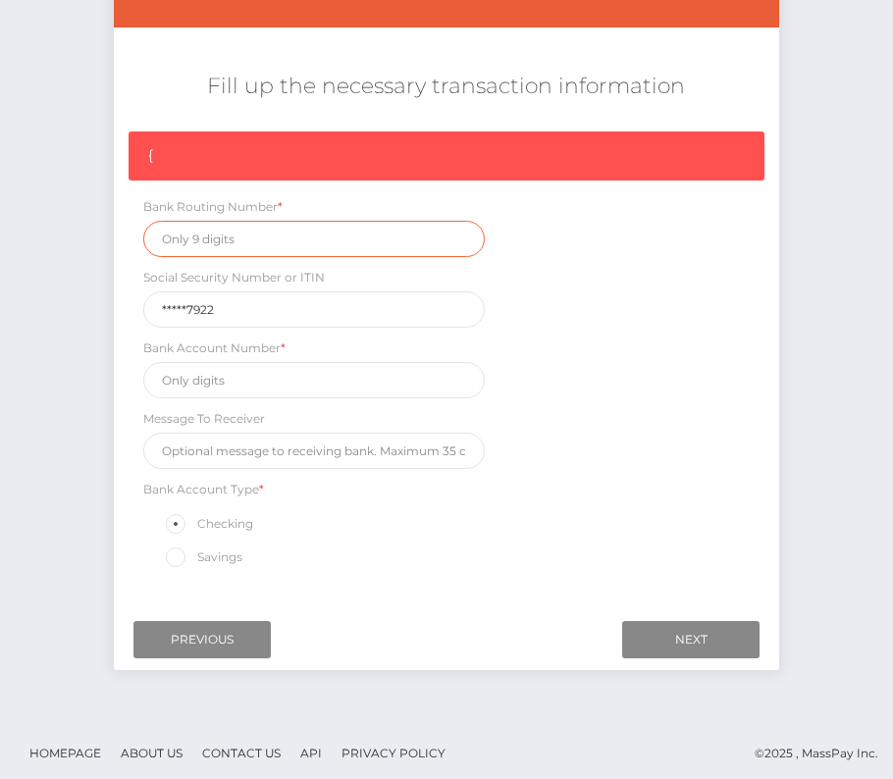
click at [211, 244] on input "text" at bounding box center [314, 239] width 342 height 36
paste input "041000124"
type input "041000124"
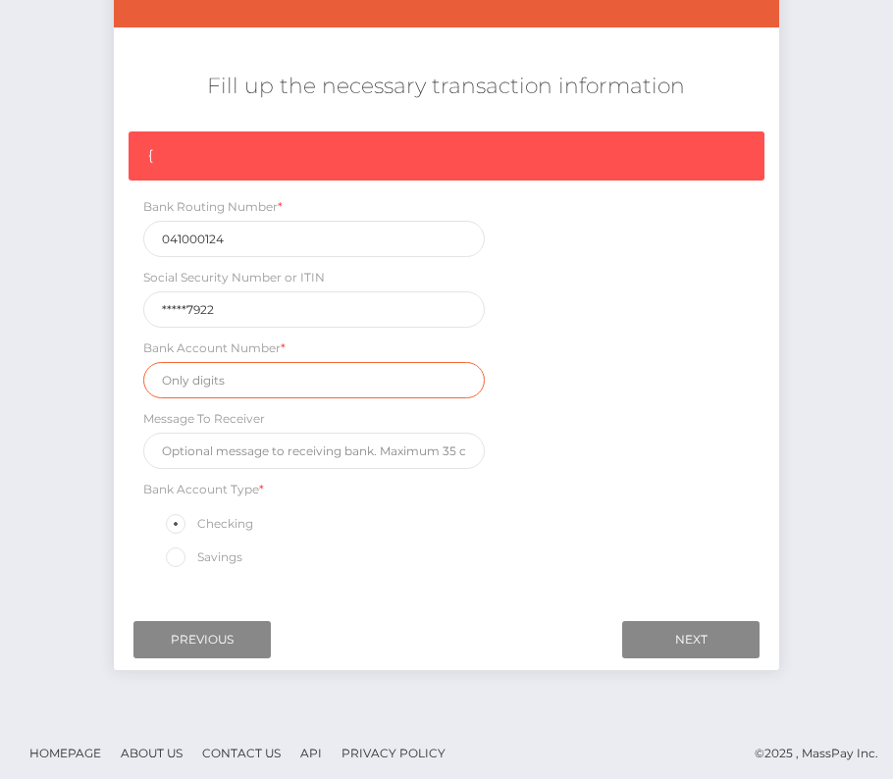
click at [241, 386] on input "text" at bounding box center [314, 380] width 342 height 36
paste input "4265971601"
type input "4265971601"
click at [590, 440] on div "{ Bank Routing Number * 041000124 Social Security Number or ITIN *****7922 Bank…" at bounding box center [446, 356] width 665 height 449
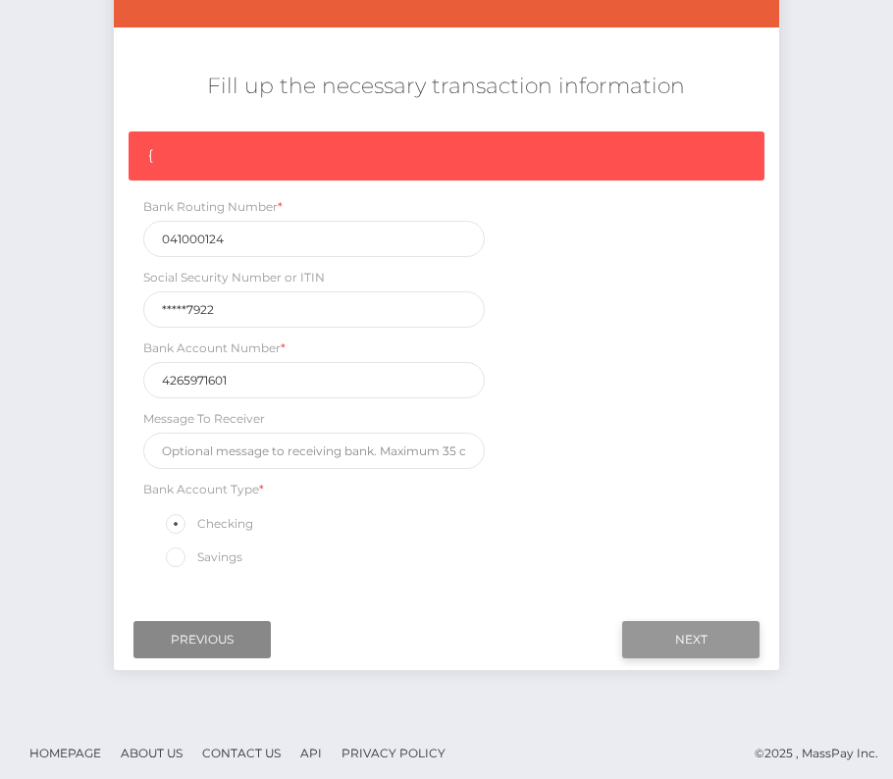
click at [689, 632] on input "Next" at bounding box center [690, 639] width 137 height 37
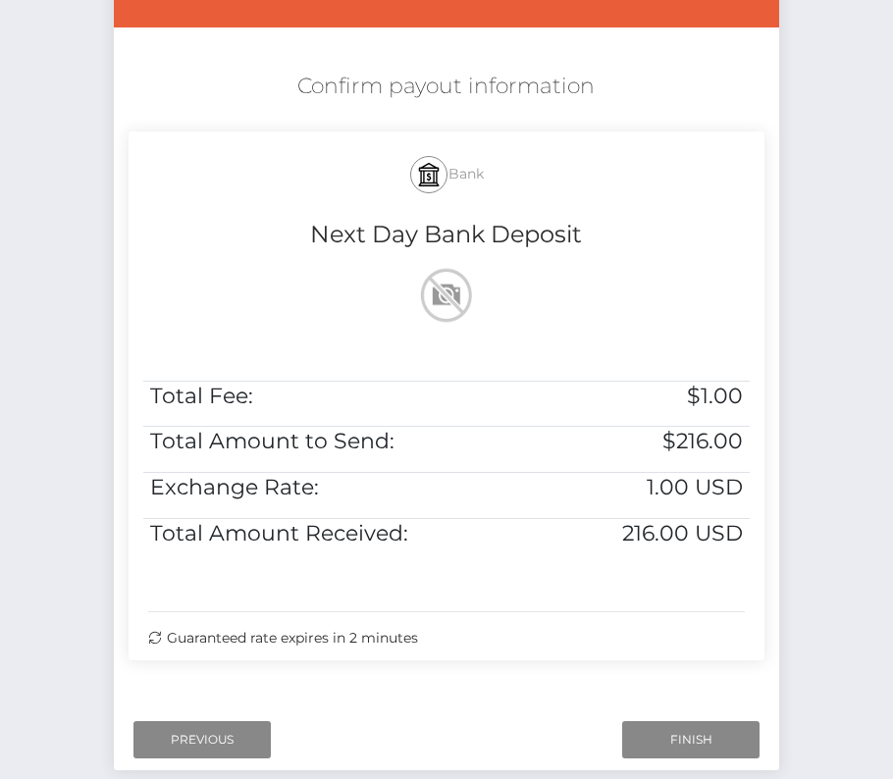
scroll to position [390, 0]
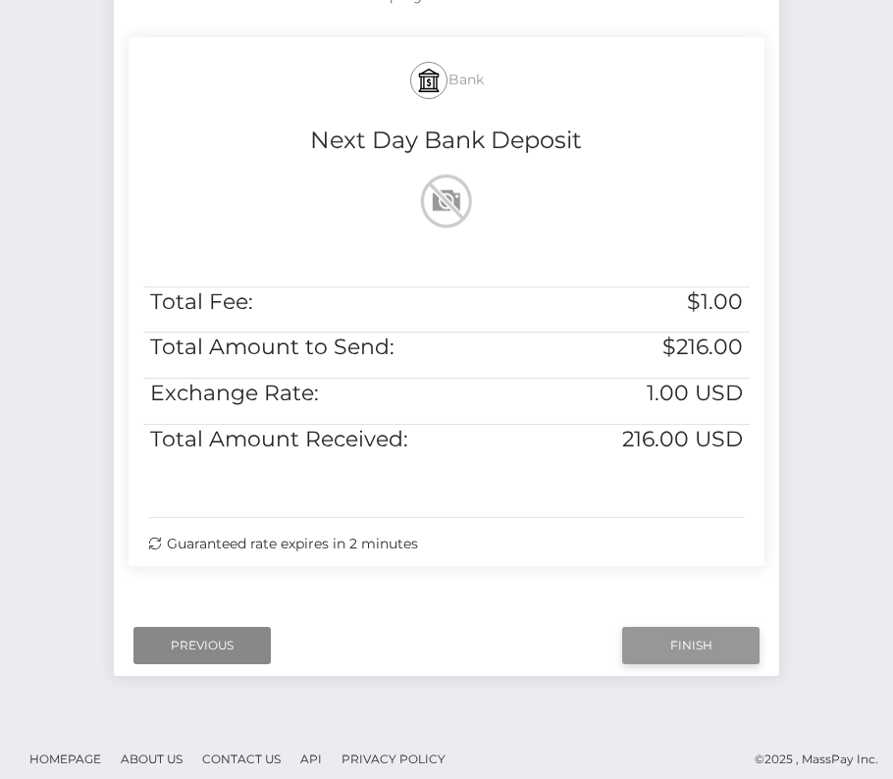
click at [714, 640] on input "Finish" at bounding box center [690, 645] width 137 height 37
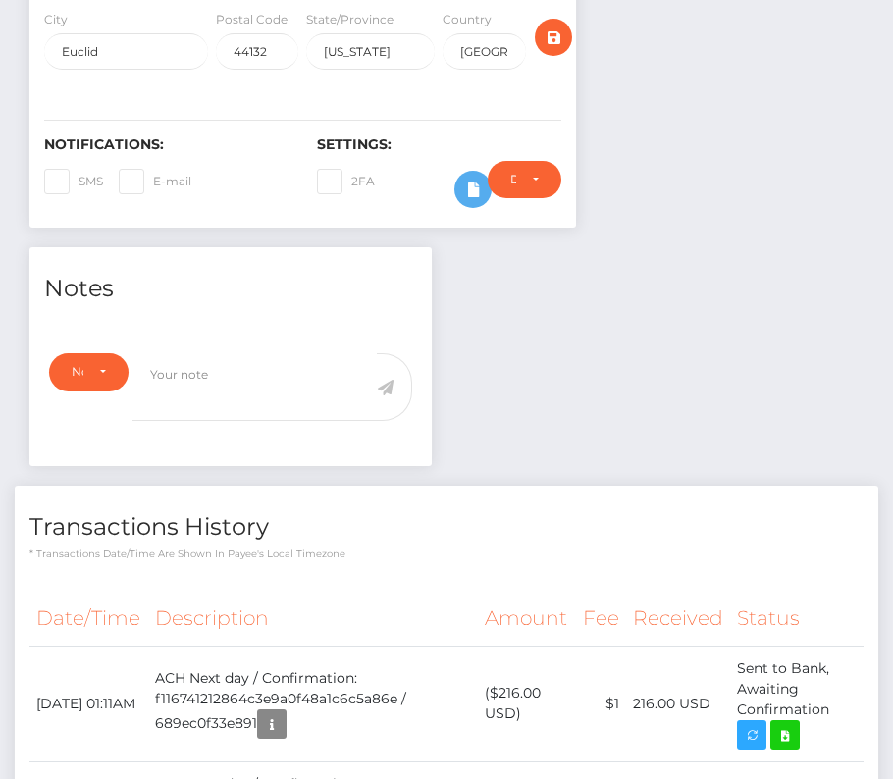
scroll to position [487, 0]
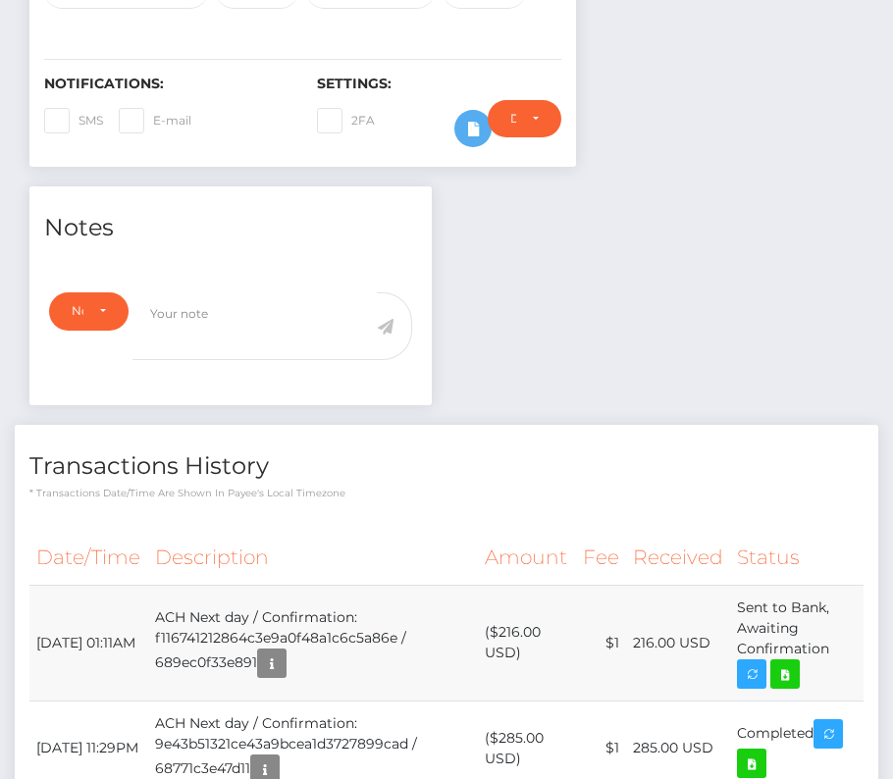
drag, startPoint x: 37, startPoint y: 571, endPoint x: 843, endPoint y: 583, distance: 805.8
click at [843, 585] on tr "[DATE] 01:11AM ACH Next day / Confirmation: f116741212864c3e9a0f48a1c6c5a86e / …" at bounding box center [446, 643] width 834 height 116
copy tr "[DATE] 01:11AM ACH Next day / Confirmation: f116741212864c3e9a0f48a1c6c5a86e / …"
click at [795, 662] on icon at bounding box center [785, 674] width 24 height 25
click at [0, 0] on div "[PERSON_NAME] - ID: Star-1867233" at bounding box center [446, 472] width 893 height 1713
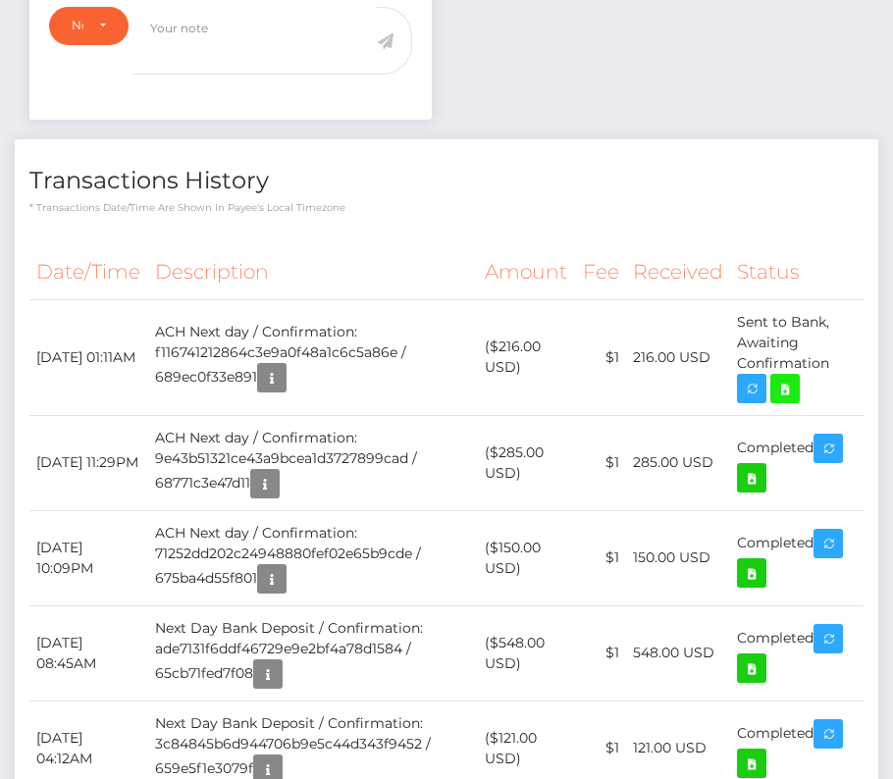
scroll to position [0, 0]
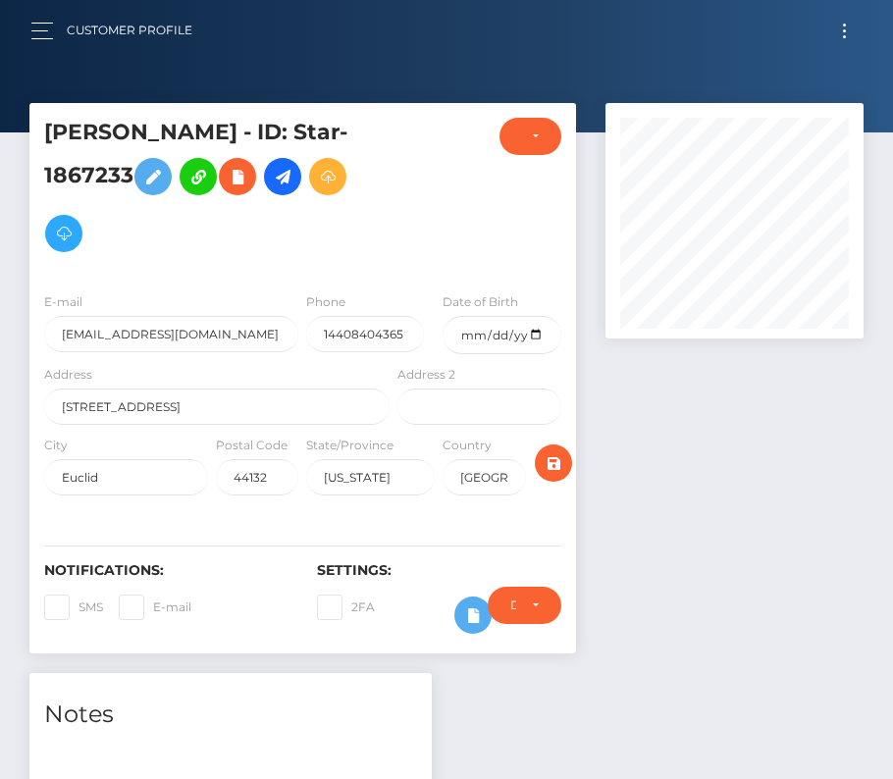
click at [844, 19] on button "Toggle navigation" at bounding box center [844, 31] width 36 height 26
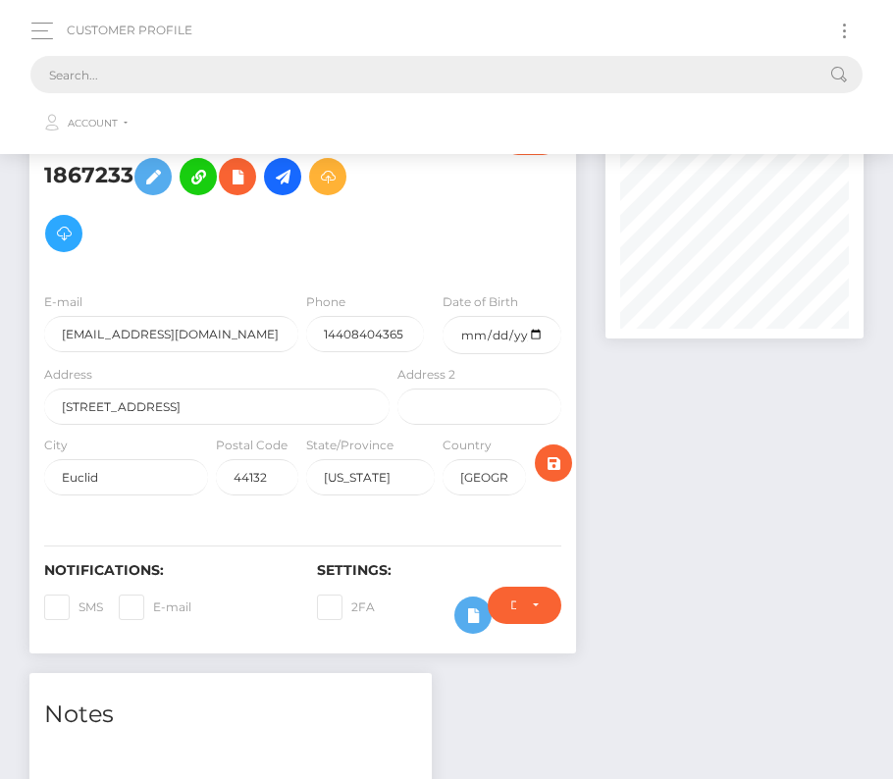
click at [503, 73] on input "text" at bounding box center [420, 74] width 781 height 37
paste input "1883621"
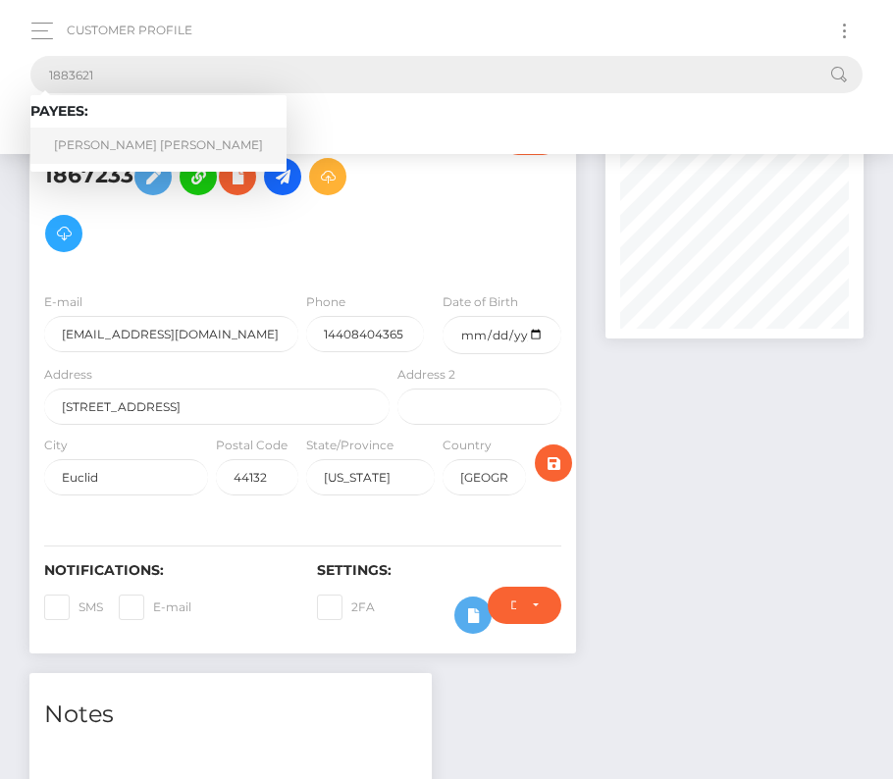
type input "1883621"
click at [106, 138] on link "Hayden Jaime Eberly" at bounding box center [158, 146] width 256 height 36
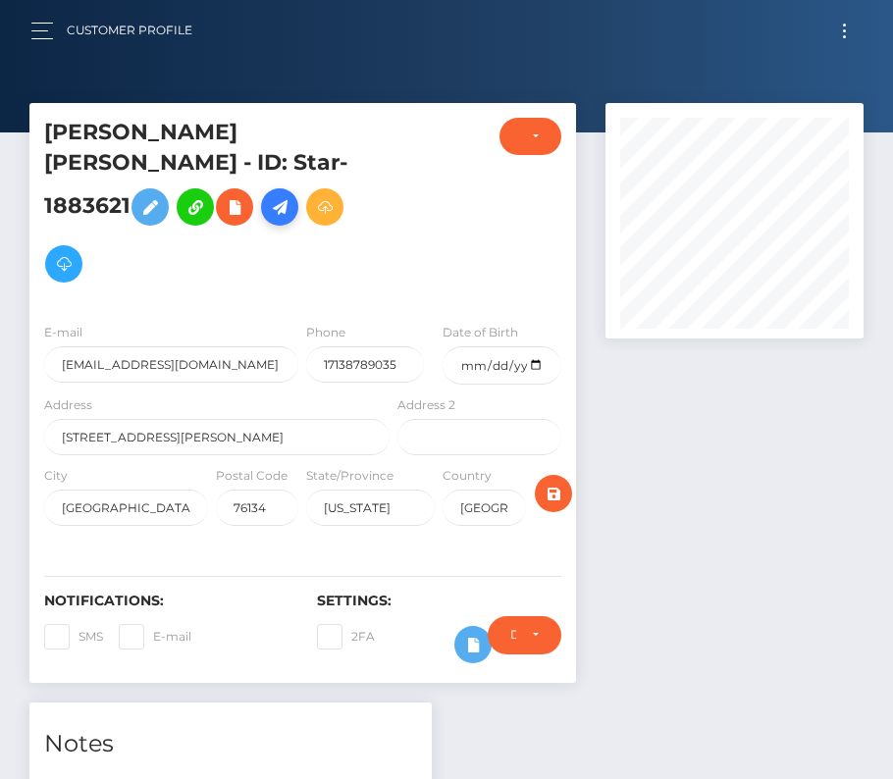
click at [298, 188] on link at bounding box center [279, 206] width 37 height 37
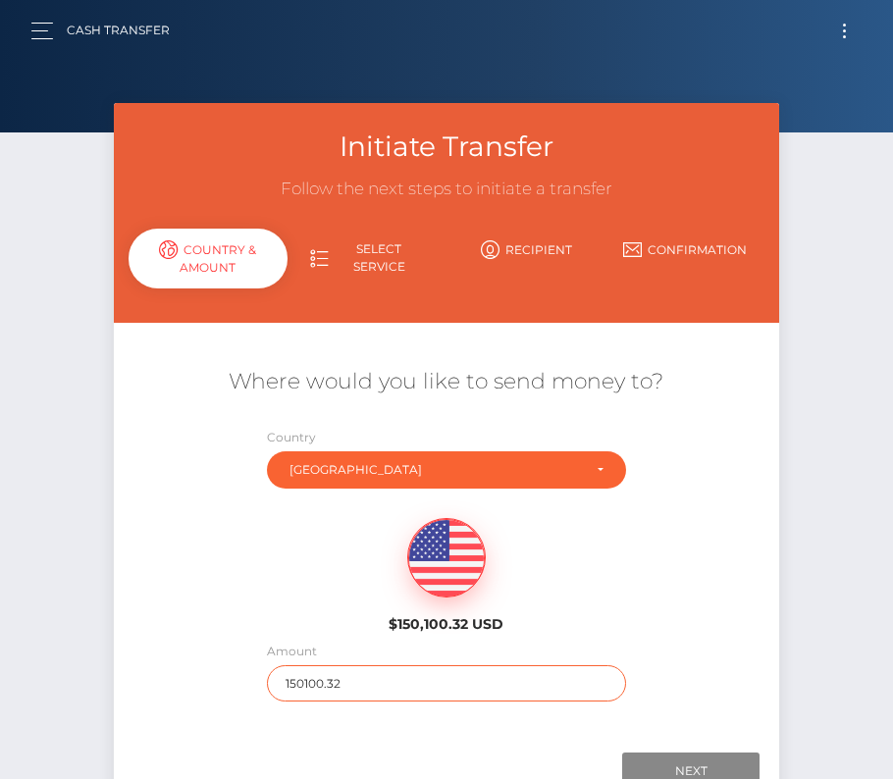
click at [368, 673] on input "150100.32" at bounding box center [446, 683] width 359 height 36
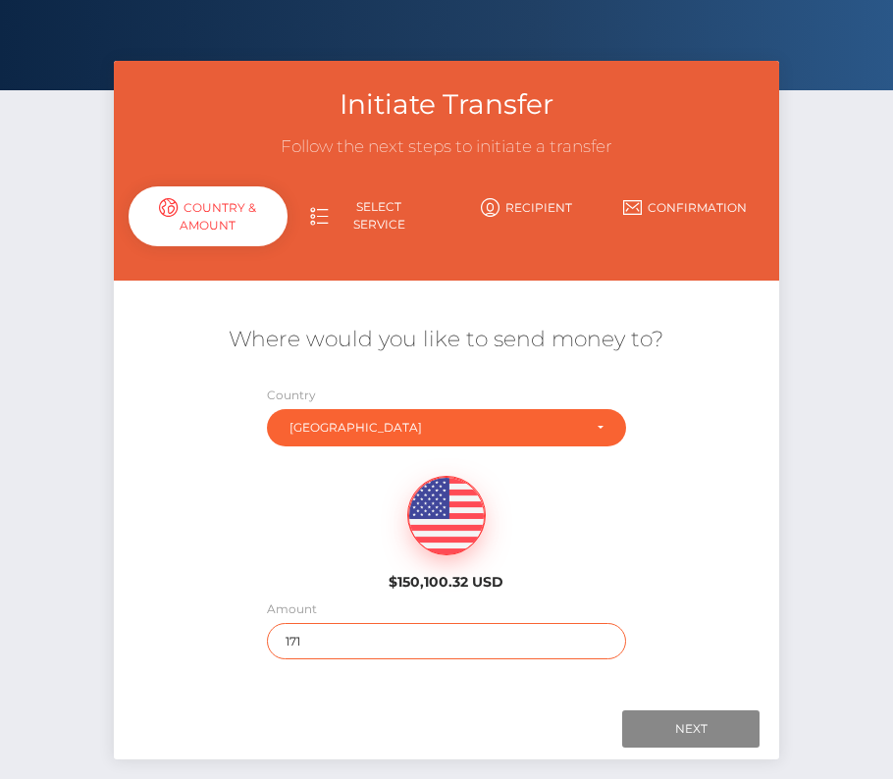
scroll to position [95, 0]
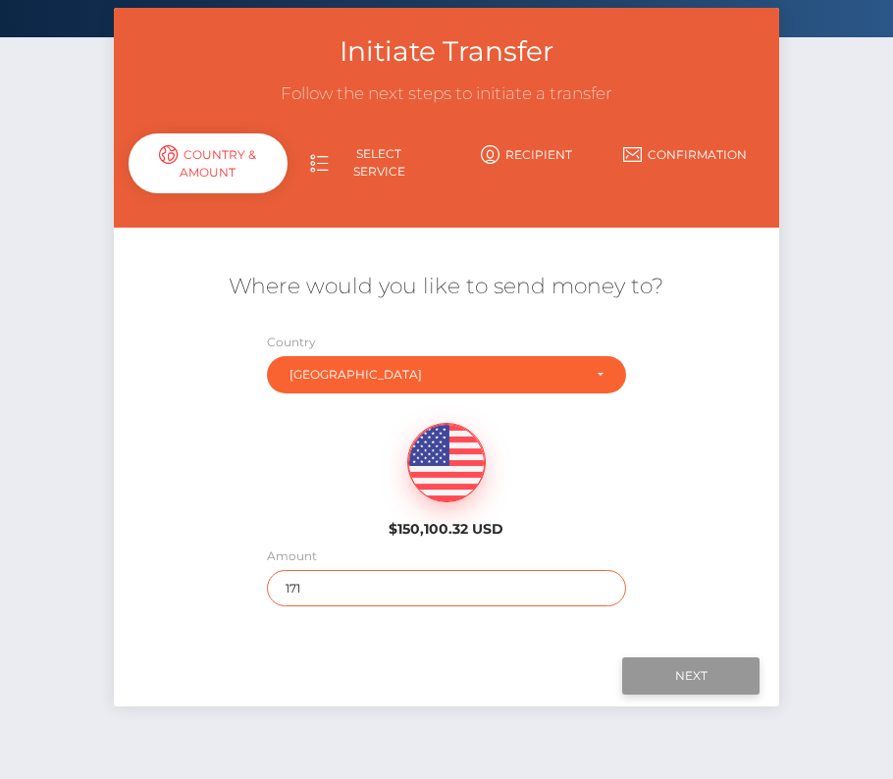
type input "171"
click at [702, 661] on input "Next" at bounding box center [690, 676] width 137 height 37
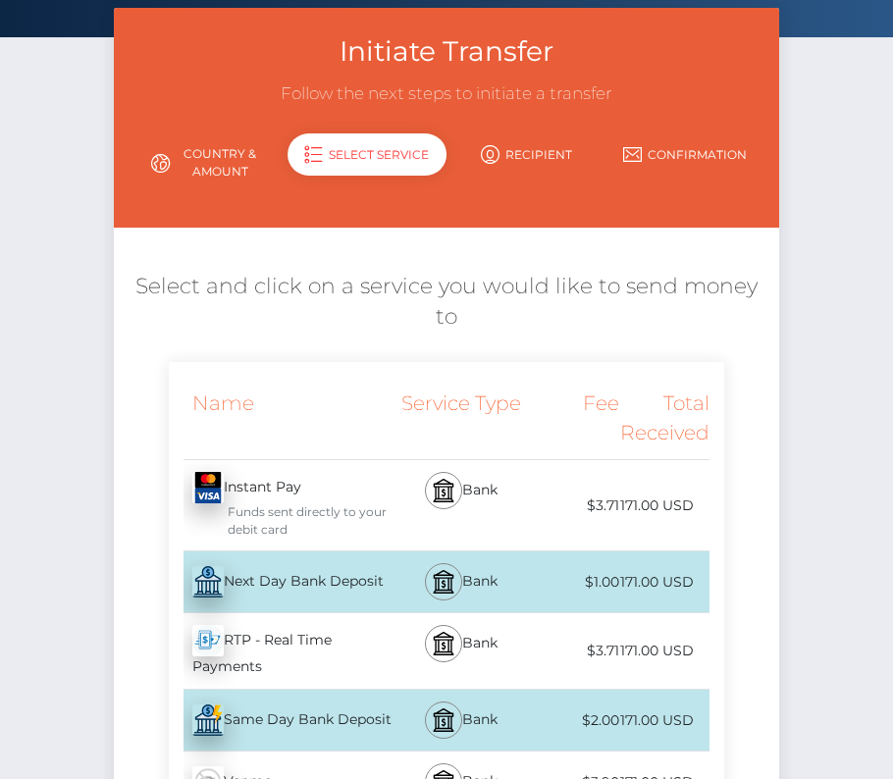
click at [341, 576] on div "Next Day Bank Deposit - USD" at bounding box center [281, 582] width 225 height 55
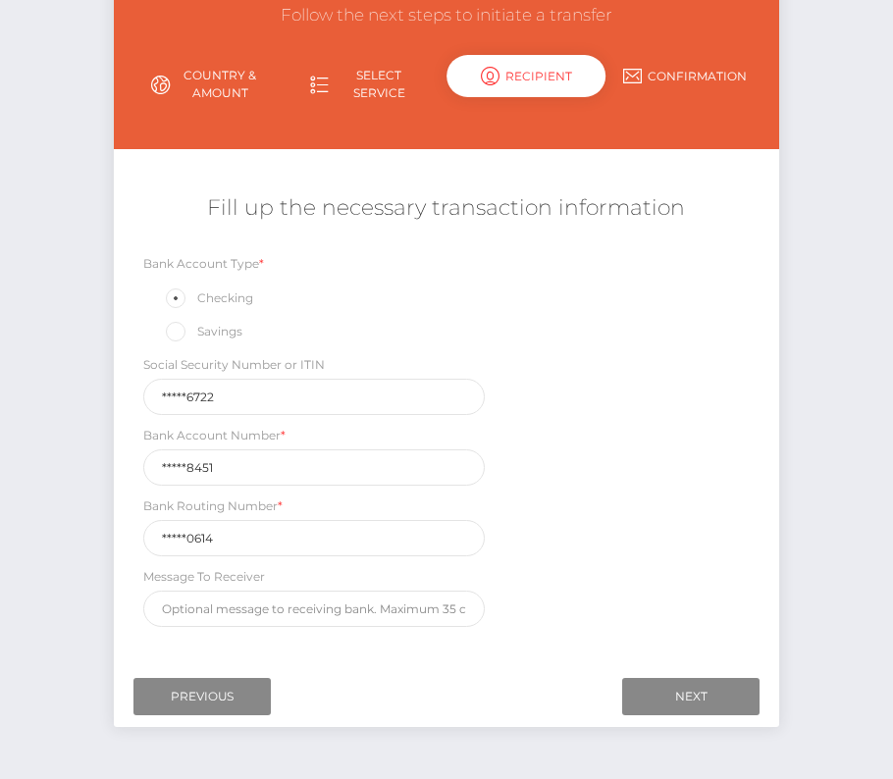
scroll to position [231, 0]
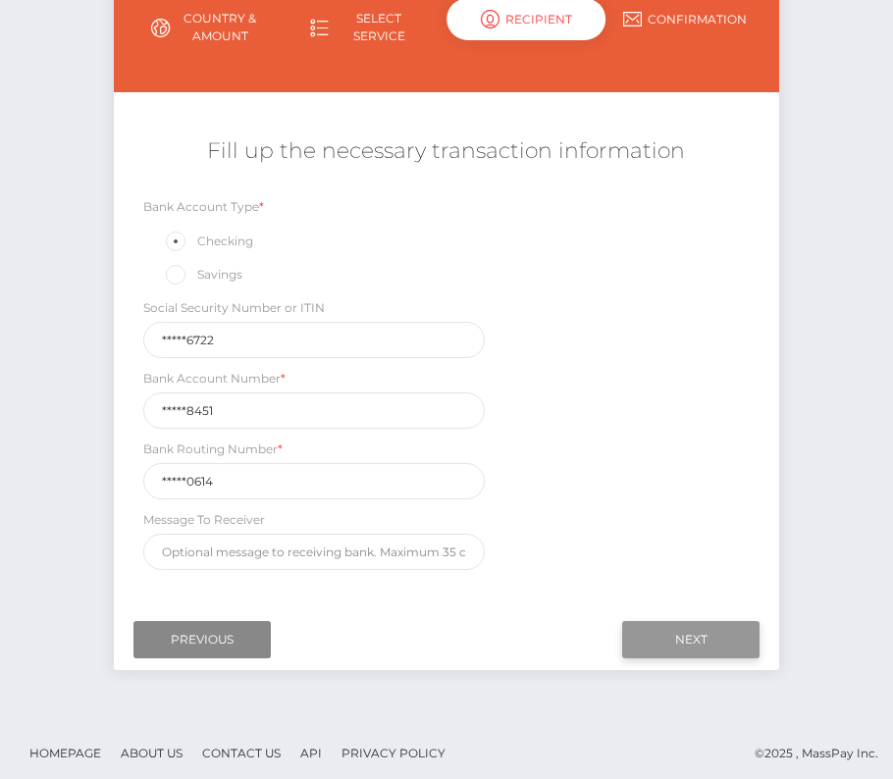
click at [718, 626] on input "Next" at bounding box center [690, 639] width 137 height 37
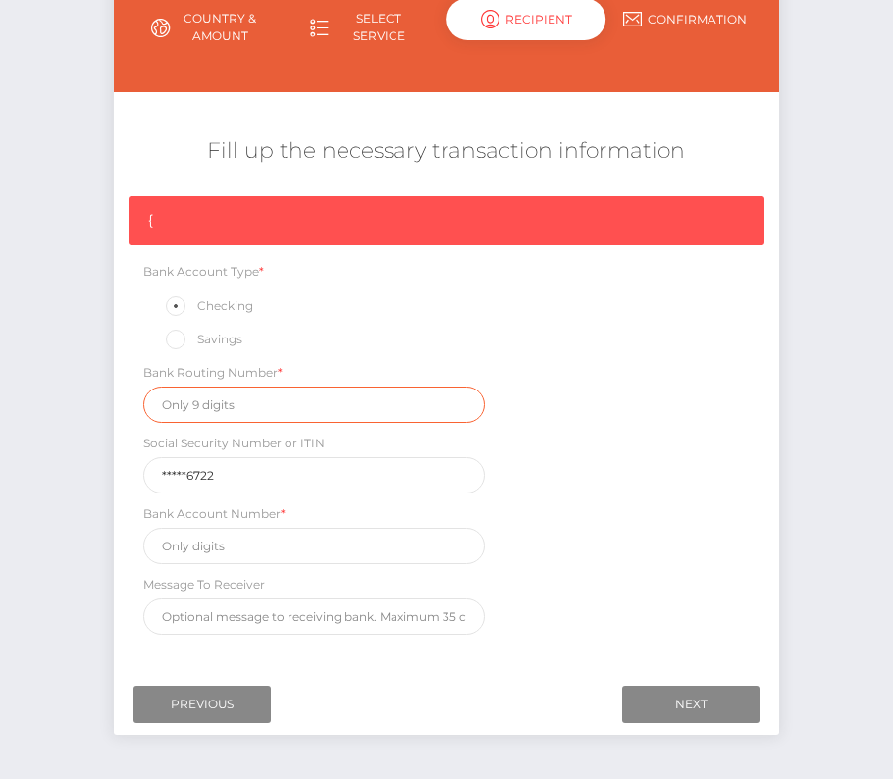
click at [201, 418] on input "text" at bounding box center [314, 405] width 342 height 36
paste input "111000614"
type input "111000614"
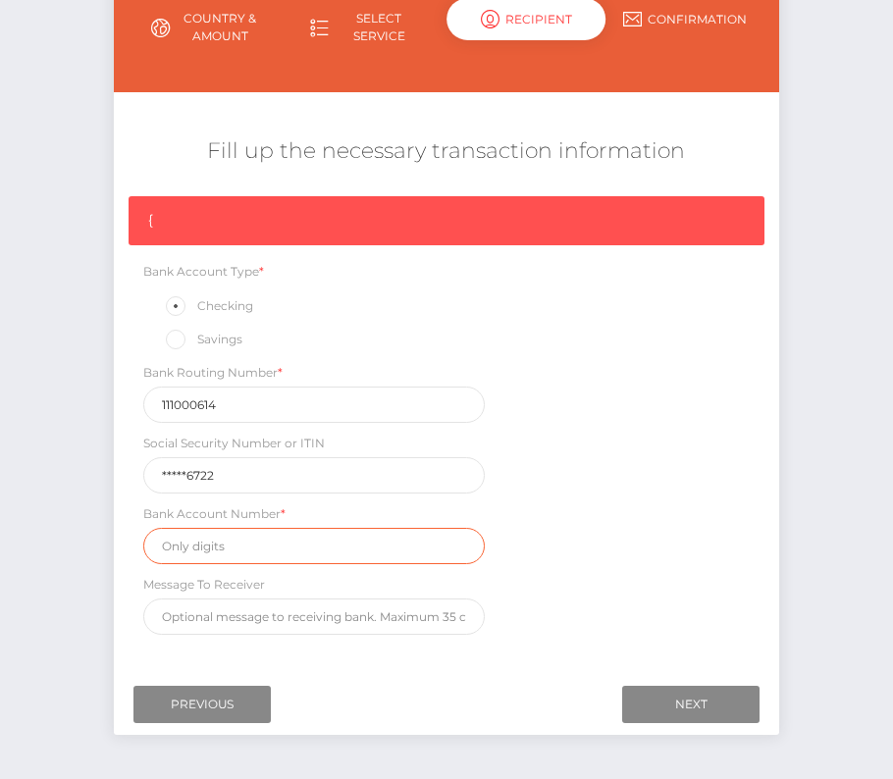
click at [242, 539] on input "text" at bounding box center [314, 546] width 342 height 36
paste input "974588451"
type input "974588451"
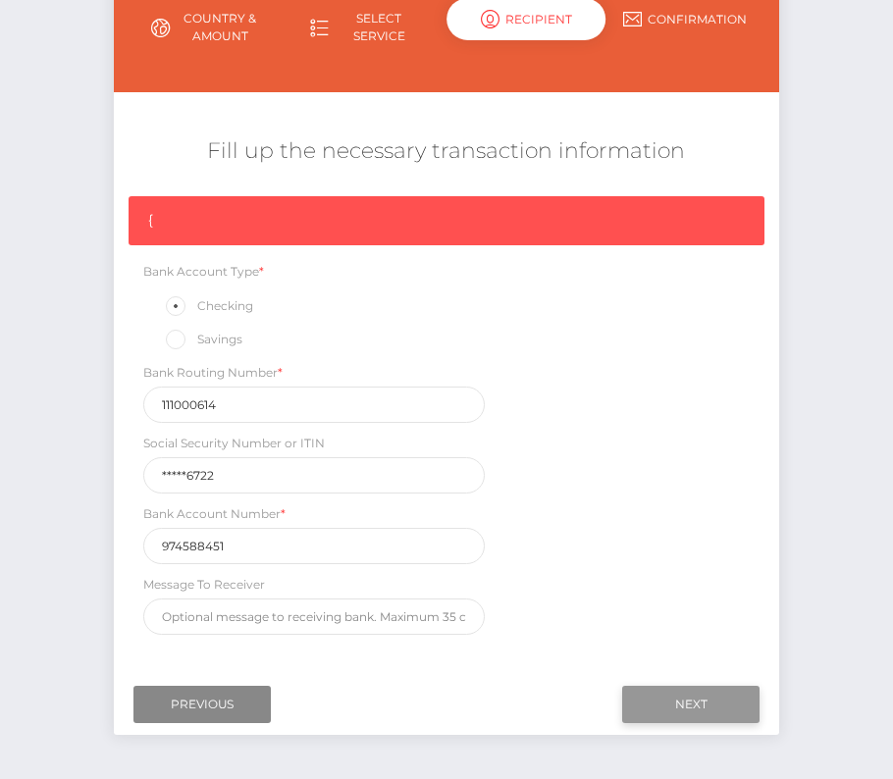
click at [688, 698] on input "Next" at bounding box center [690, 704] width 137 height 37
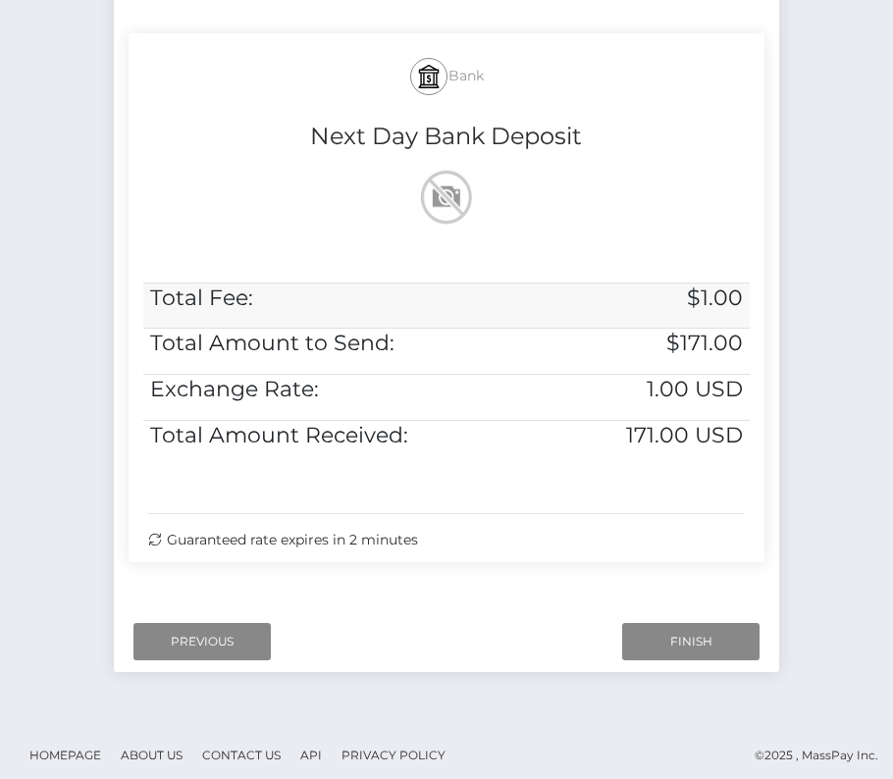
scroll to position [400, 0]
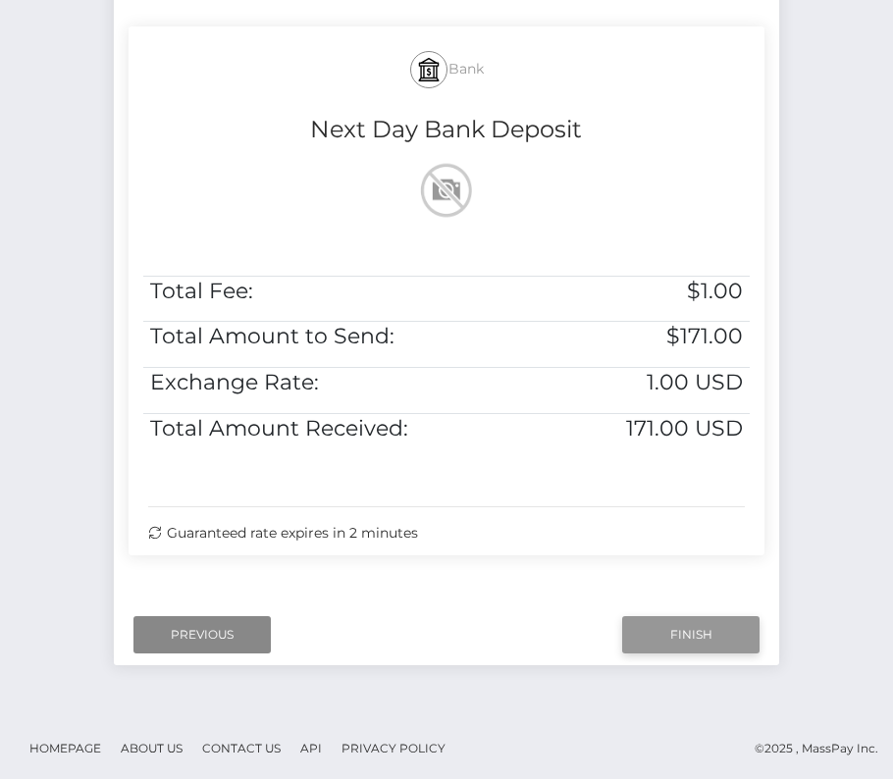
click at [679, 629] on input "Finish" at bounding box center [690, 634] width 137 height 37
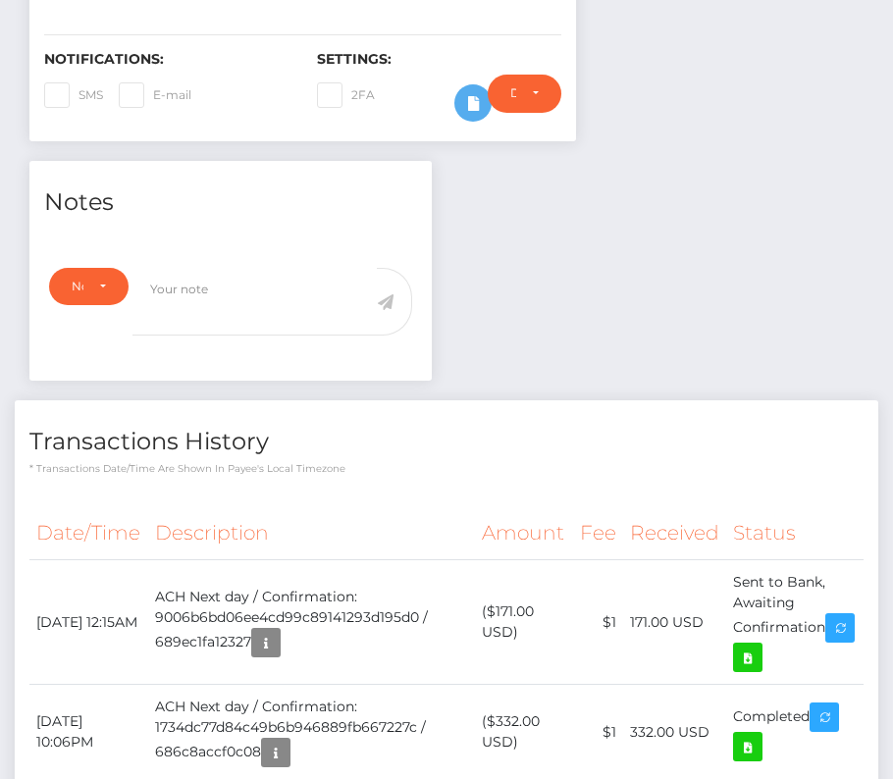
scroll to position [543, 0]
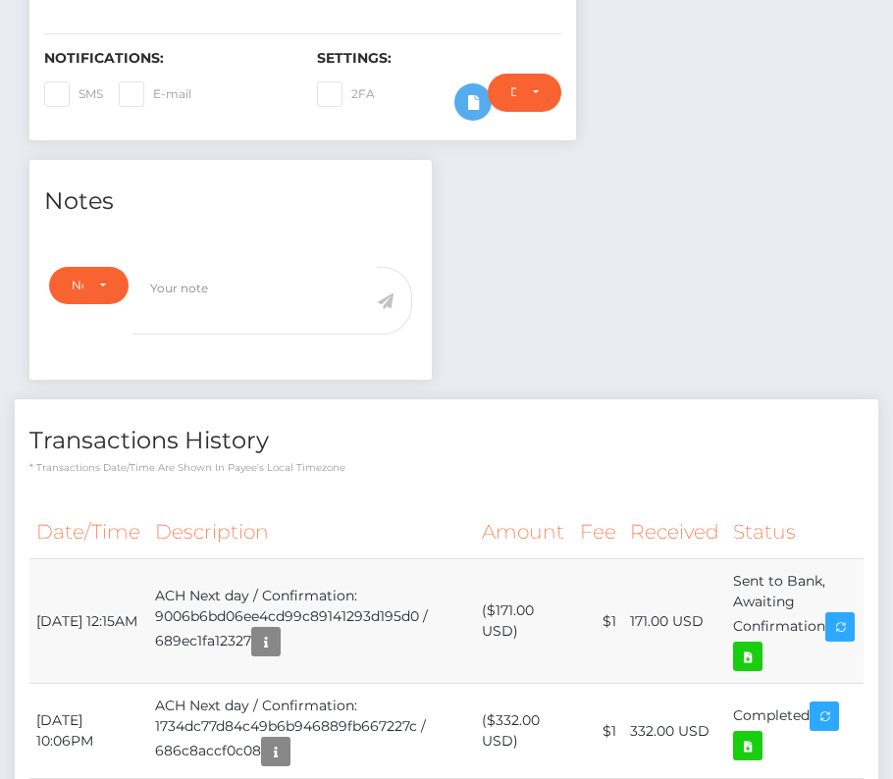
drag, startPoint x: 30, startPoint y: 566, endPoint x: 850, endPoint y: 594, distance: 819.9
click at [850, 594] on tr "[DATE] 12:15AM ACH Next day / Confirmation: 9006b6bd06ee4cd99c89141293d195d0 / …" at bounding box center [446, 621] width 834 height 125
copy tr "[DATE] 12:15AM ACH Next day / Confirmation: 9006b6bd06ee4cd99c89141293d195d0 / …"
click at [760, 645] on icon at bounding box center [748, 657] width 24 height 25
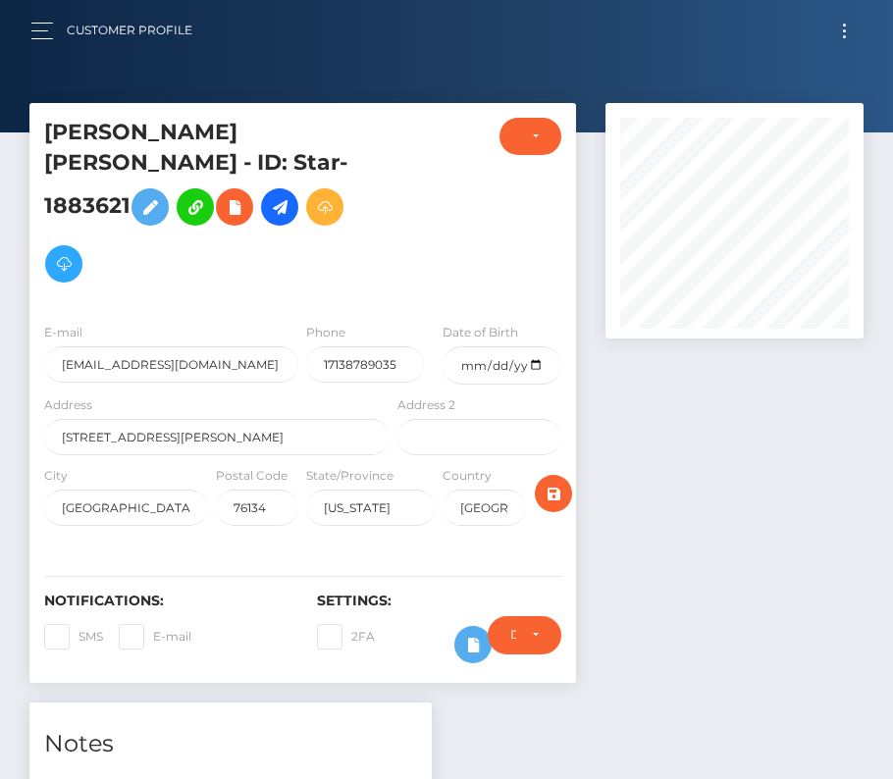
click at [836, 30] on button "Toggle navigation" at bounding box center [844, 31] width 36 height 26
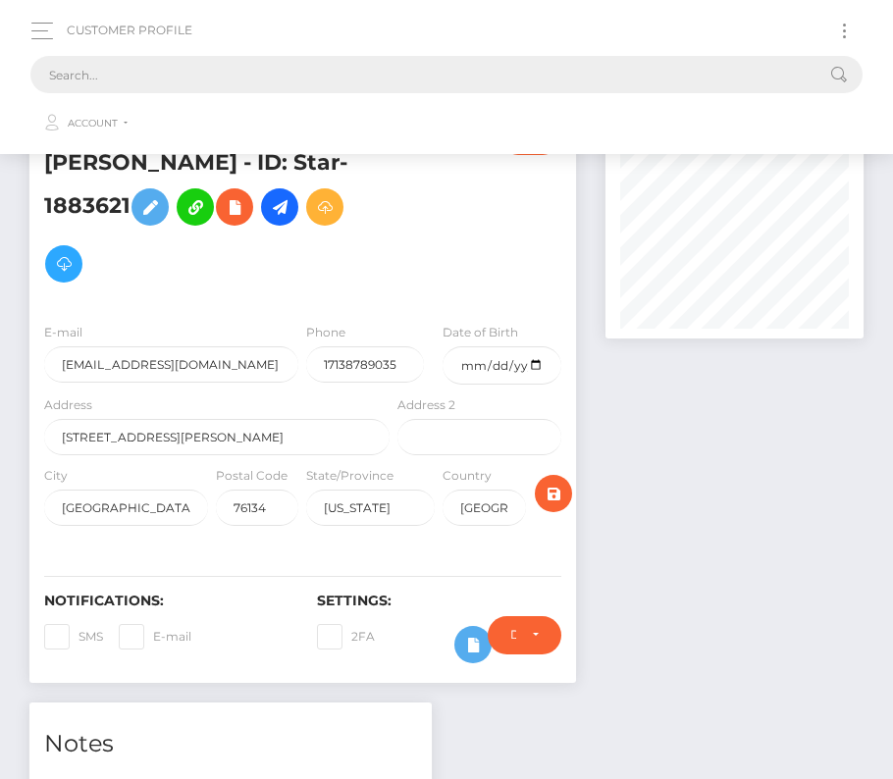
click at [286, 89] on input "text" at bounding box center [420, 74] width 781 height 37
paste input "225661"
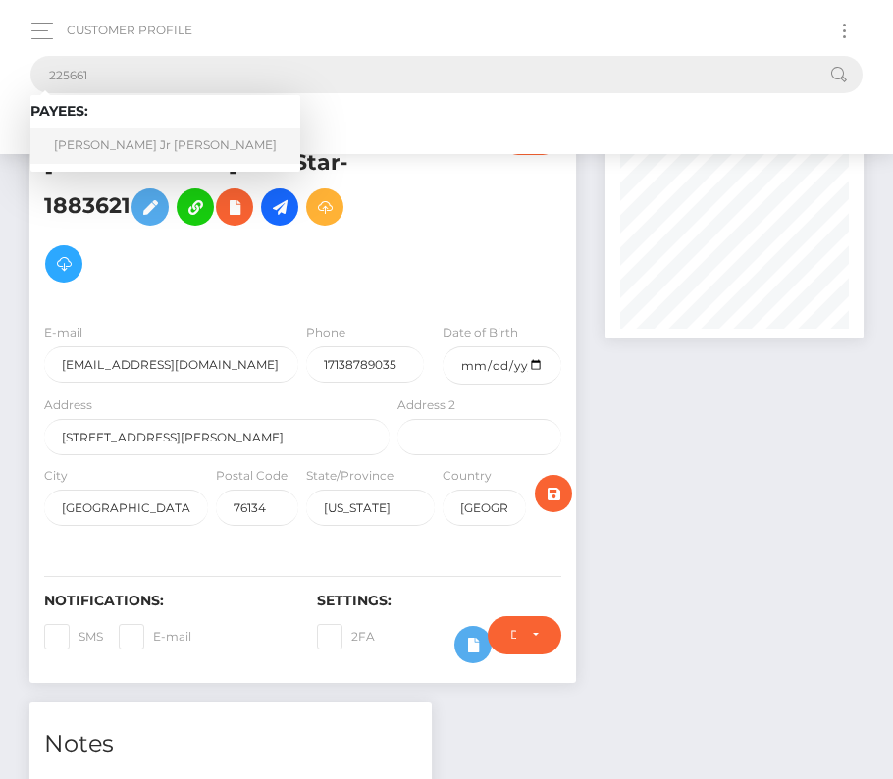
type input "225661"
click at [119, 136] on link "David Lawrence Jr Welborn" at bounding box center [165, 146] width 270 height 36
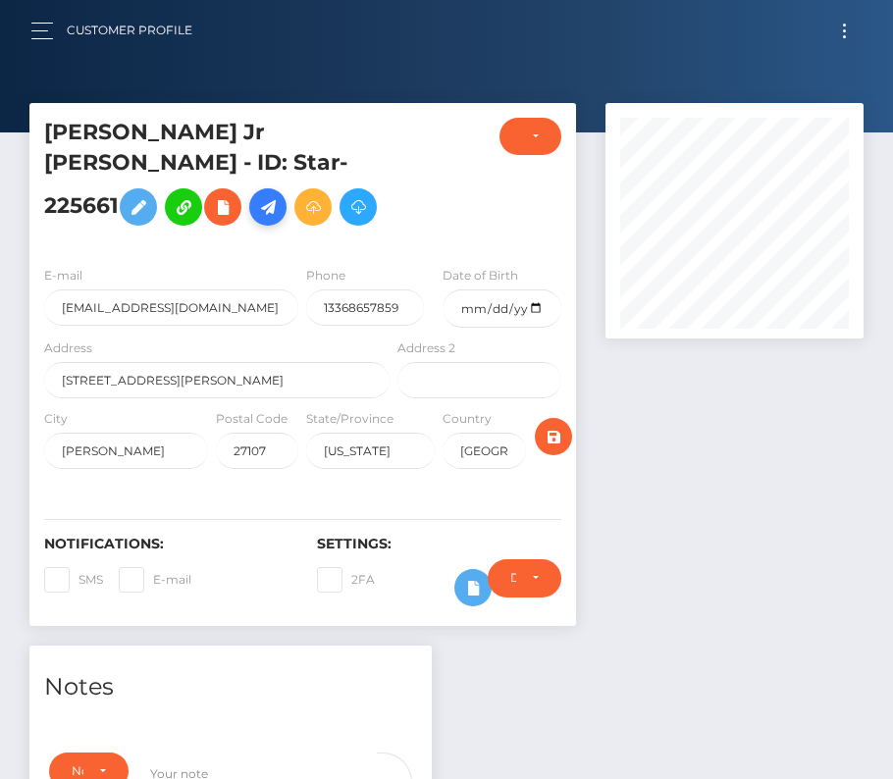
click at [256, 220] on icon at bounding box center [268, 207] width 24 height 25
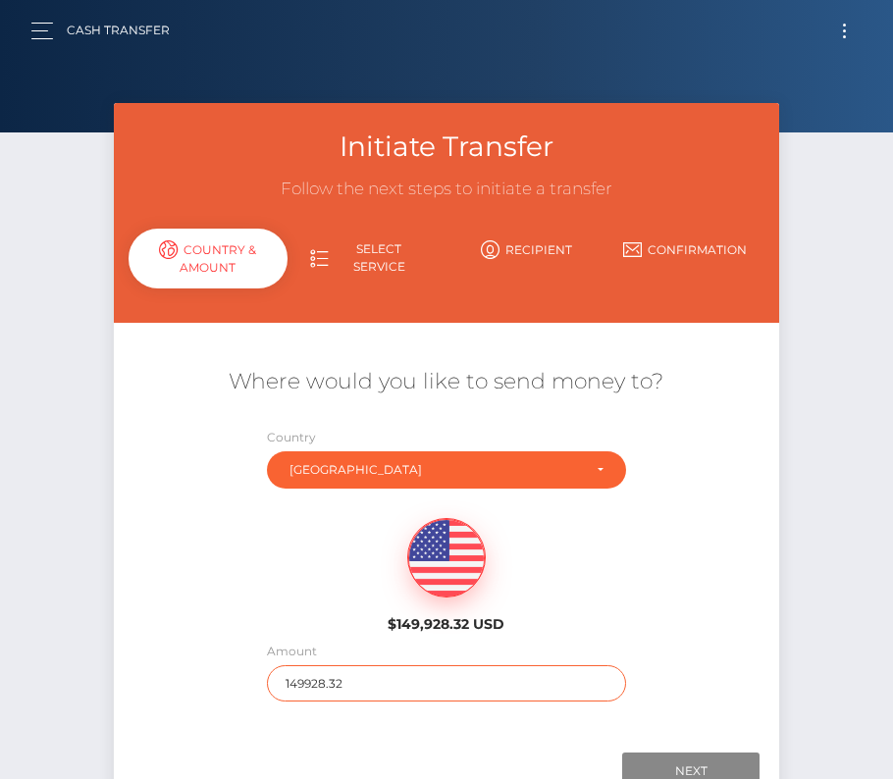
click at [357, 689] on input "149928.32" at bounding box center [446, 683] width 359 height 36
type input "172"
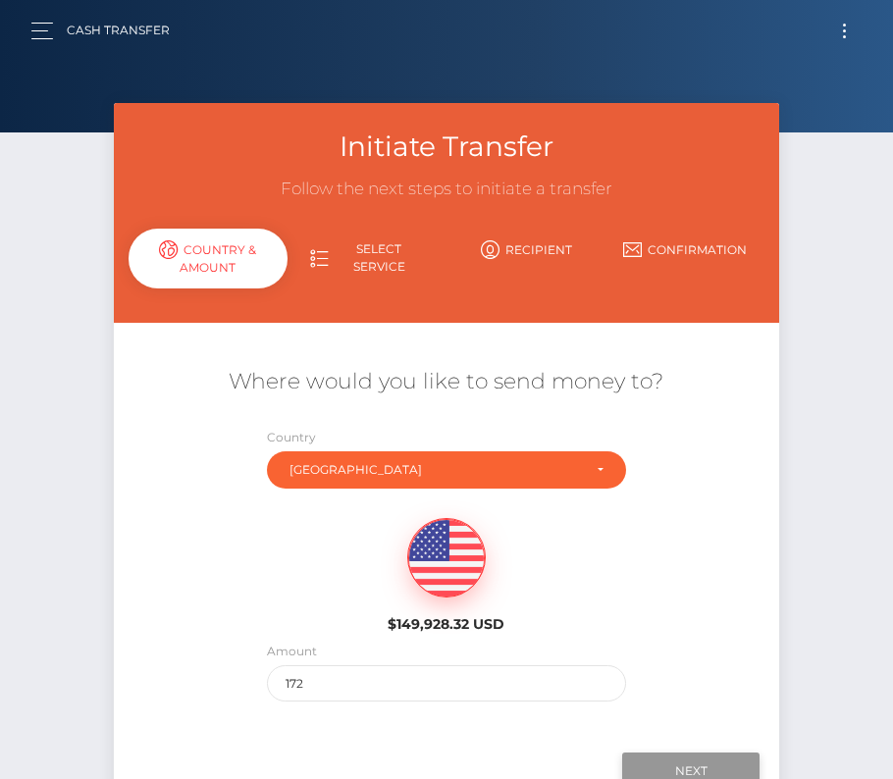
click at [705, 760] on input "Next" at bounding box center [690, 771] width 137 height 37
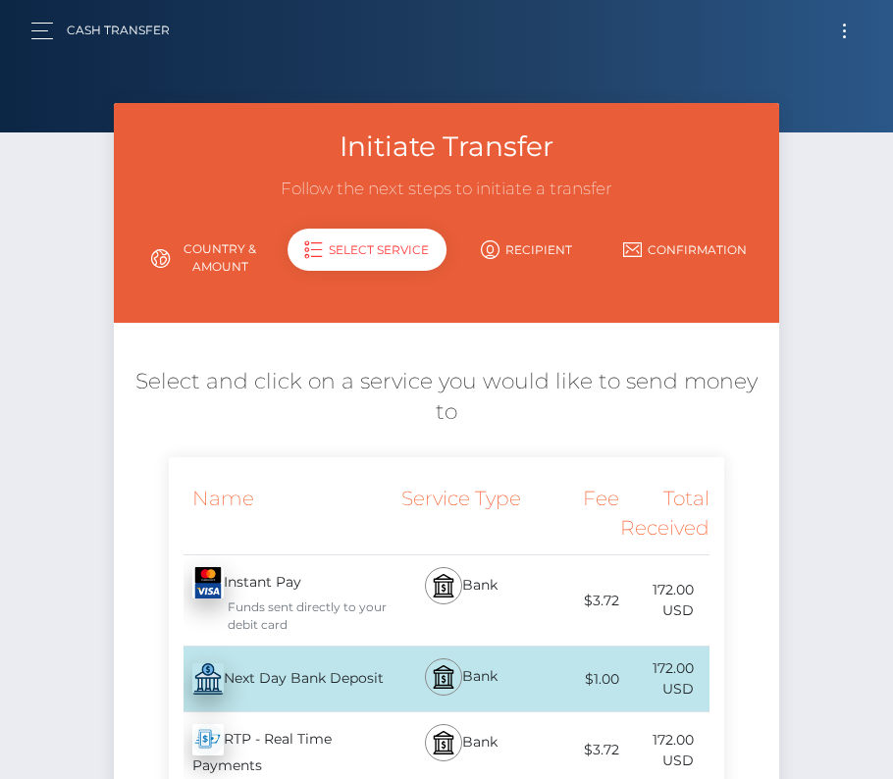
click at [331, 672] on div "Next Day Bank Deposit - USD" at bounding box center [281, 679] width 225 height 55
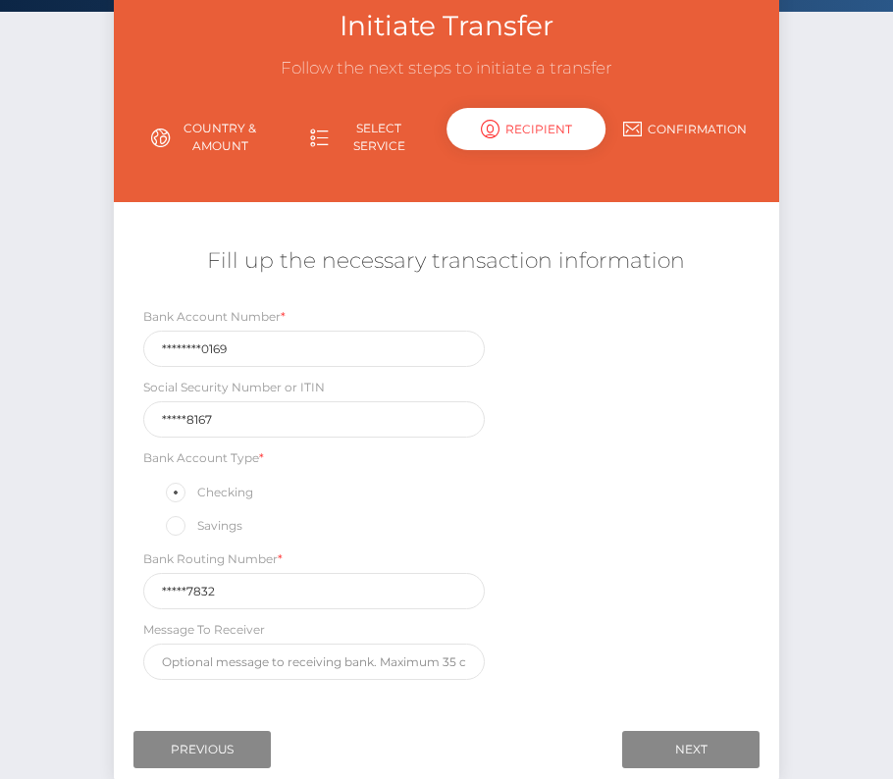
scroll to position [132, 0]
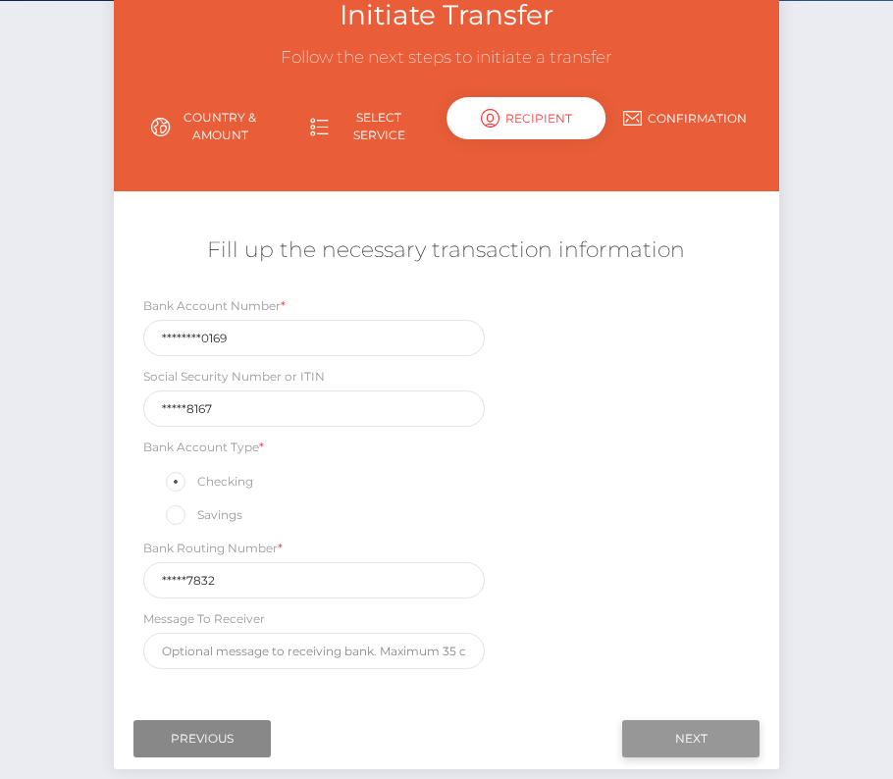
click at [687, 723] on input "Next" at bounding box center [690, 738] width 137 height 37
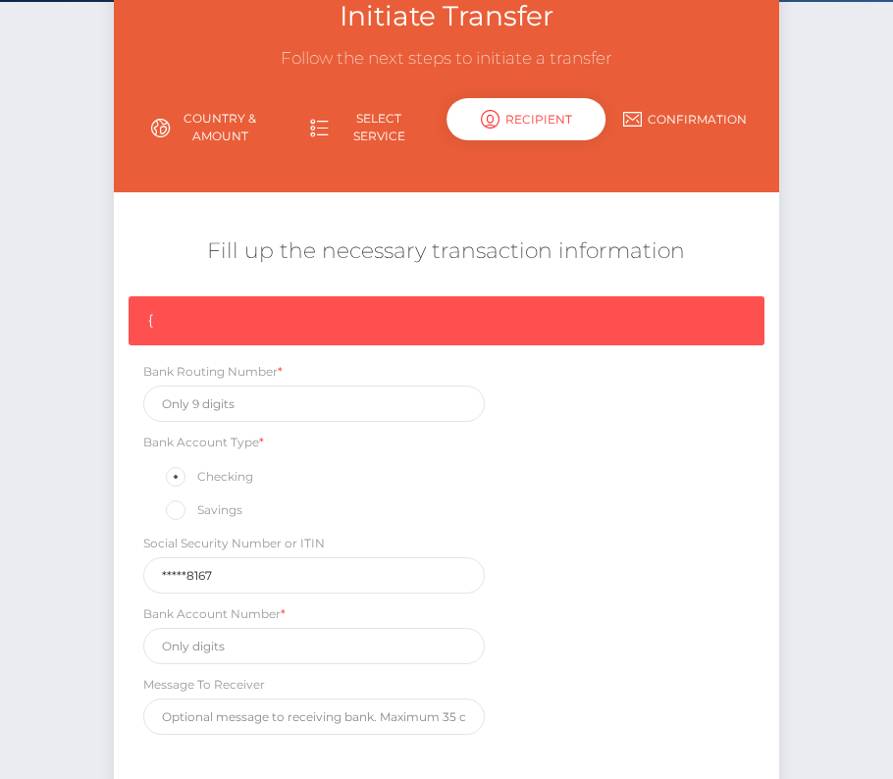
scroll to position [166, 0]
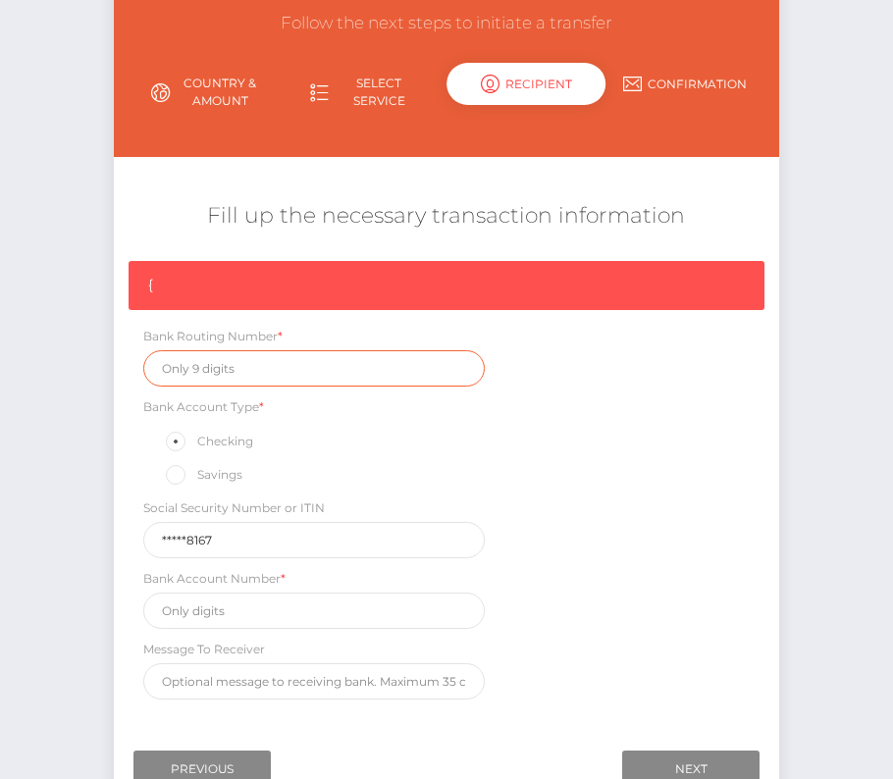
click at [257, 350] on input "text" at bounding box center [314, 368] width 342 height 36
paste input "253177832"
type input "253177832"
click at [234, 623] on div "{ Bank Routing Number * 253177832 Bank Account Type * Checking Savings Social S…" at bounding box center [446, 485] width 665 height 449
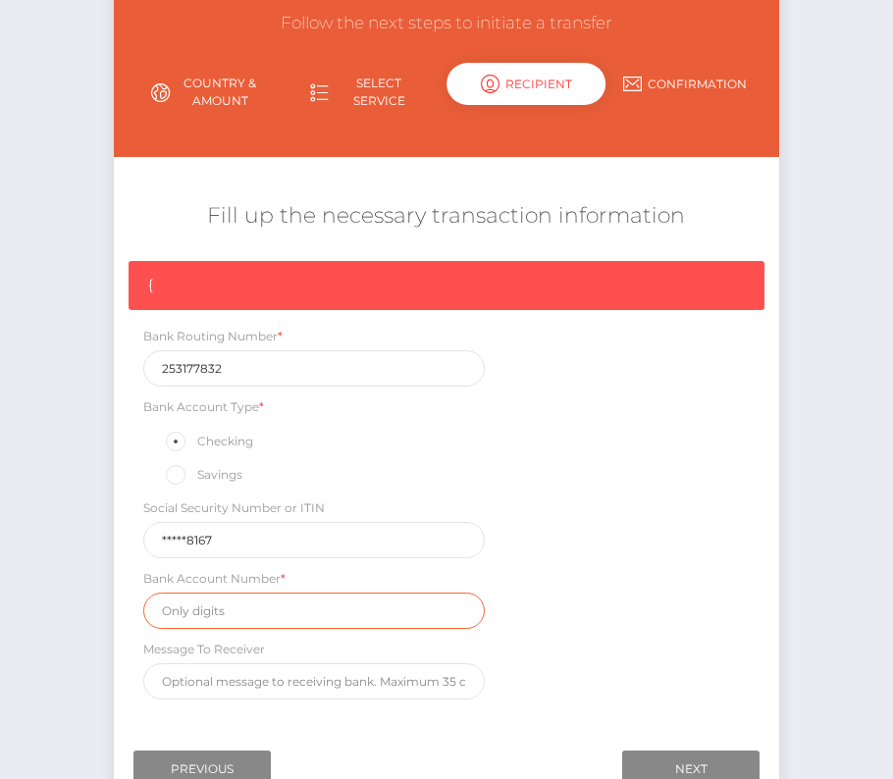
click at [219, 613] on input "text" at bounding box center [314, 611] width 342 height 36
paste input "400052580169"
type input "400052580169"
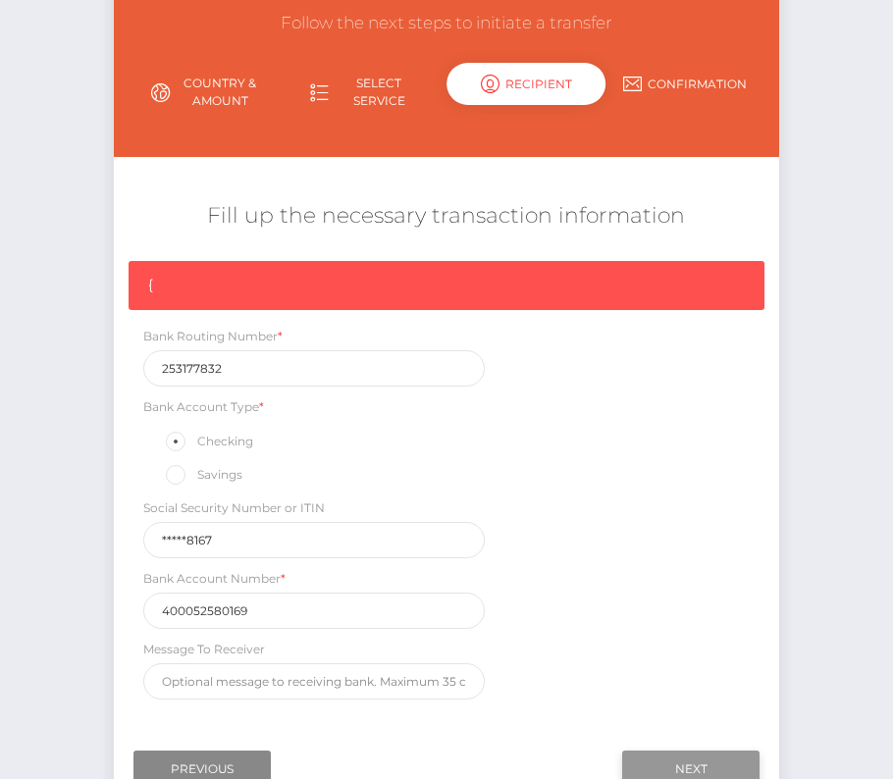
click at [670, 751] on input "Next" at bounding box center [690, 769] width 137 height 37
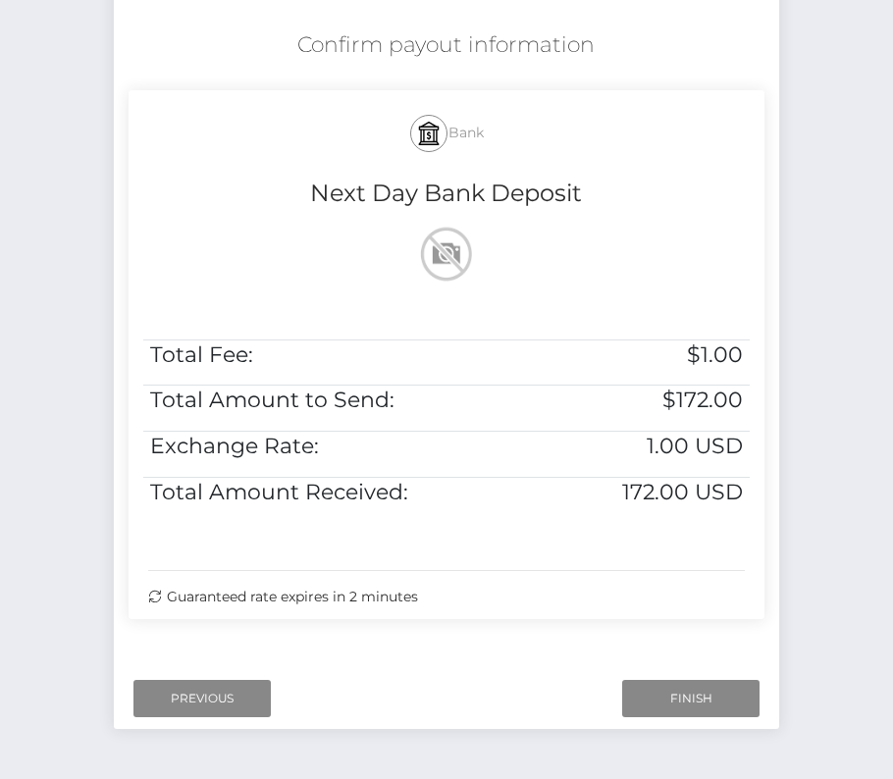
scroll to position [364, 0]
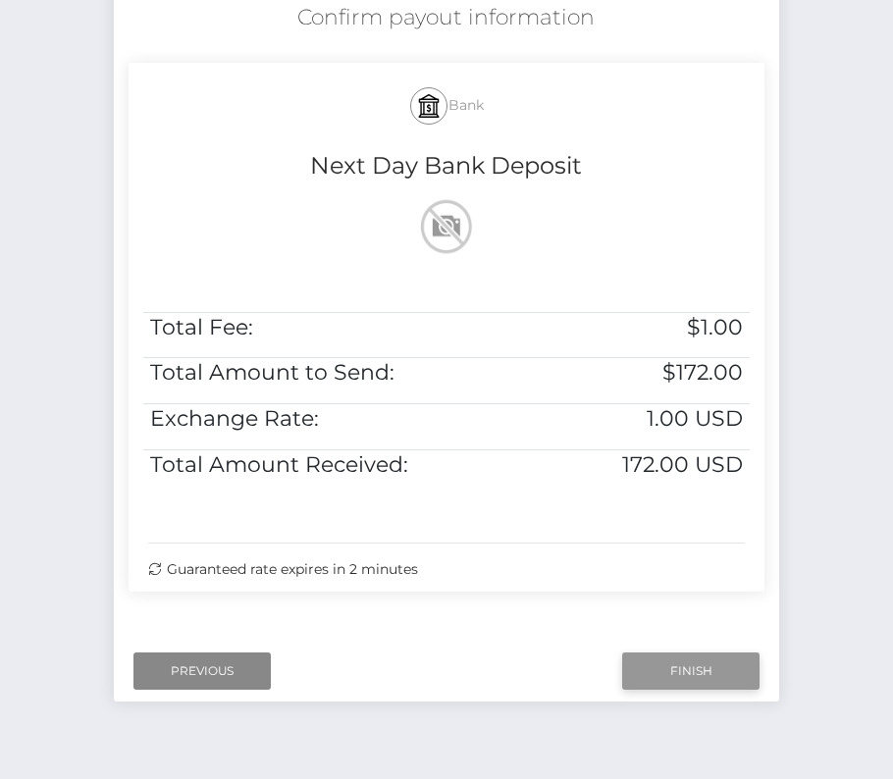
click at [706, 669] on input "Finish" at bounding box center [690, 671] width 137 height 37
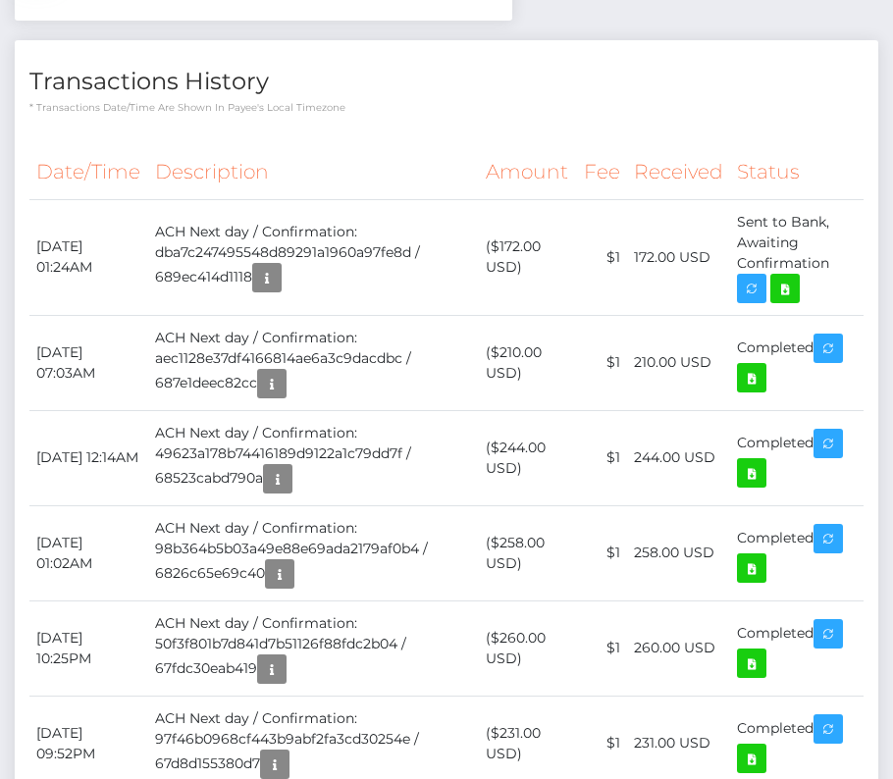
scroll to position [1611, 0]
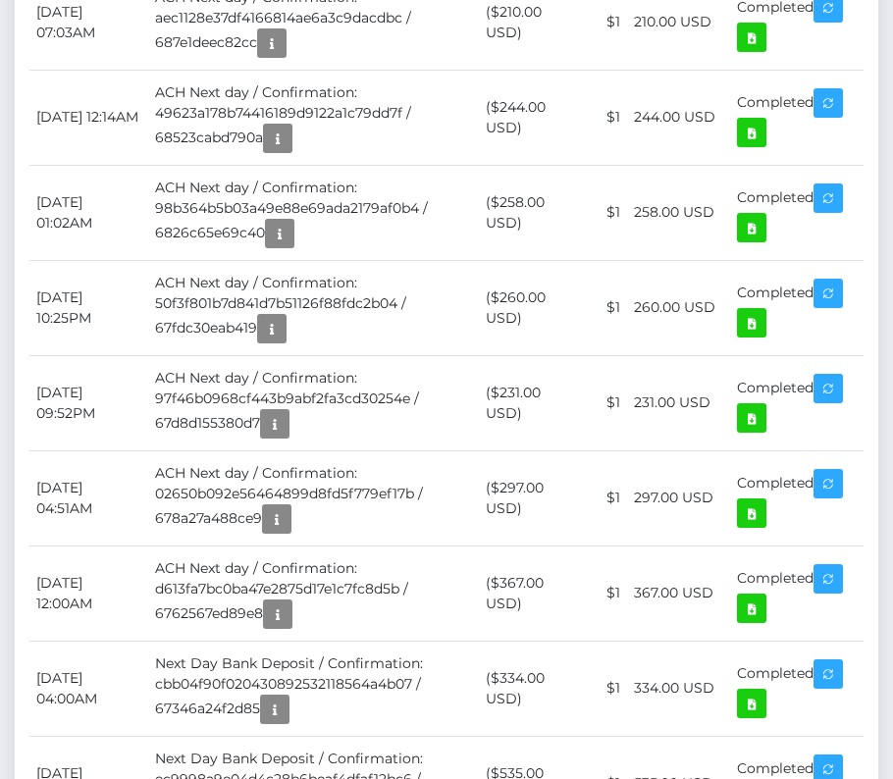
drag, startPoint x: 35, startPoint y: 214, endPoint x: 827, endPoint y: 253, distance: 793.0
copy tbody "[DATE] 01:24AM ACH Next day / Confirmation: dba7c247495548d89291a1960a97fe8d / …"
click at [15, 0] on div "Notes Note Type Compliance Clear Compliance General Note Type" at bounding box center [447, 436] width 864 height 2804
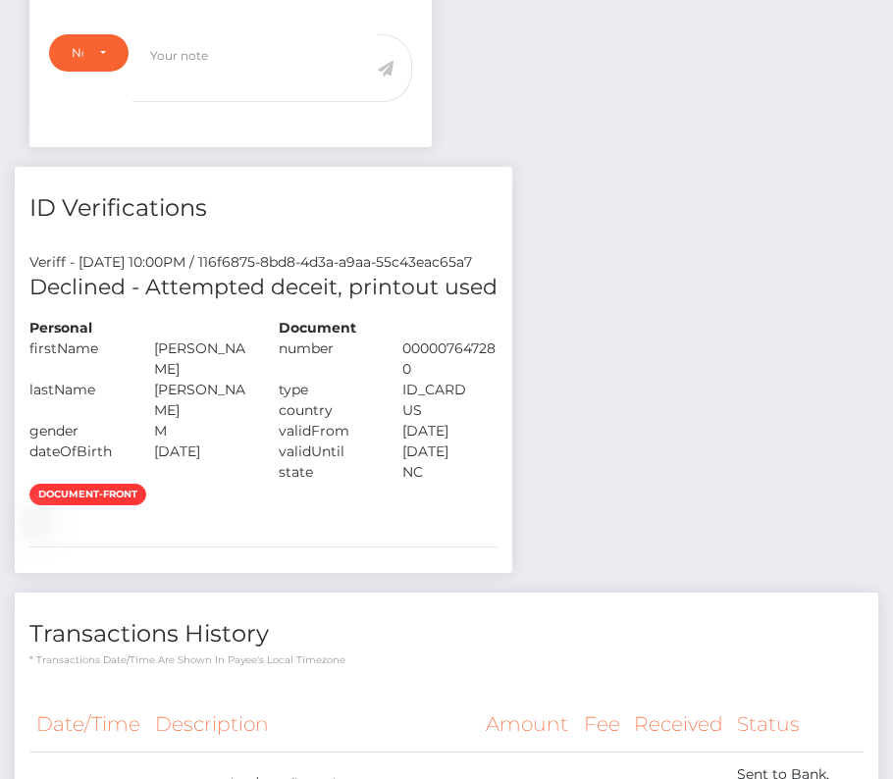
scroll to position [0, 0]
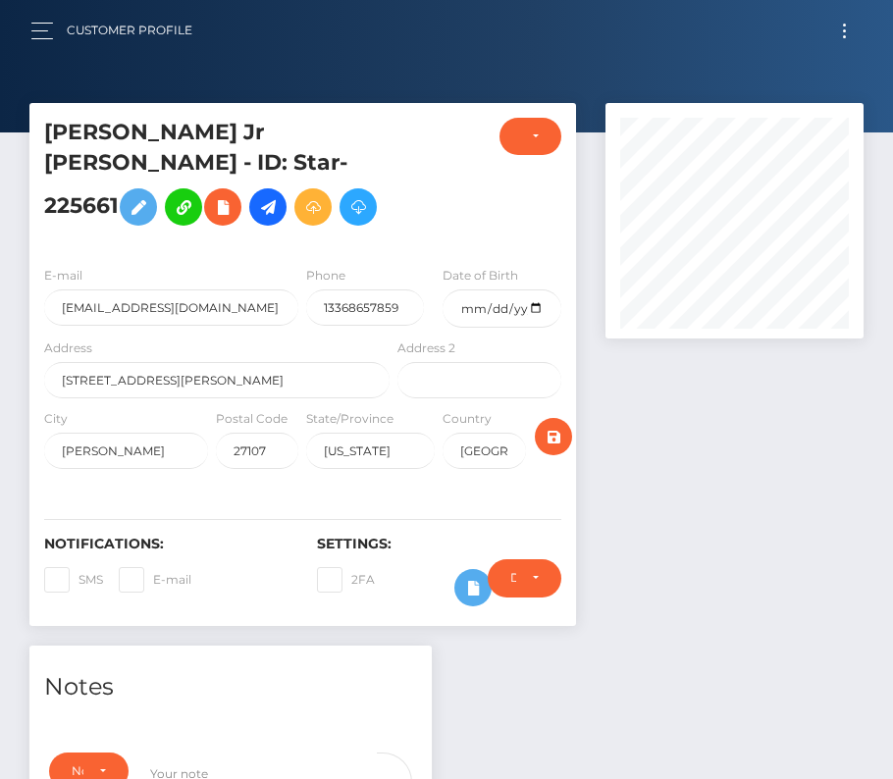
click at [841, 29] on button "Toggle navigation" at bounding box center [844, 31] width 36 height 26
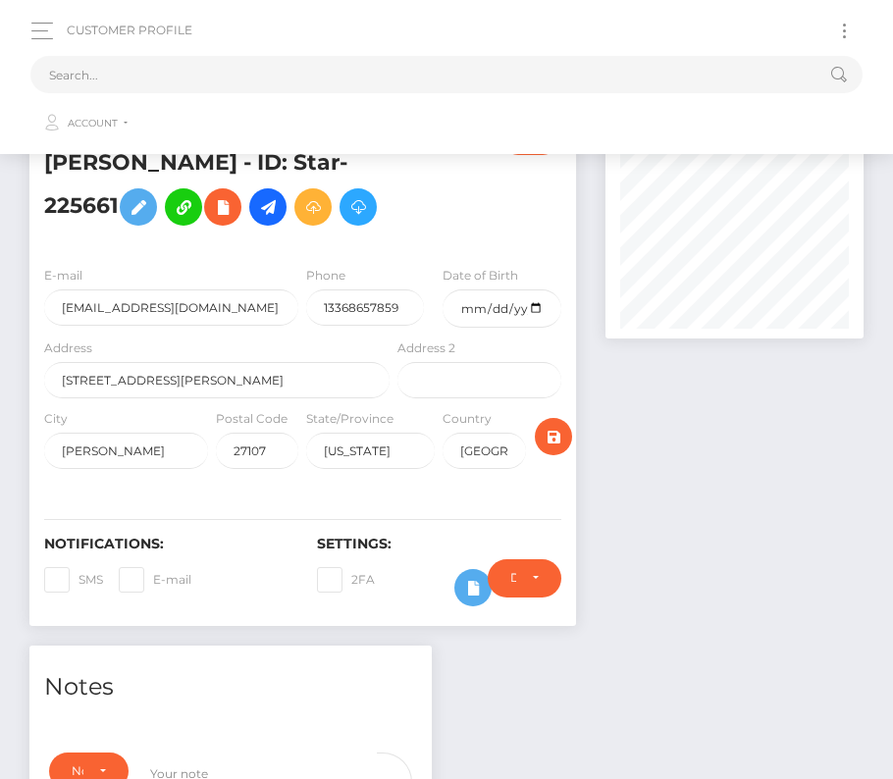
click at [152, 55] on div "Loading... Loading... Account Edit Profile Logout" at bounding box center [446, 97] width 832 height 93
click at [125, 83] on input "text" at bounding box center [420, 74] width 781 height 37
paste input "716857"
type input "716857"
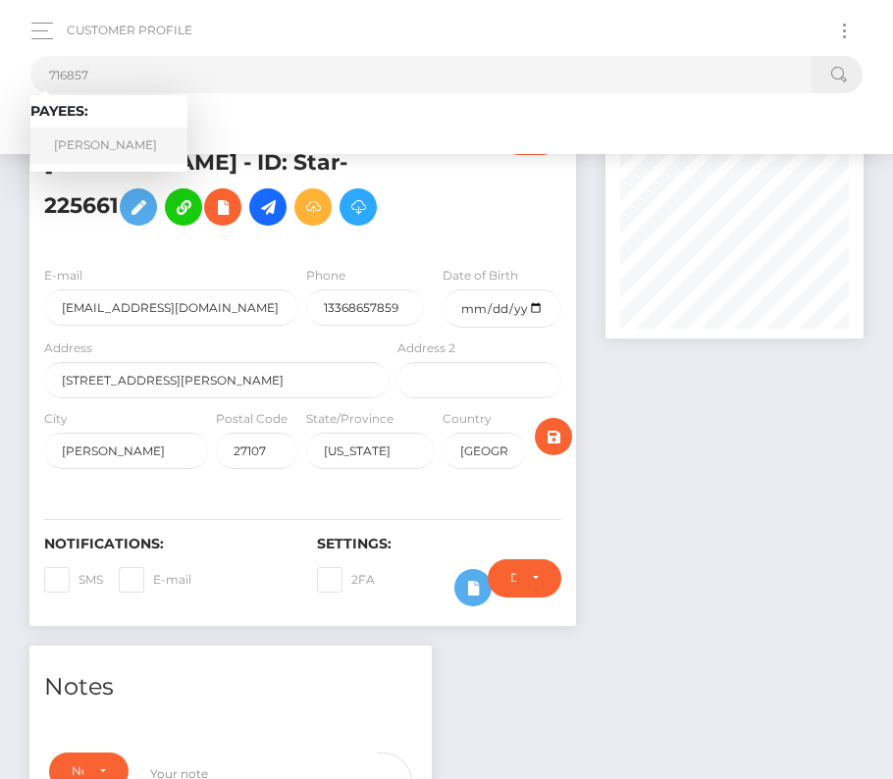
click at [92, 149] on link "[PERSON_NAME]" at bounding box center [108, 146] width 157 height 36
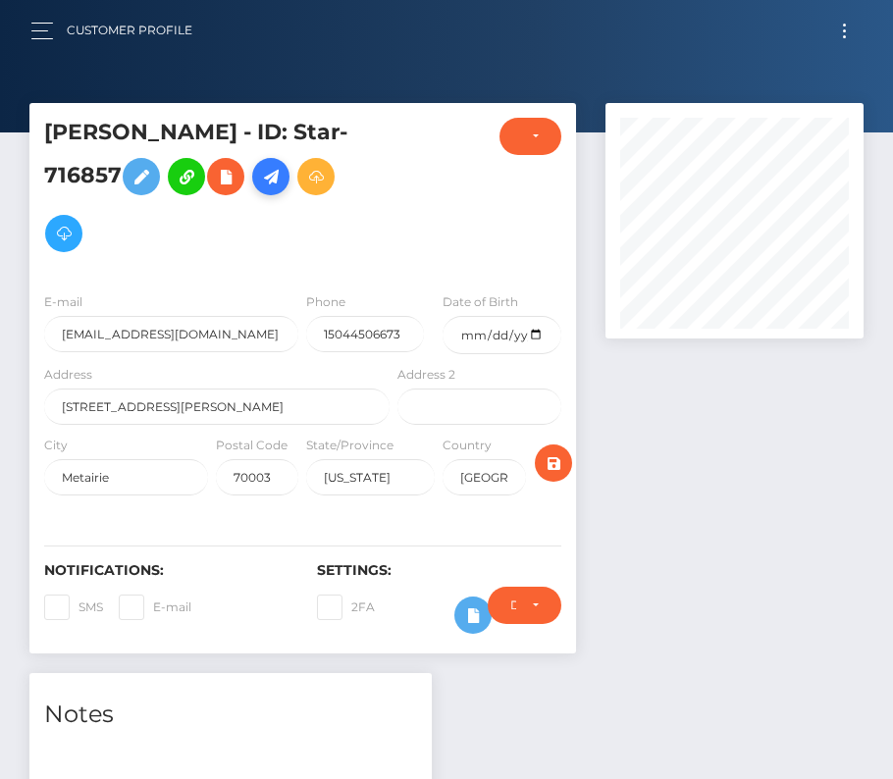
click at [275, 173] on icon at bounding box center [271, 177] width 24 height 25
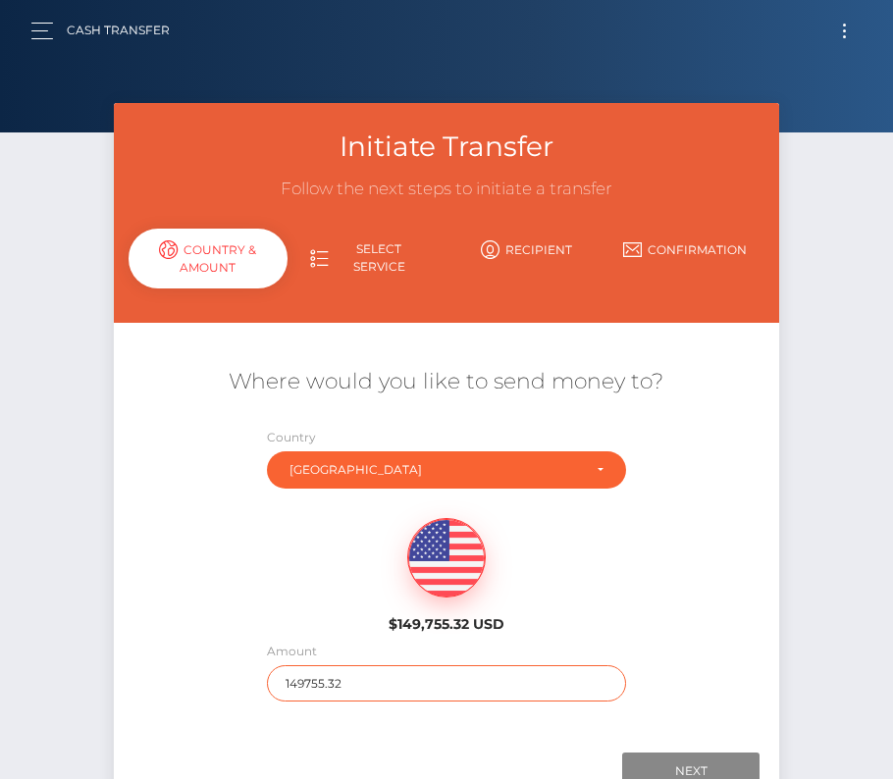
click at [355, 683] on input "149755.32" at bounding box center [446, 683] width 359 height 36
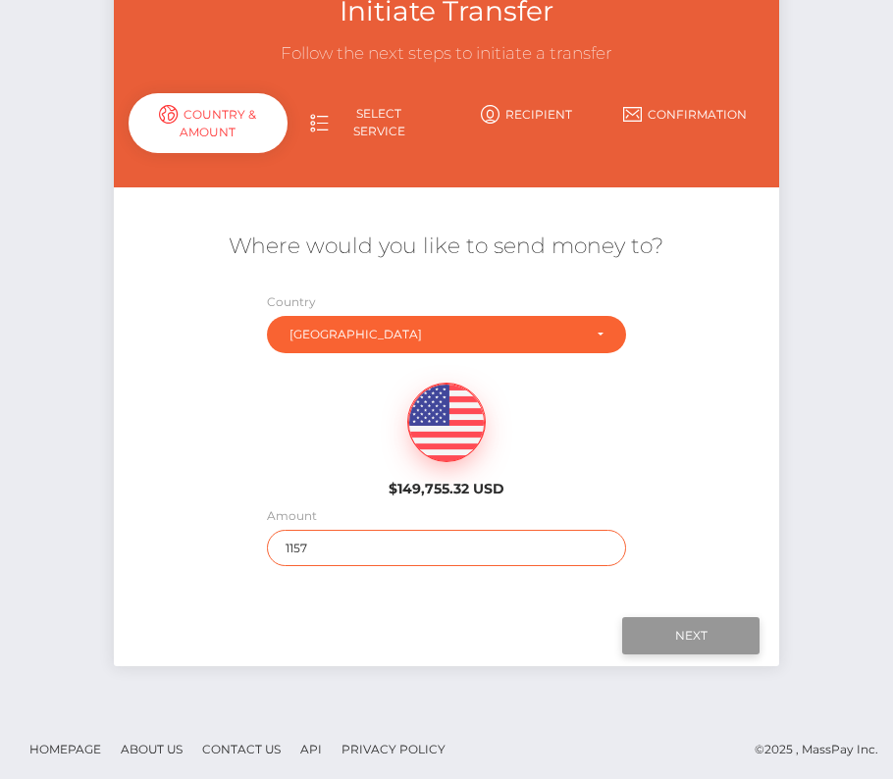
scroll to position [137, 0]
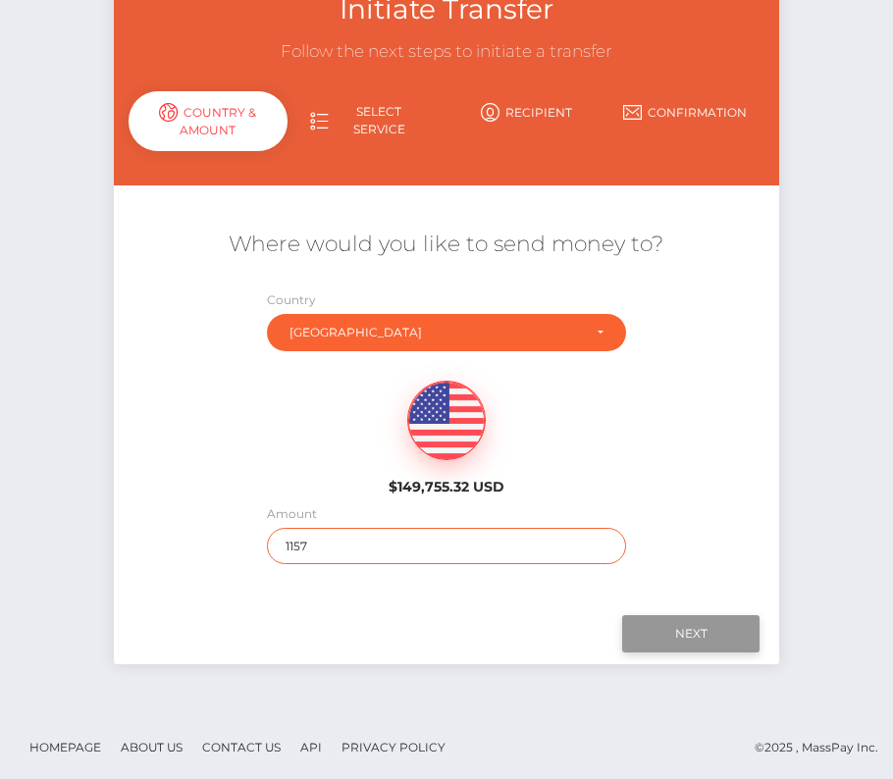
type input "1157"
click at [725, 632] on input "Next" at bounding box center [690, 633] width 137 height 37
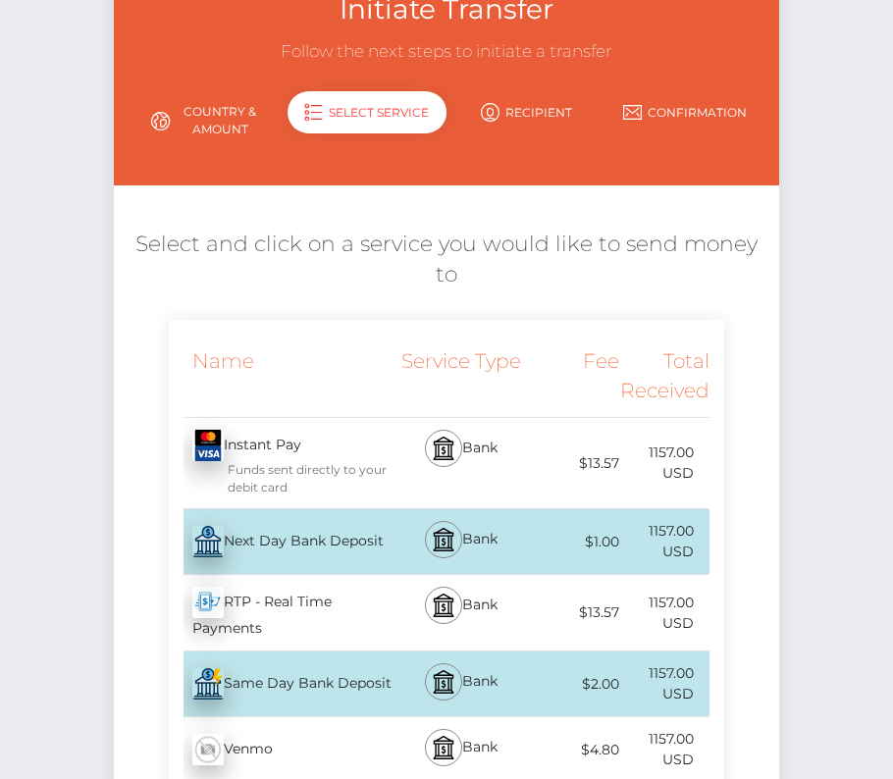
click at [291, 547] on div "Next Day Bank Deposit - USD" at bounding box center [281, 541] width 225 height 55
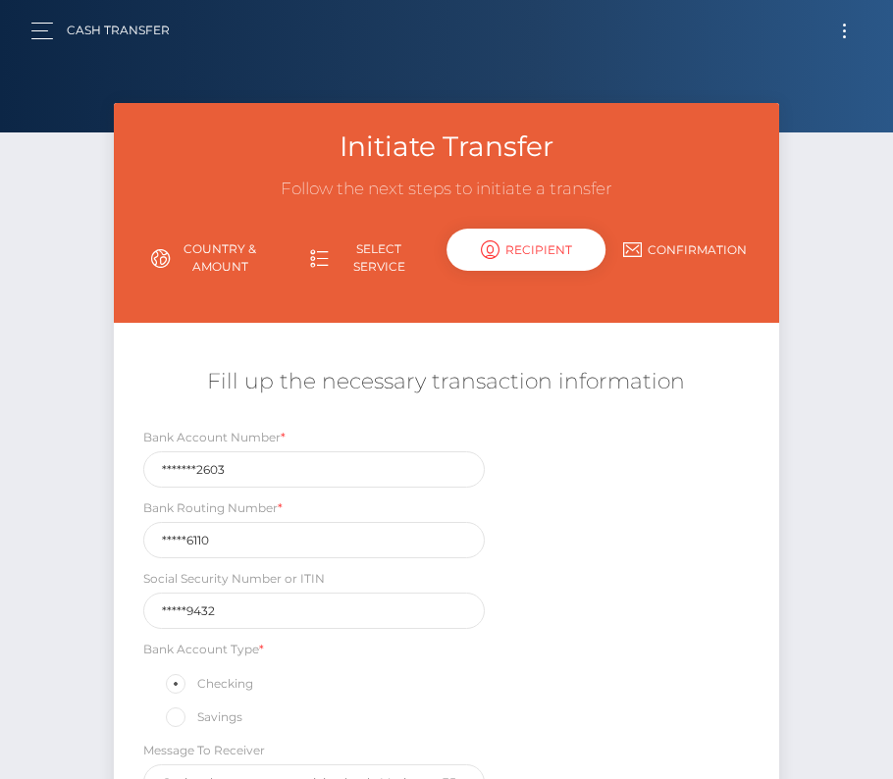
scroll to position [114, 0]
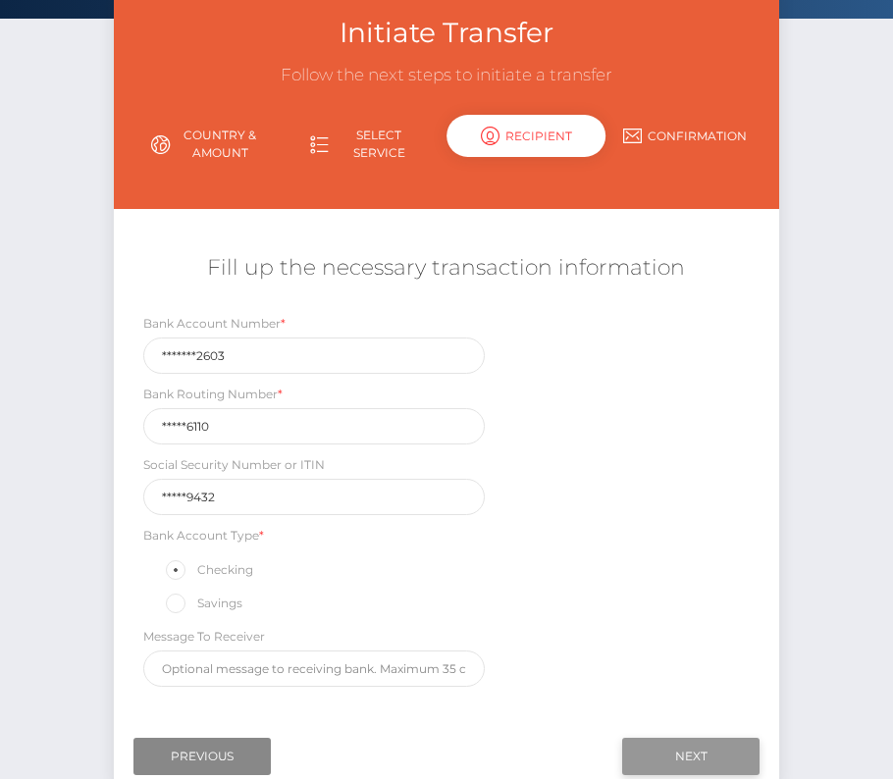
click at [699, 740] on input "Next" at bounding box center [690, 756] width 137 height 37
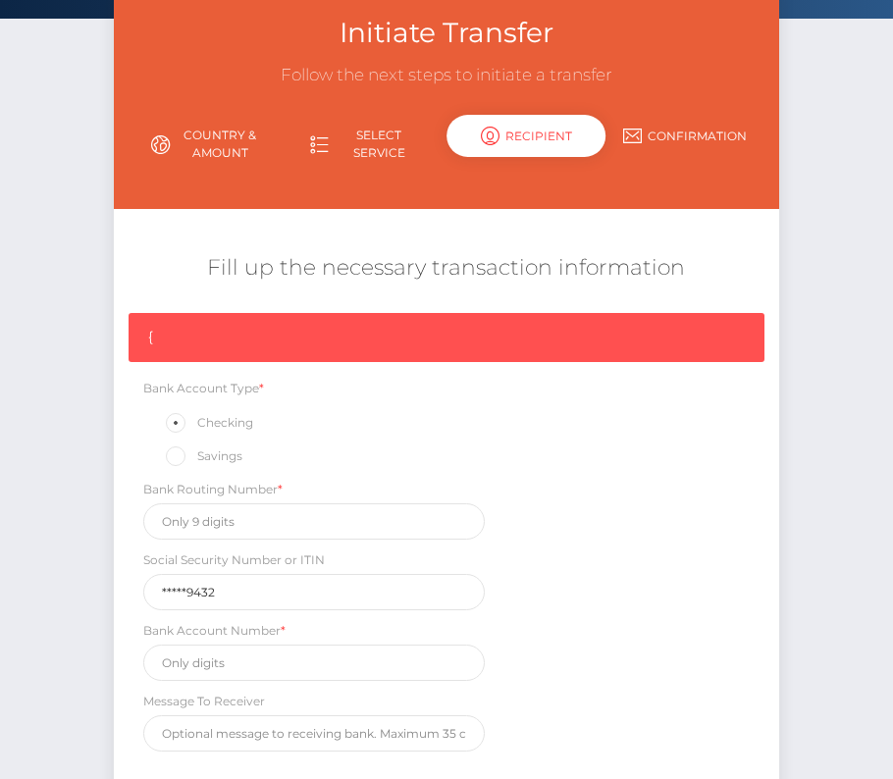
scroll to position [295, 0]
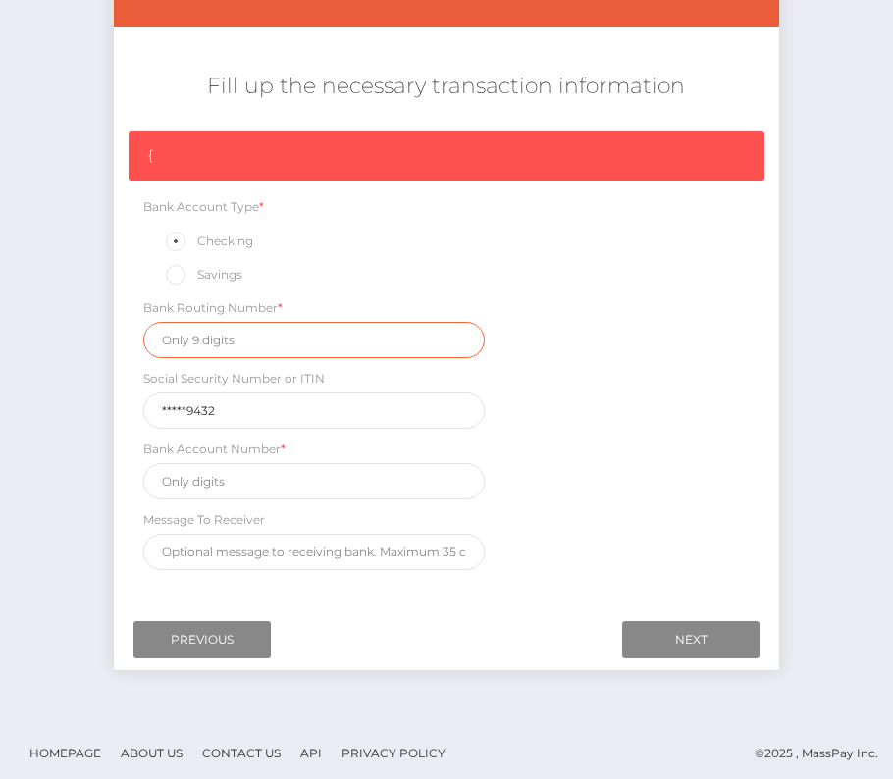
click at [206, 340] on input "text" at bounding box center [314, 340] width 342 height 36
paste input "031176110"
type input "031176110"
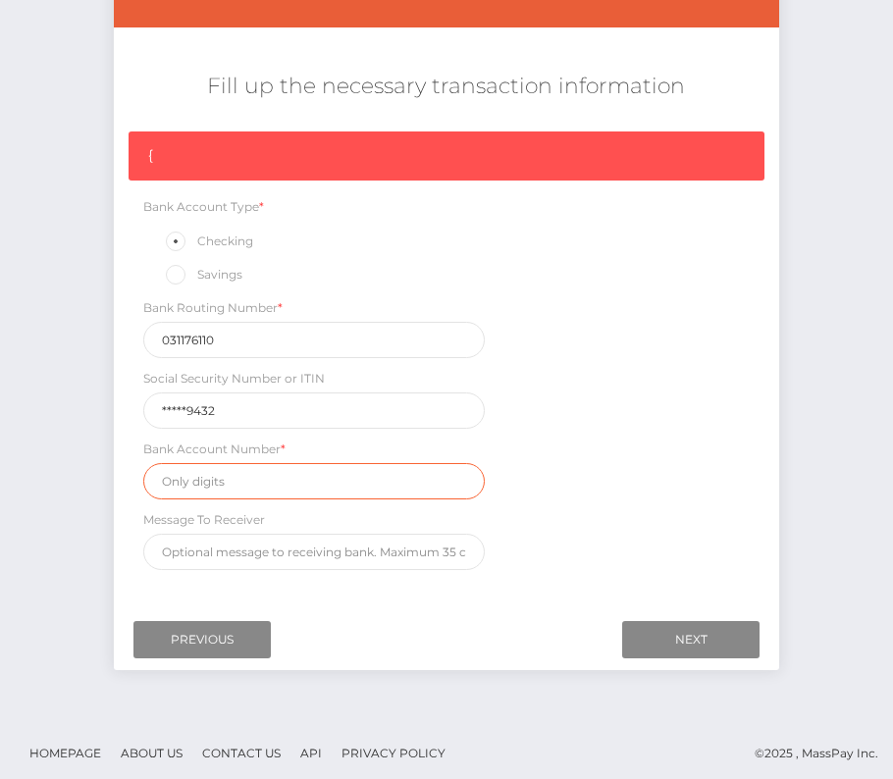
click at [264, 472] on input "text" at bounding box center [314, 481] width 342 height 36
paste input "36124942603"
type input "36124942603"
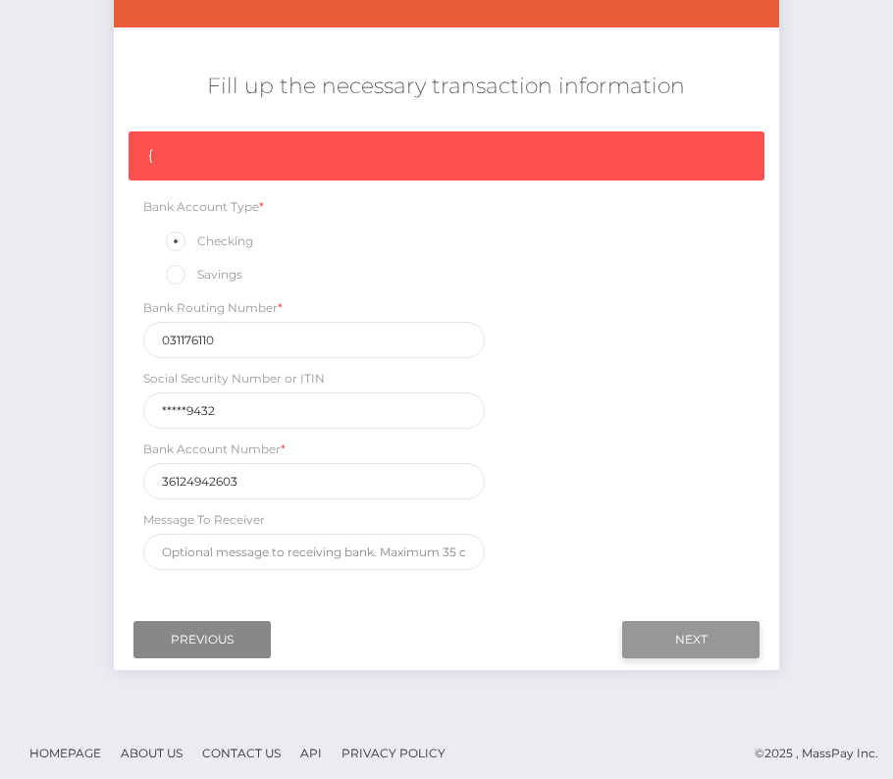
click at [707, 624] on input "Next" at bounding box center [690, 639] width 137 height 37
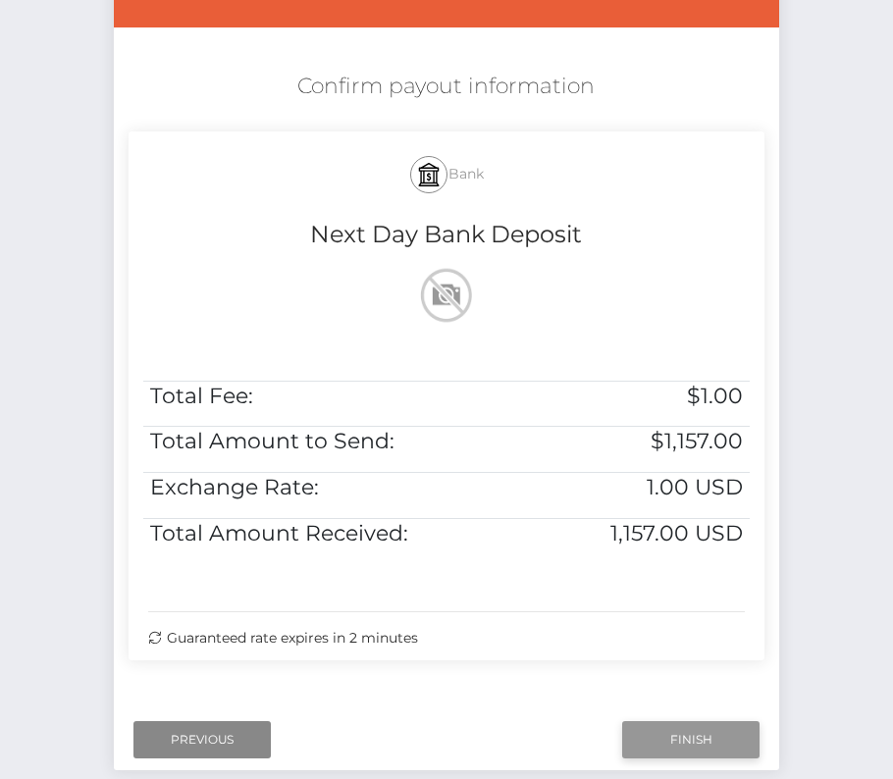
click at [717, 753] on input "Finish" at bounding box center [690, 739] width 137 height 37
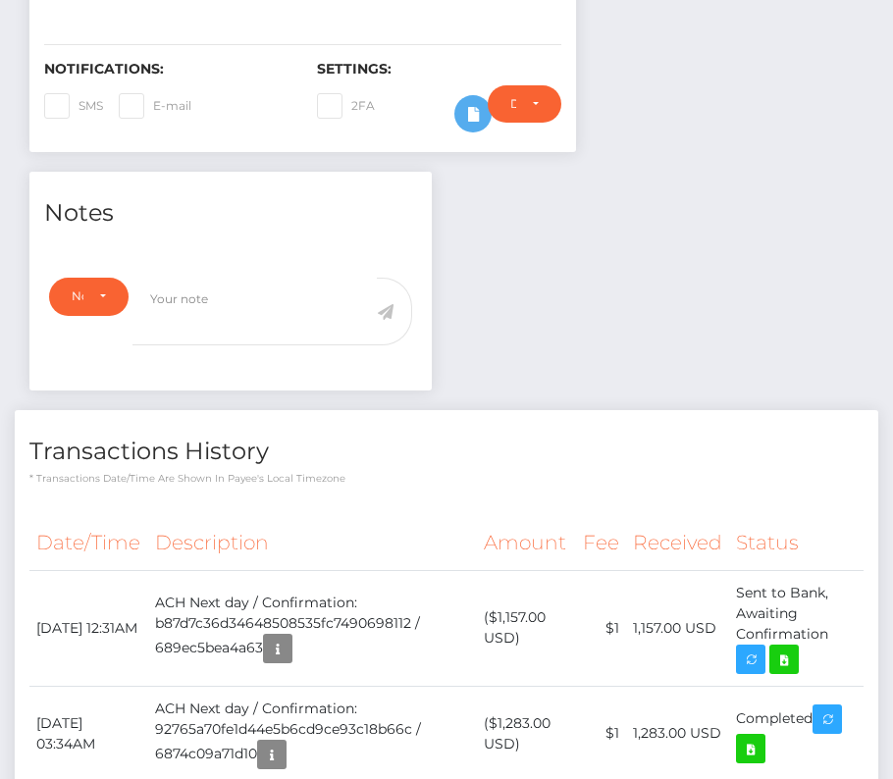
scroll to position [236, 258]
drag, startPoint x: 37, startPoint y: 612, endPoint x: 833, endPoint y: 623, distance: 796.0
click at [833, 623] on tr "[DATE] 12:31AM ACH Next day / Confirmation: b87d7c36d34648508535fc7490698112 / …" at bounding box center [446, 628] width 834 height 116
copy tr "[DATE] 12:31AM ACH Next day / Confirmation: b87d7c36d34648508535fc7490698112 / …"
click at [788, 659] on icon at bounding box center [784, 660] width 24 height 25
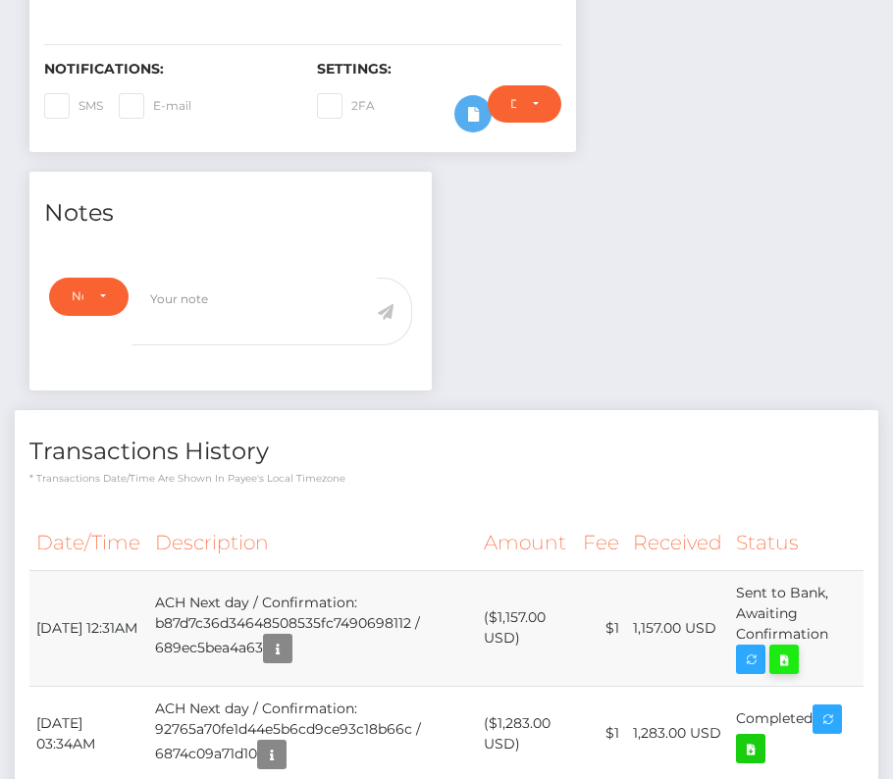
click at [0, 0] on div "Taylor Webber - ID: Star-716857" at bounding box center [446, 791] width 893 height 2379
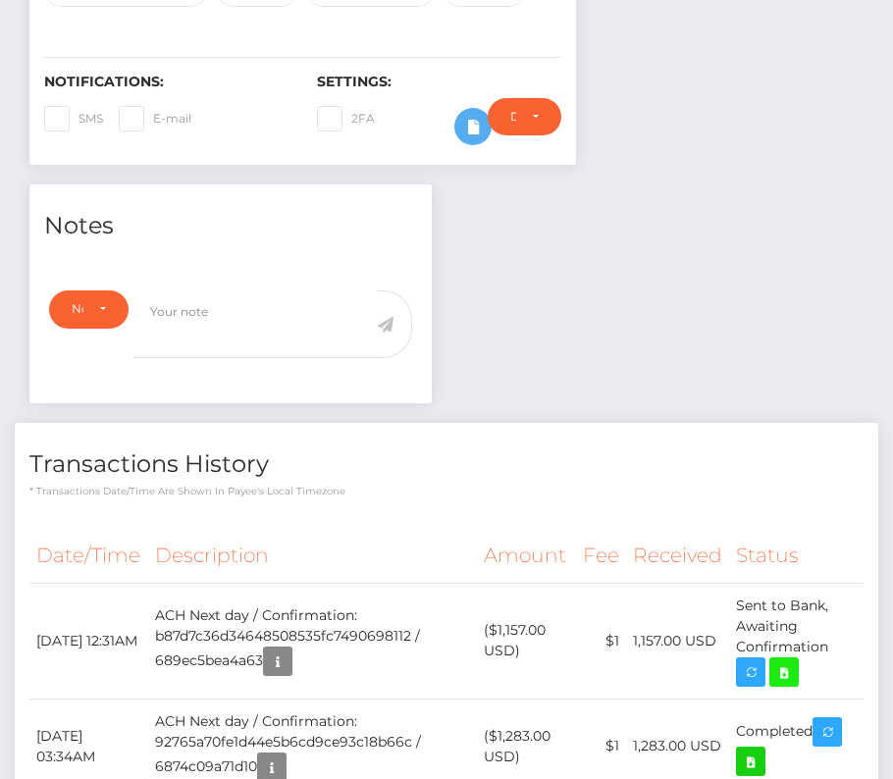
scroll to position [0, 0]
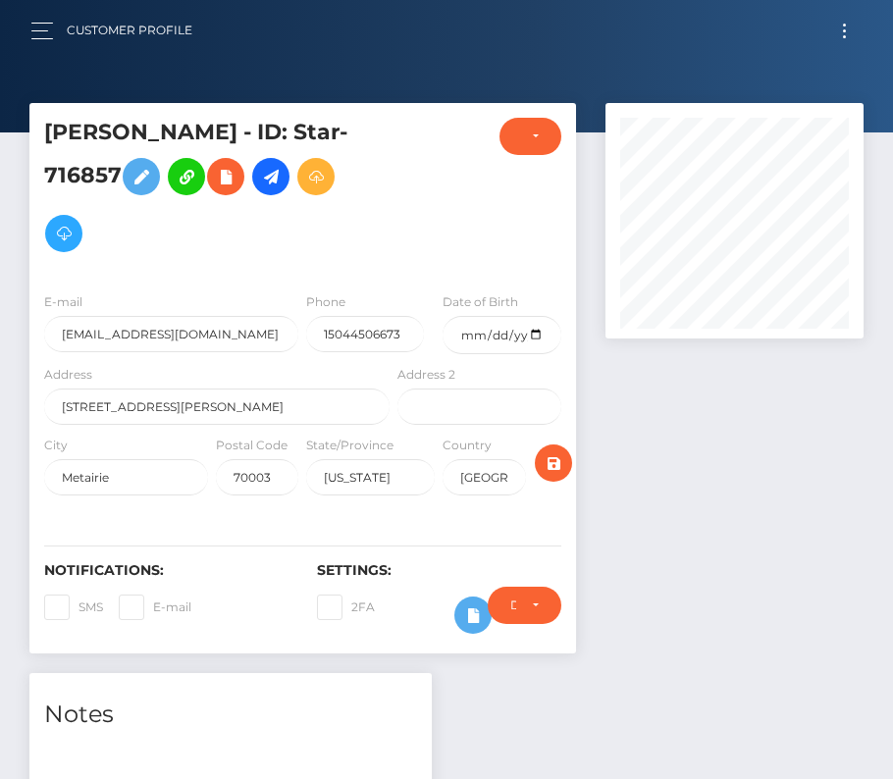
click at [26, 29] on div "Customer Profile Loading... Loading..." at bounding box center [447, 30] width 862 height 41
click at [31, 27] on button "button" at bounding box center [48, 31] width 36 height 26
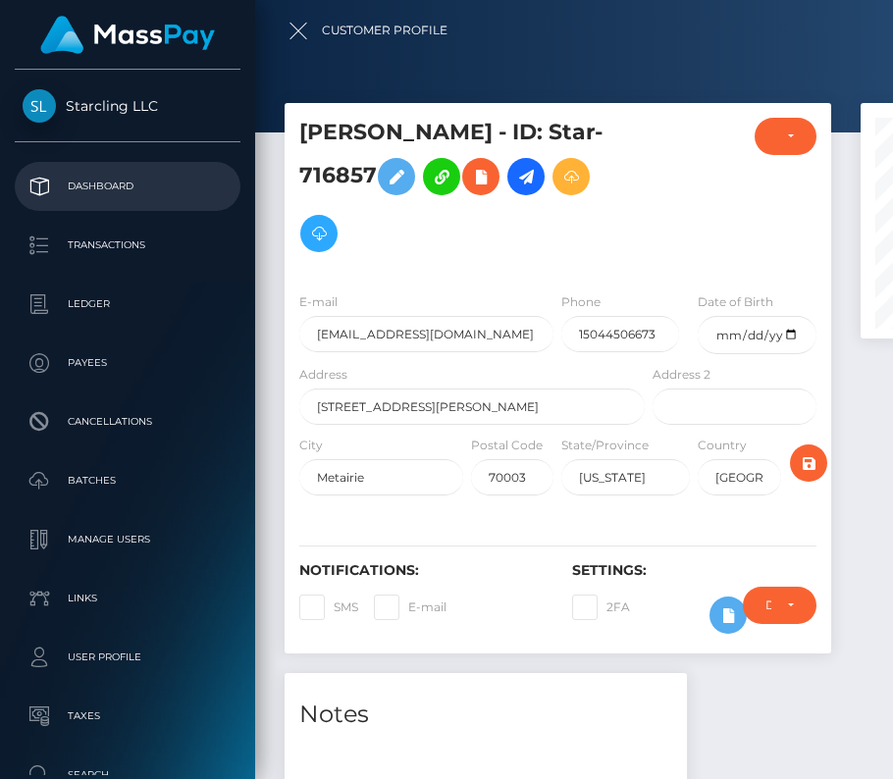
click at [96, 187] on p "Dashboard" at bounding box center [128, 186] width 210 height 29
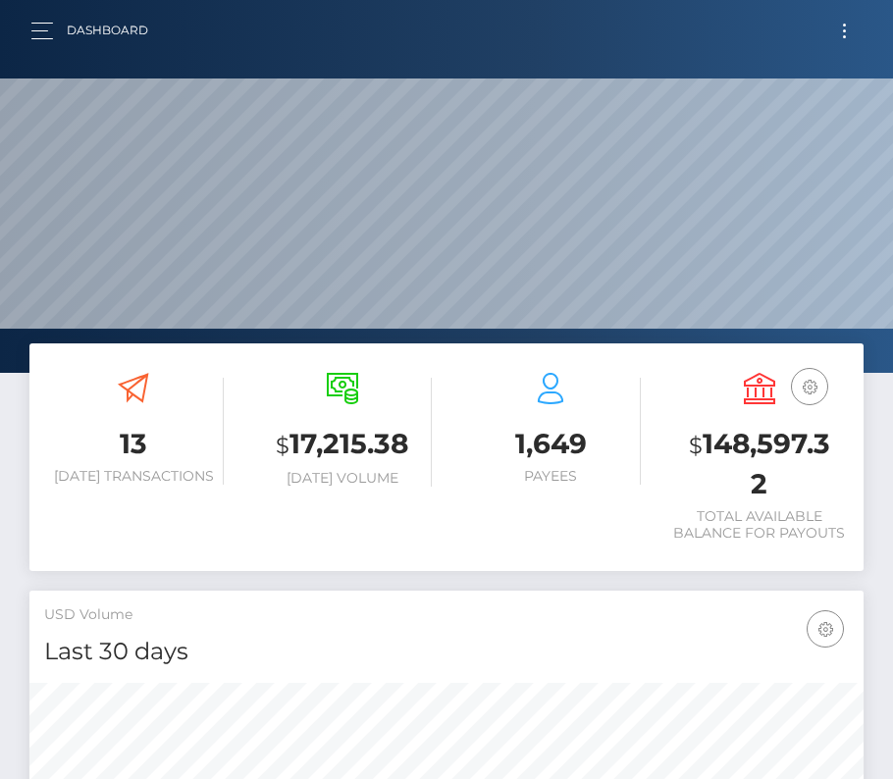
scroll to position [347, 402]
